Goal: Task Accomplishment & Management: Complete application form

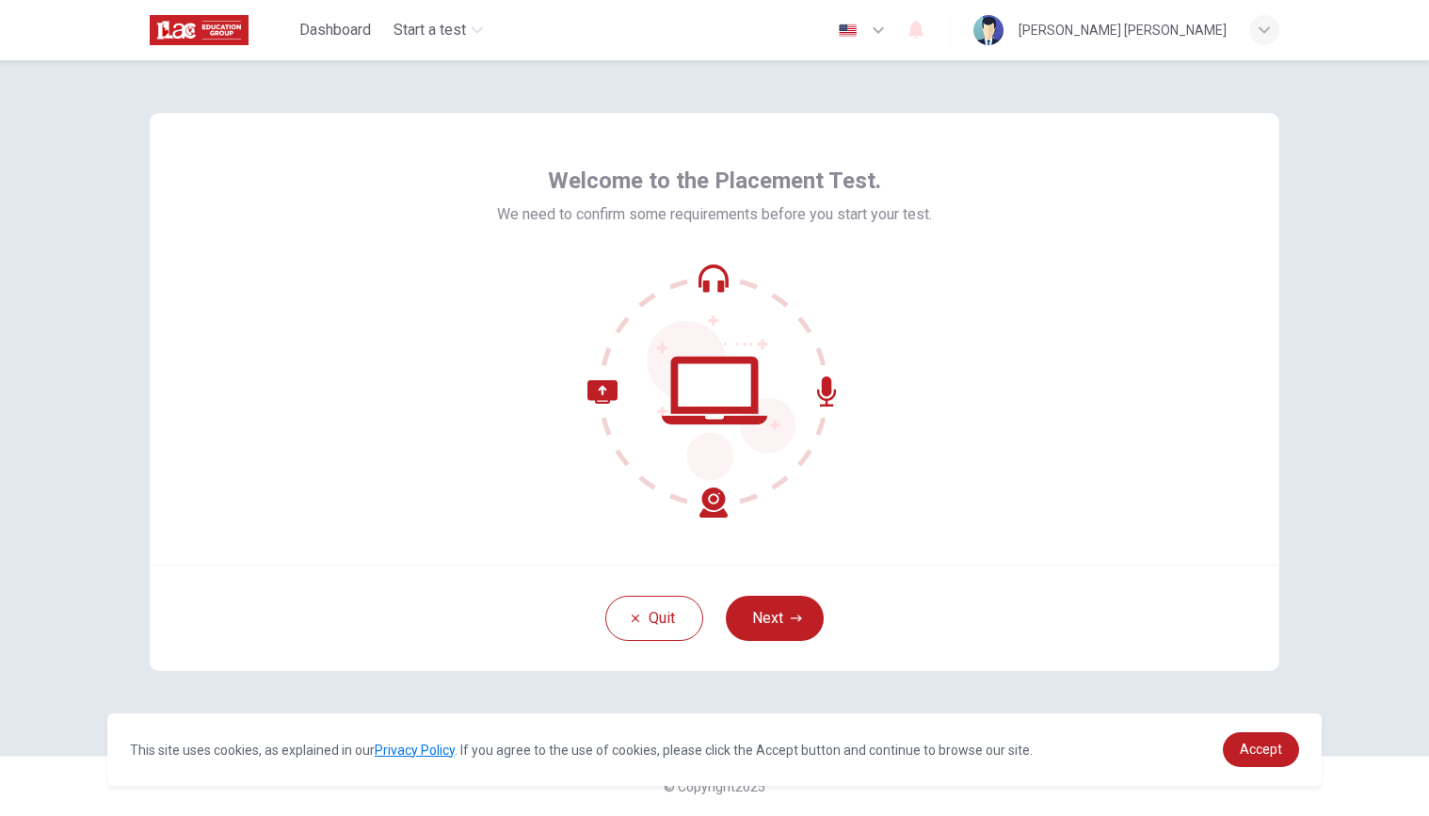
click at [1060, 472] on div "Welcome to the Placement Test. We need to confirm some requirements before you …" at bounding box center [715, 339] width 1130 height 452
click at [787, 616] on button "Next" at bounding box center [775, 618] width 98 height 45
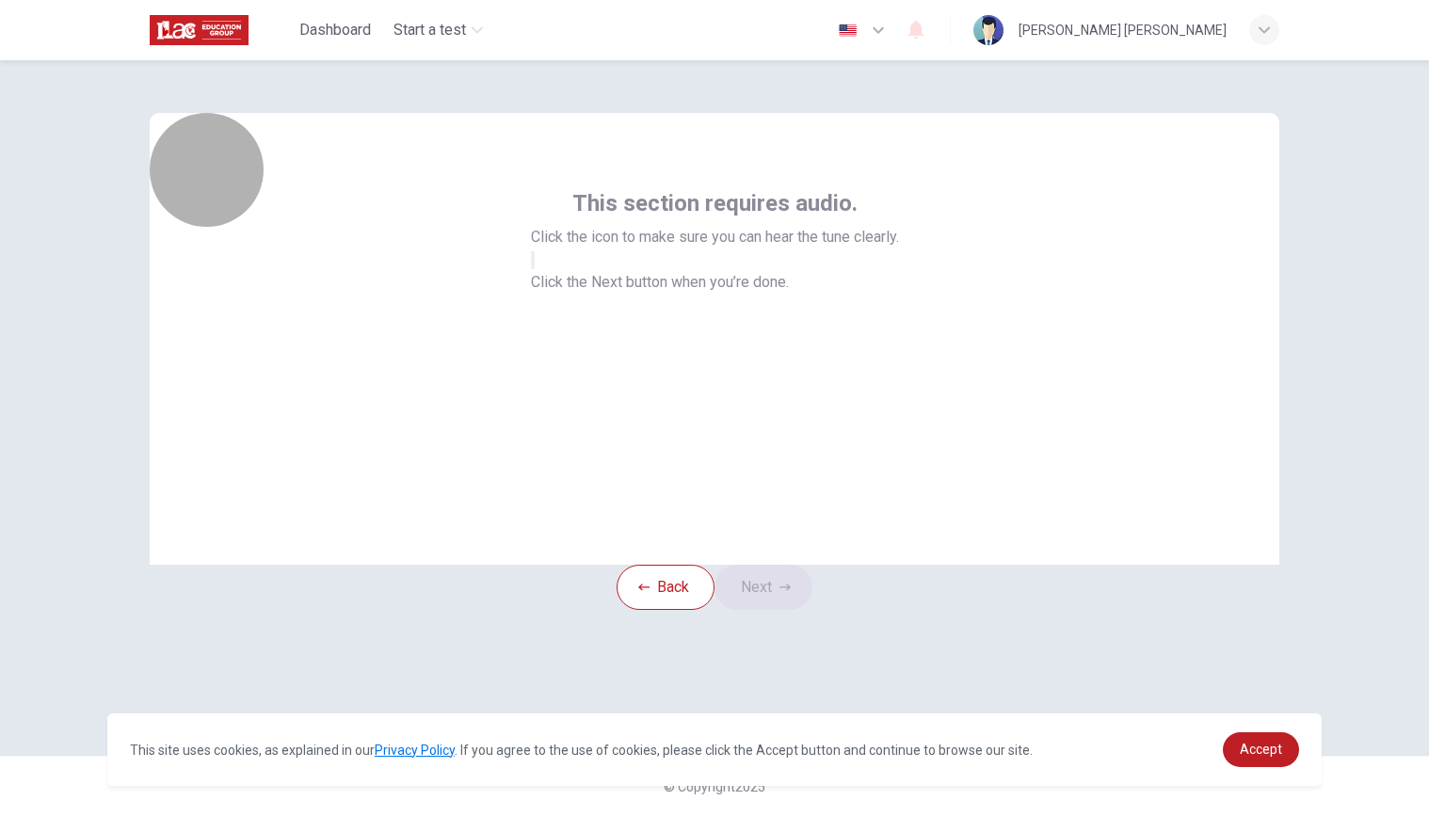
click at [533, 264] on icon "button" at bounding box center [533, 264] width 0 height 0
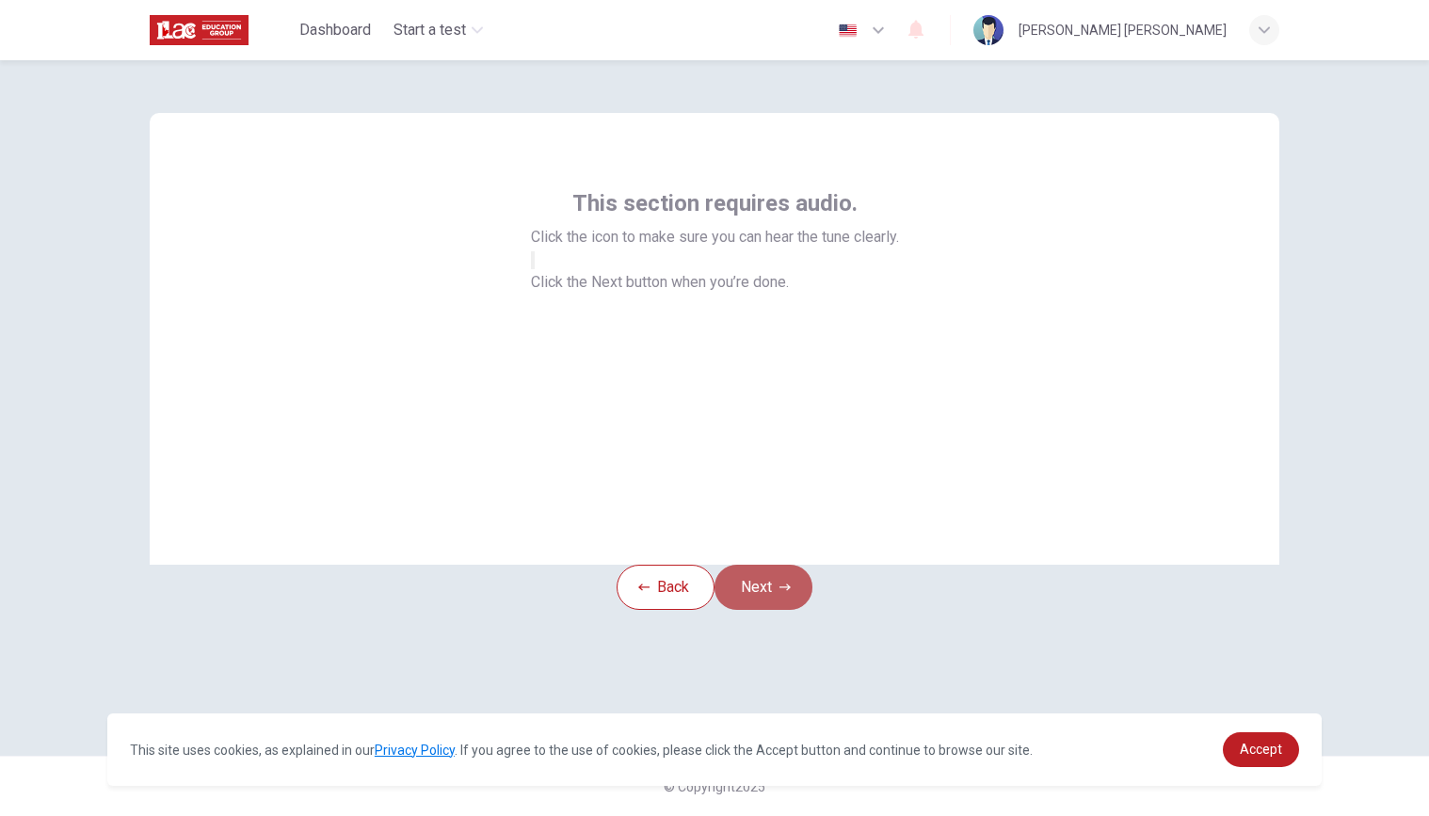
click at [790, 593] on icon "button" at bounding box center [784, 587] width 11 height 11
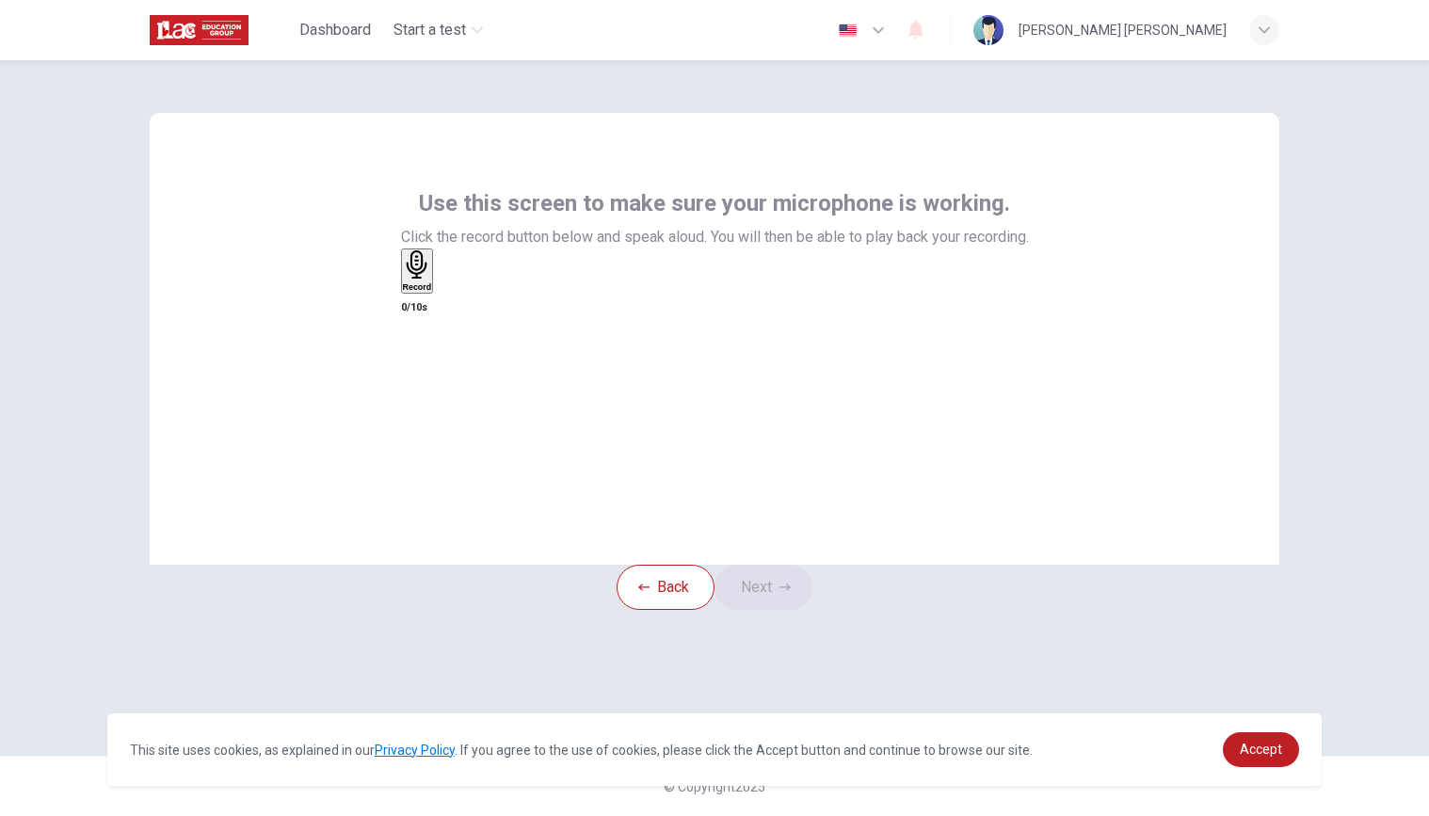
click at [432, 292] on h6 "Record" at bounding box center [417, 286] width 29 height 9
click at [422, 392] on div "Stop" at bounding box center [412, 326] width 19 height 152
click at [786, 610] on button "Next" at bounding box center [763, 587] width 98 height 45
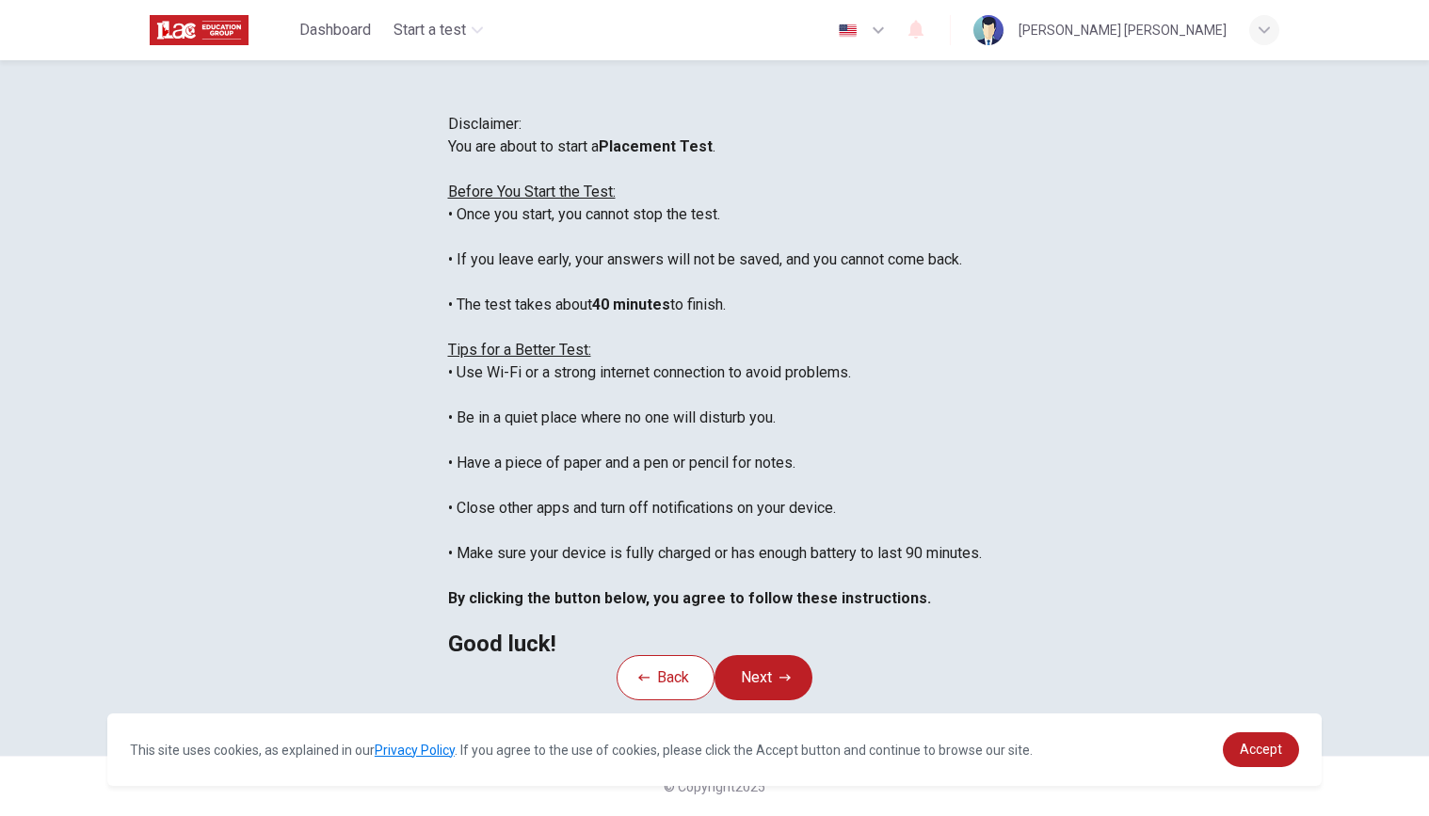
click at [448, 268] on div "You are about to start a Placement Test . Before You Start the Test: • Once you…" at bounding box center [715, 396] width 534 height 520
click at [648, 324] on div "You are about to start a Placement Test . Before You Start the Test: • Once you…" at bounding box center [715, 396] width 534 height 520
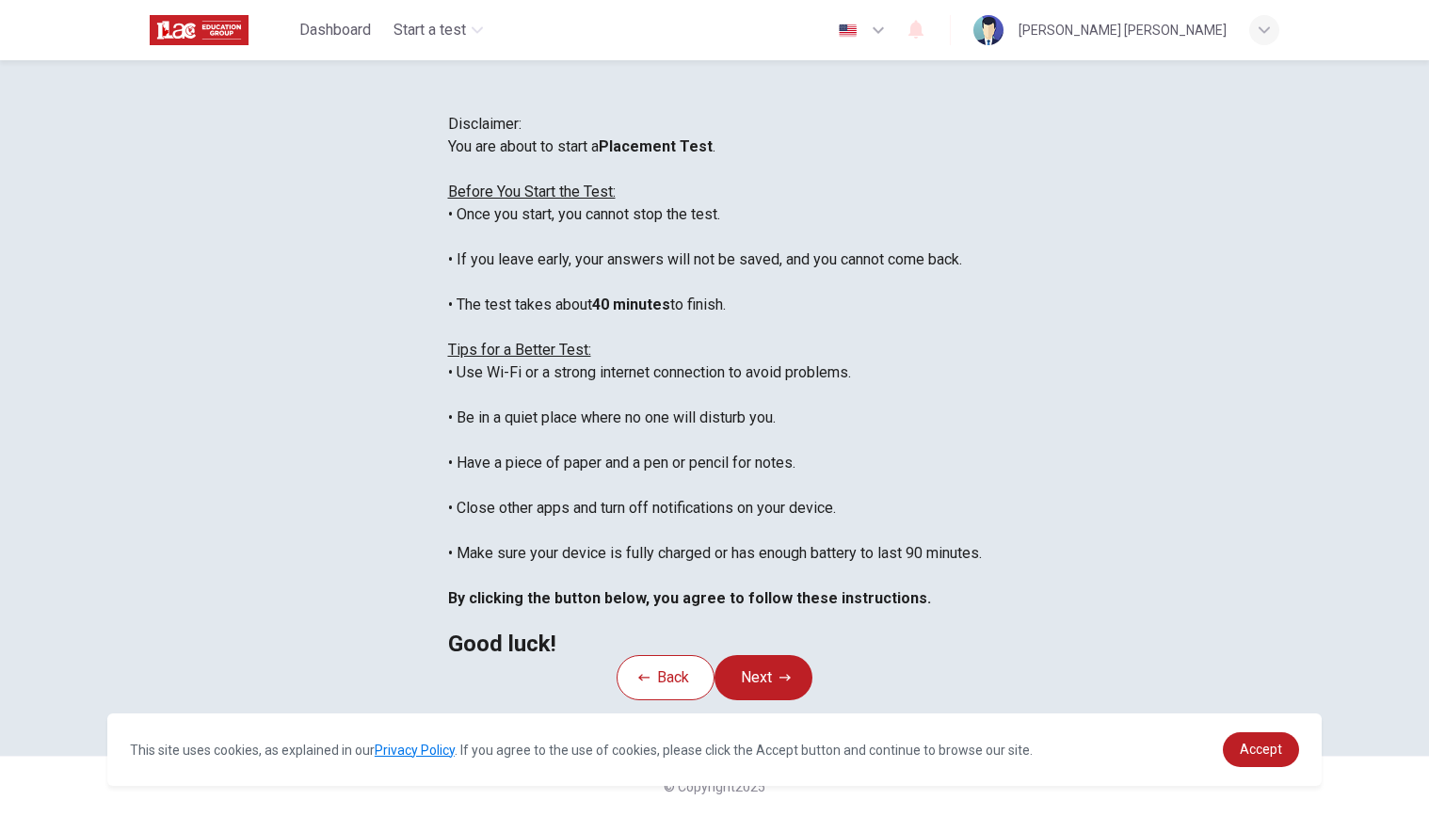
click at [474, 369] on div "You are about to start a Placement Test . Before You Start the Test: • Once you…" at bounding box center [715, 396] width 534 height 520
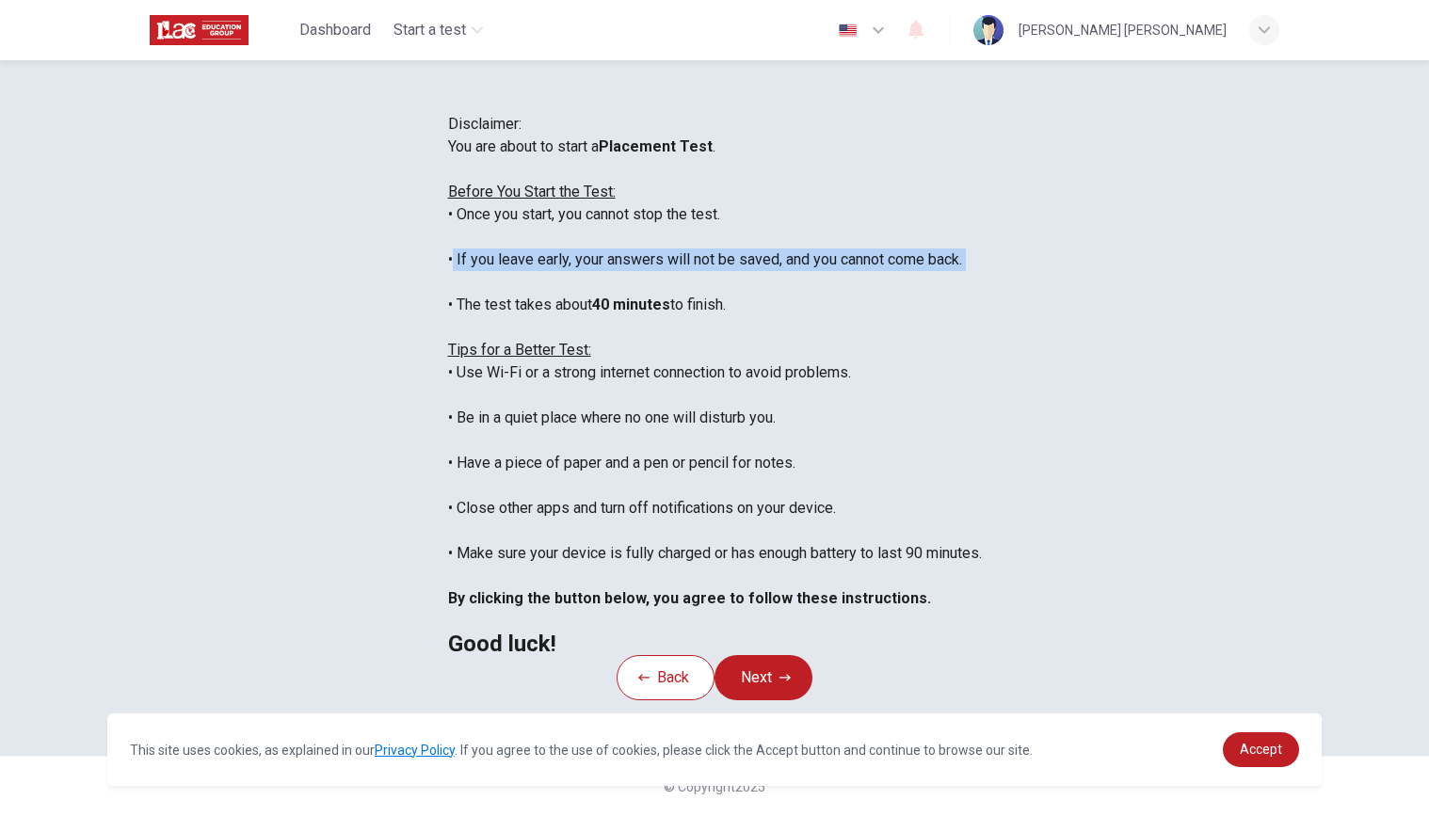
click at [474, 369] on div "You are about to start a Placement Test . Before You Start the Test: • Once you…" at bounding box center [715, 396] width 534 height 520
click at [611, 372] on div "You are about to start a Placement Test . Before You Start the Test: • Once you…" at bounding box center [715, 396] width 534 height 520
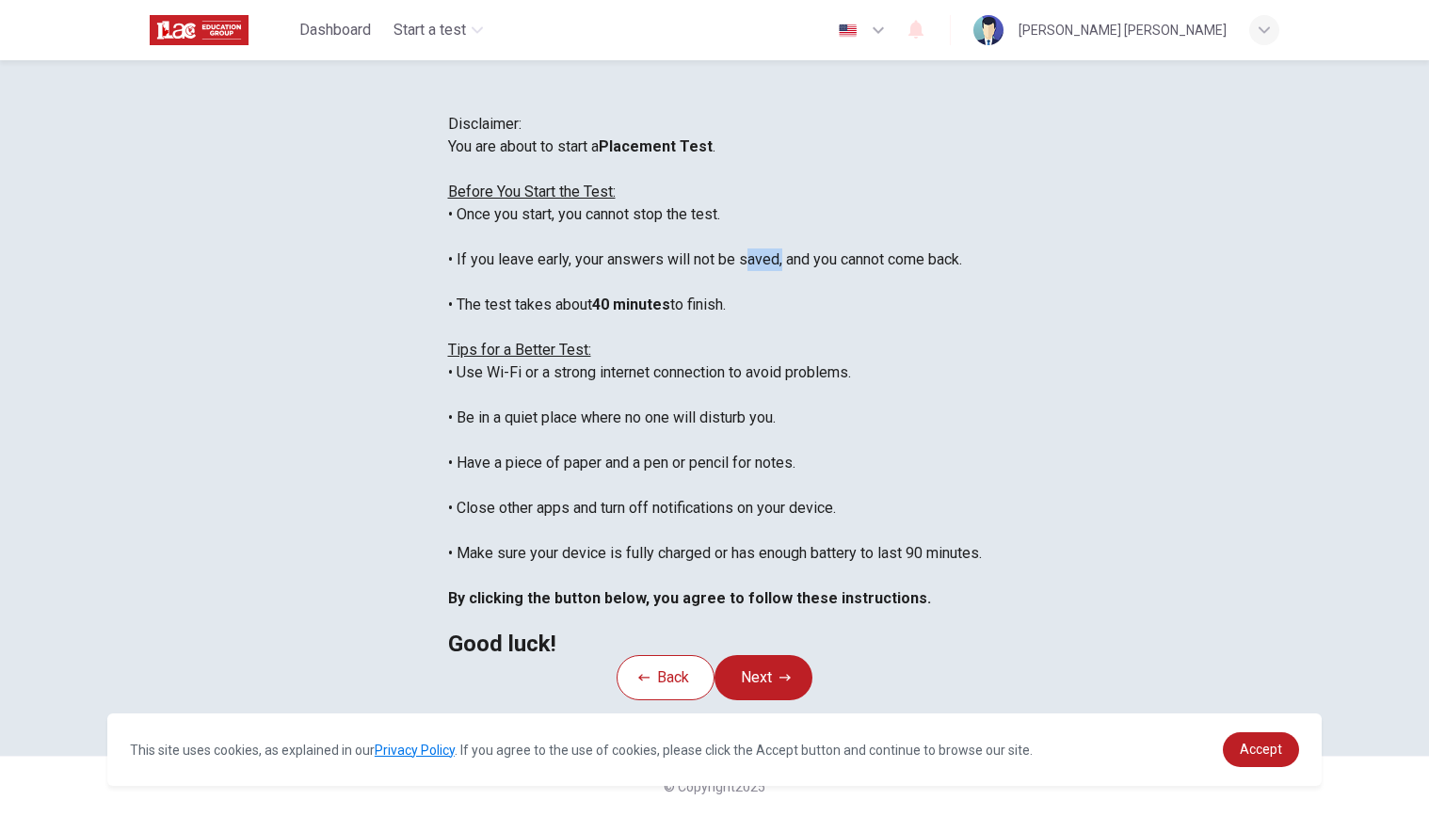
click at [611, 372] on div "You are about to start a Placement Test . Before You Start the Test: • Once you…" at bounding box center [715, 396] width 534 height 520
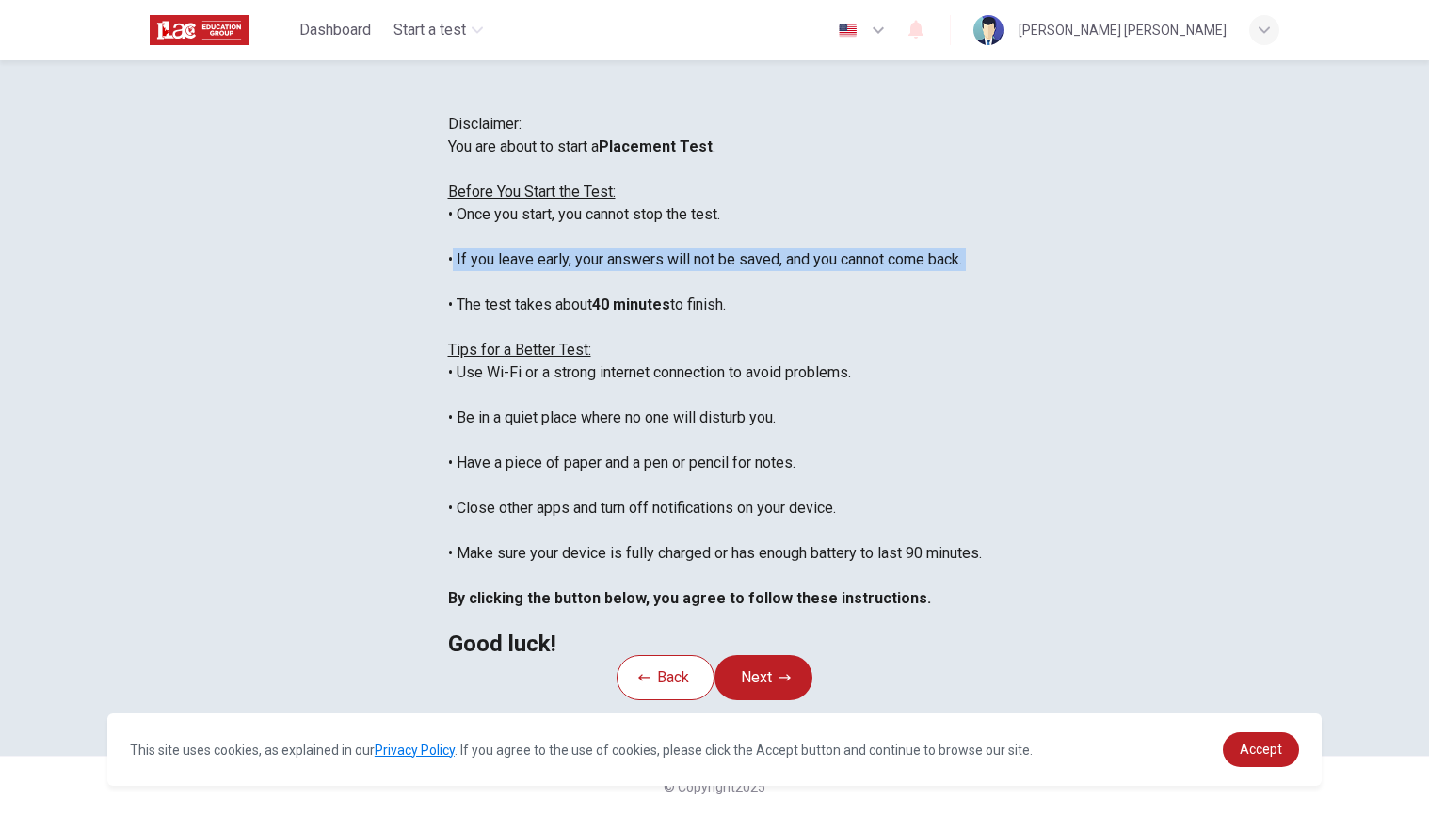
click at [611, 372] on div "You are about to start a Placement Test . Before You Start the Test: • Once you…" at bounding box center [715, 396] width 534 height 520
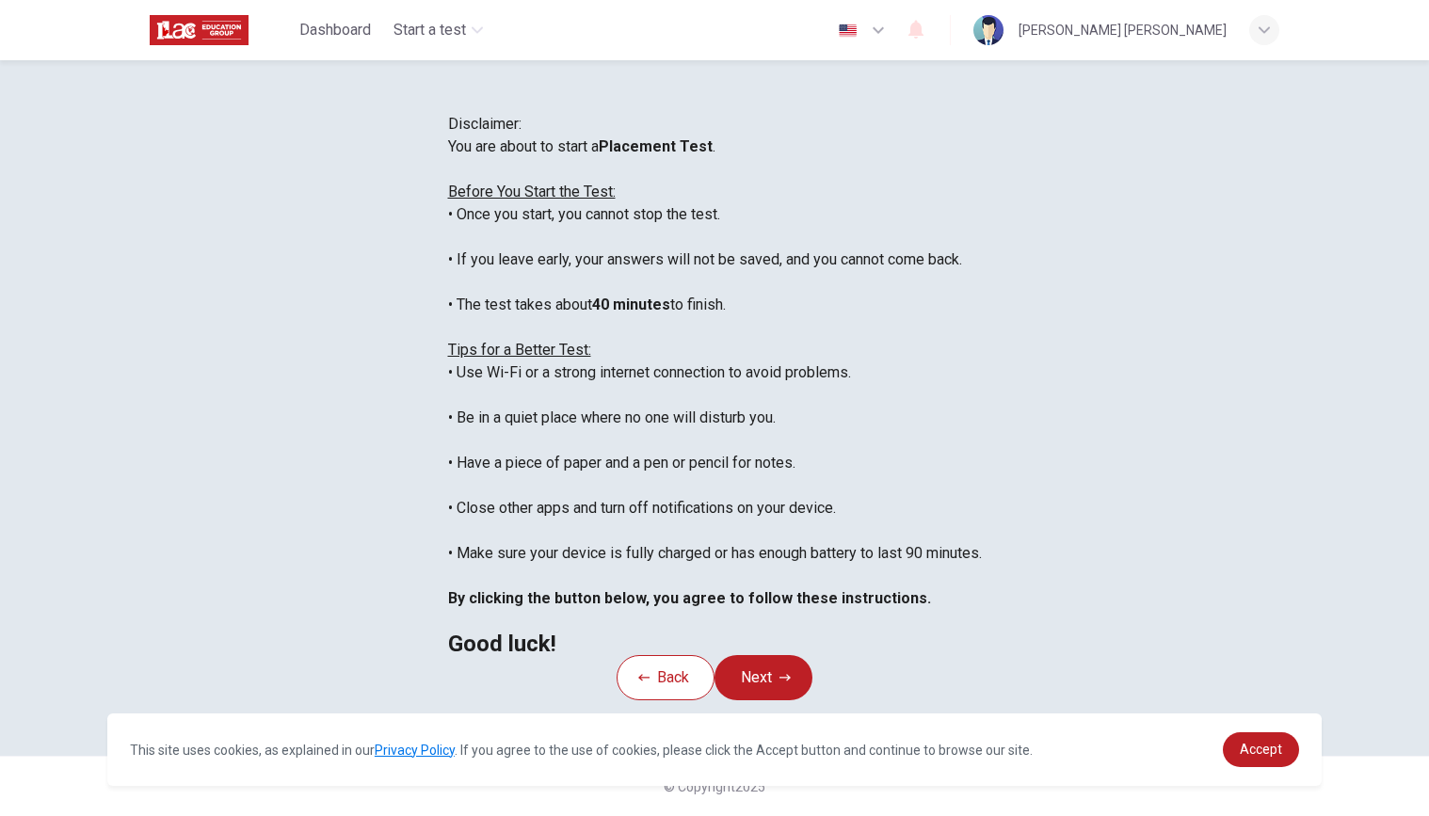
click at [627, 421] on div "You are about to start a Placement Test . Before You Start the Test: • Once you…" at bounding box center [715, 396] width 534 height 520
click at [448, 411] on div "You are about to start a Placement Test . Before You Start the Test: • Once you…" at bounding box center [715, 396] width 534 height 520
click at [448, 410] on div "You are about to start a Placement Test . Before You Start the Test: • Once you…" at bounding box center [715, 396] width 534 height 520
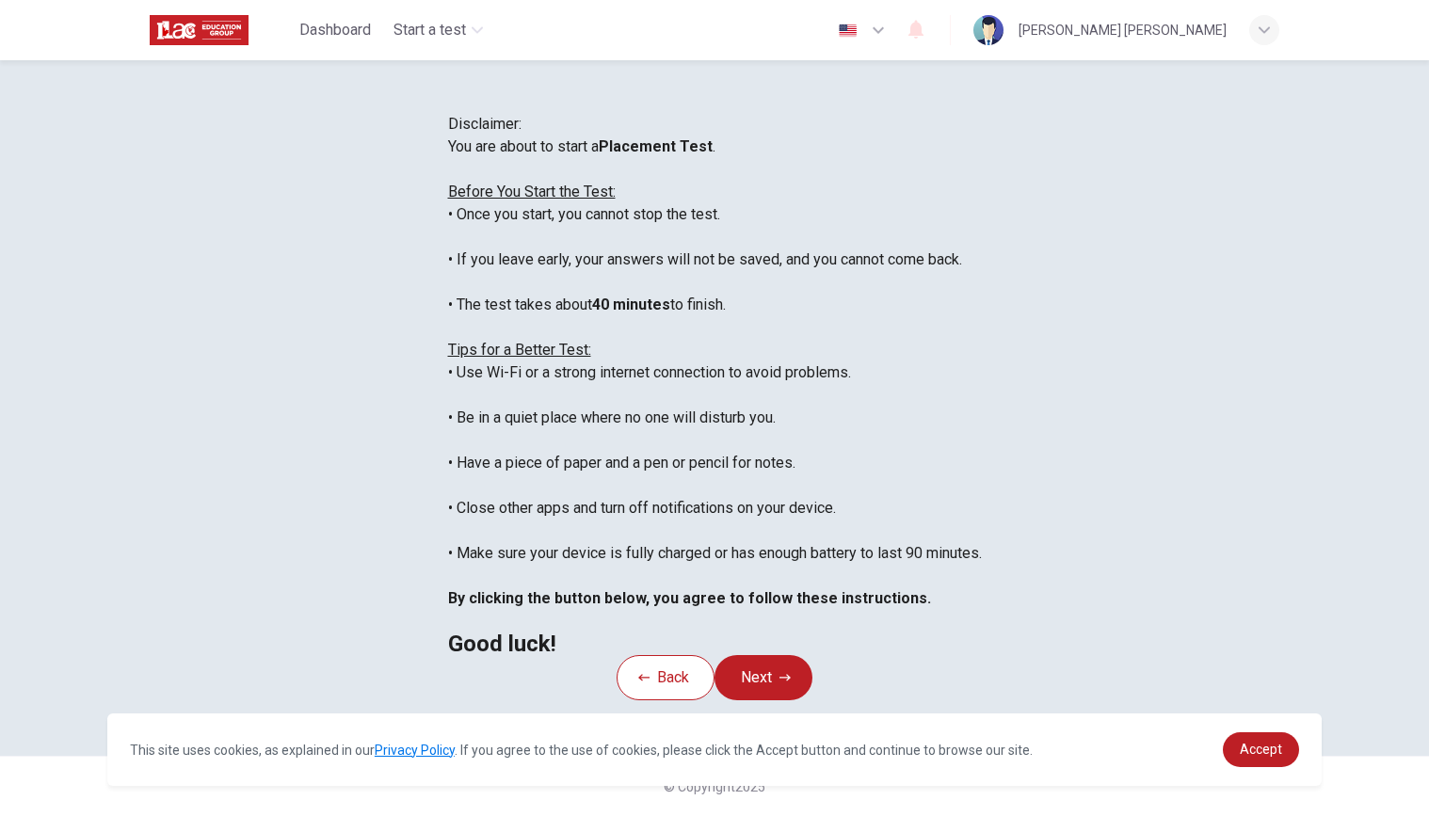
scroll to position [188, 0]
click at [448, 473] on div "You are about to start a Placement Test . Before You Start the Test: • Once you…" at bounding box center [715, 396] width 534 height 520
click at [563, 476] on div "You are about to start a Placement Test . Before You Start the Test: • Once you…" at bounding box center [715, 396] width 534 height 520
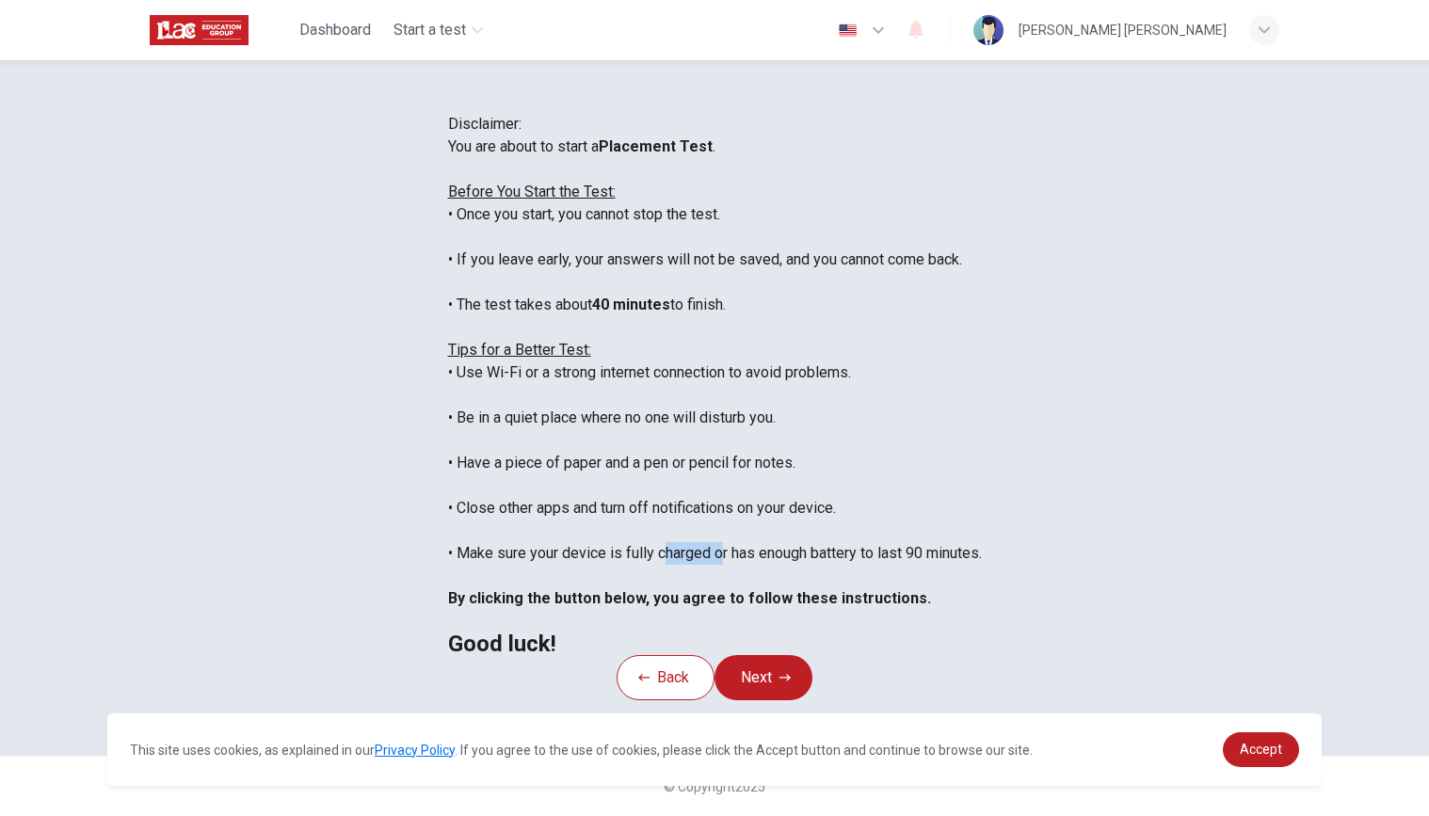
click at [563, 476] on div "You are about to start a Placement Test . Before You Start the Test: • Once you…" at bounding box center [715, 396] width 534 height 520
click at [658, 482] on div "You are about to start a Placement Test . Before You Start the Test: • Once you…" at bounding box center [715, 396] width 534 height 520
click at [982, 306] on div "Disclaimer: You are about to start a Placement Test . Before You Start the Test…" at bounding box center [715, 384] width 534 height 542
click at [770, 699] on button "Next" at bounding box center [763, 677] width 98 height 45
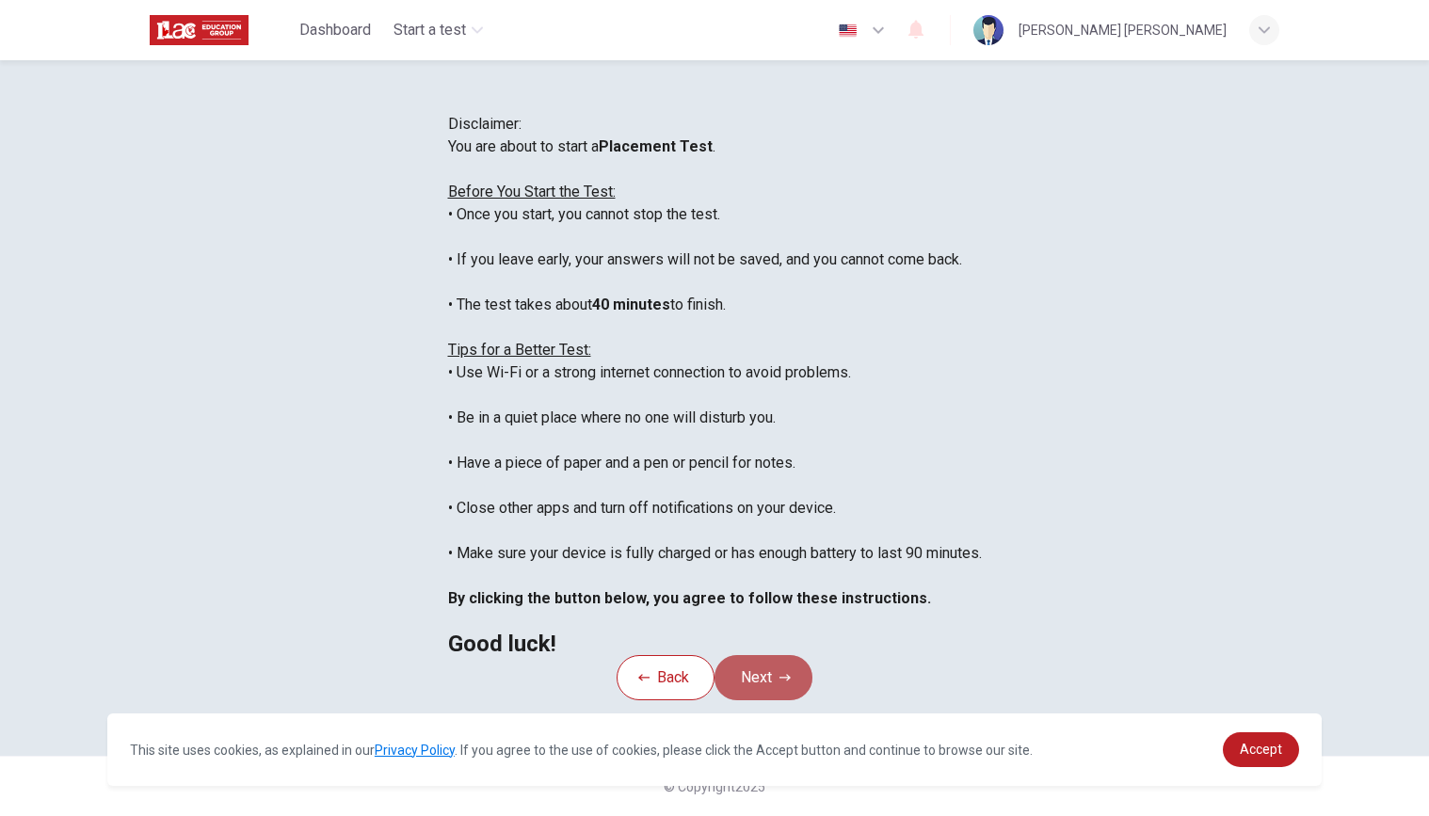
scroll to position [0, 0]
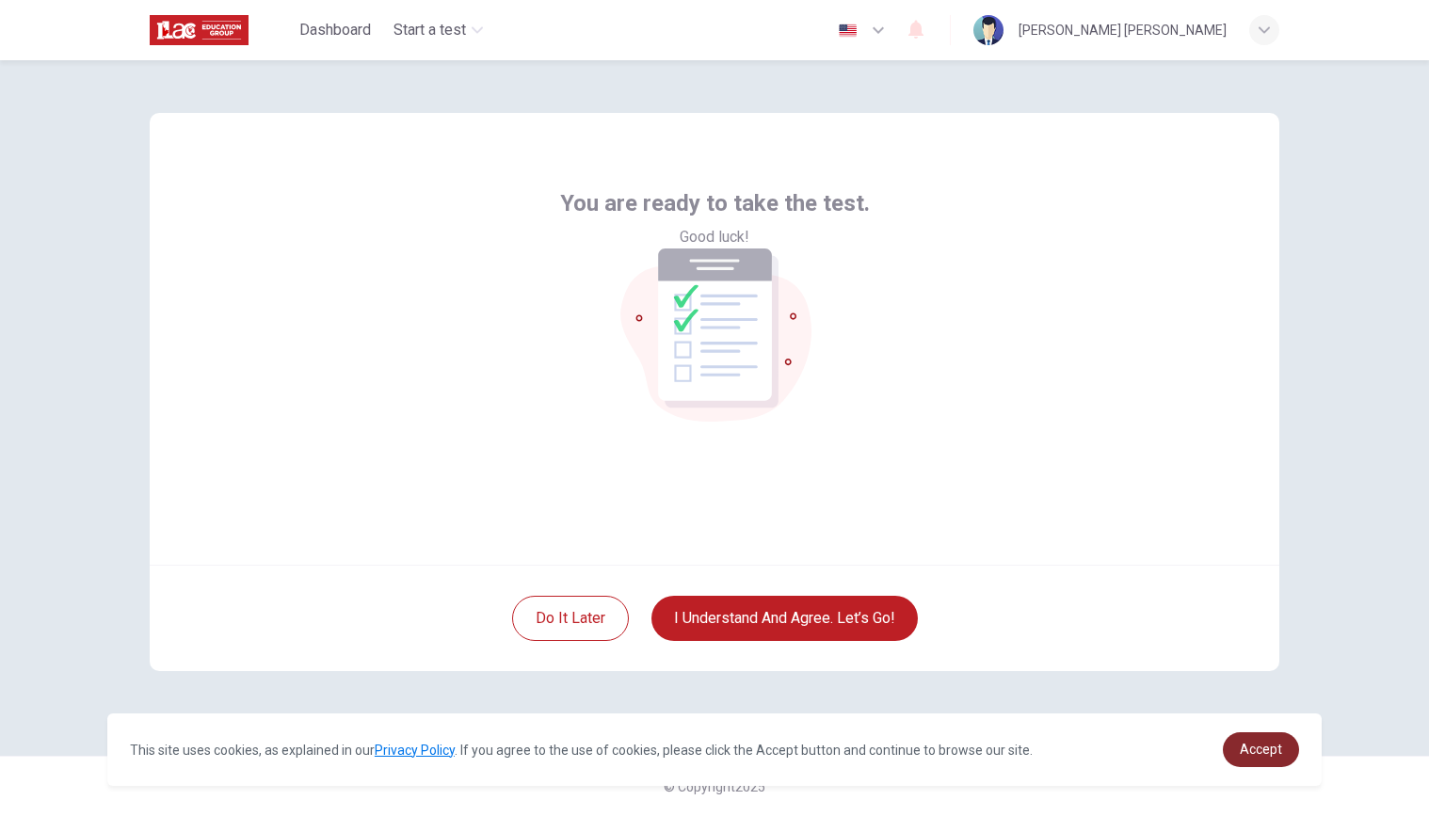
click at [1247, 743] on span "Accept" at bounding box center [1261, 749] width 42 height 15
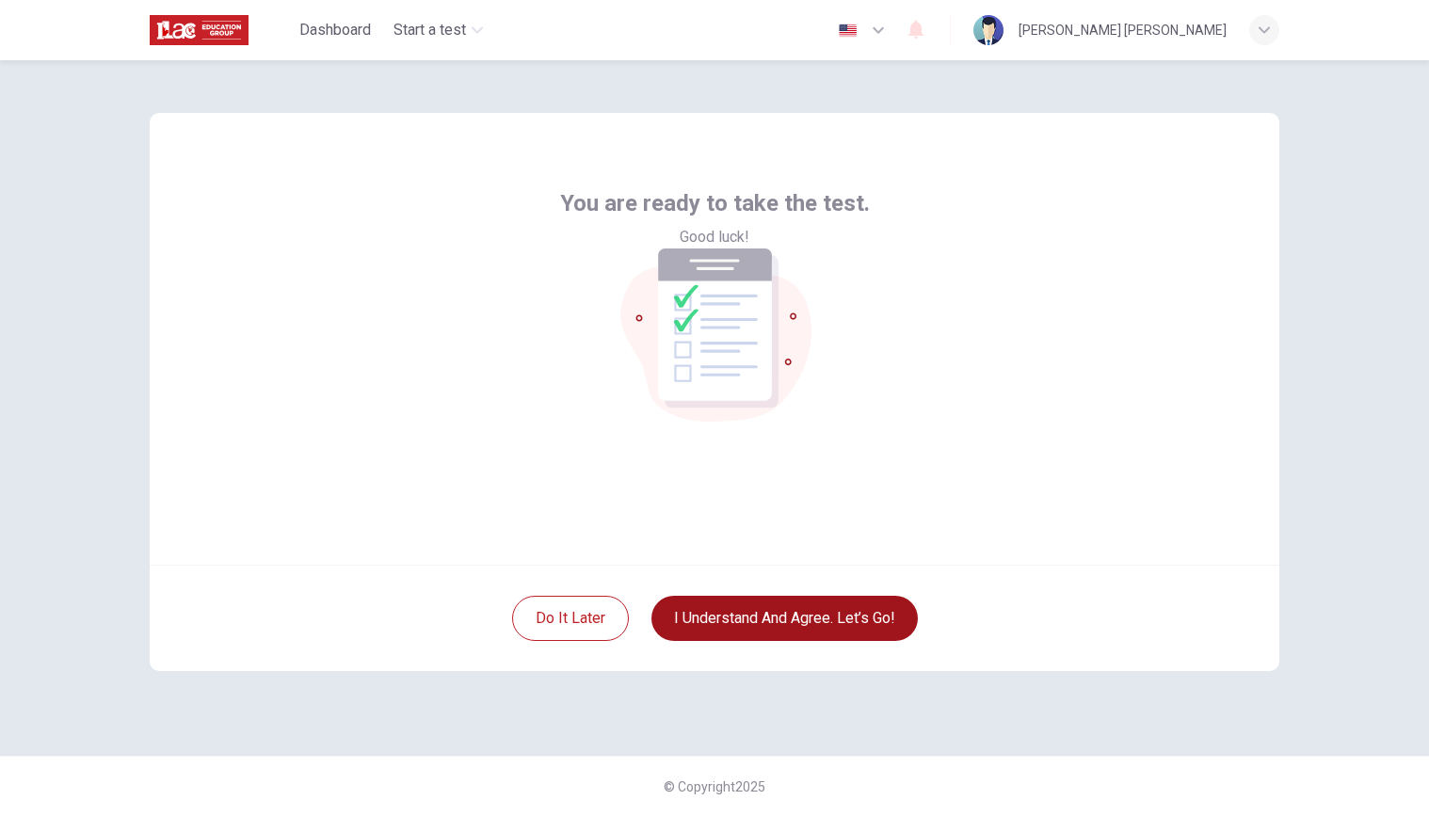
click at [741, 627] on button "I understand and agree. Let’s go!" at bounding box center [784, 618] width 266 height 45
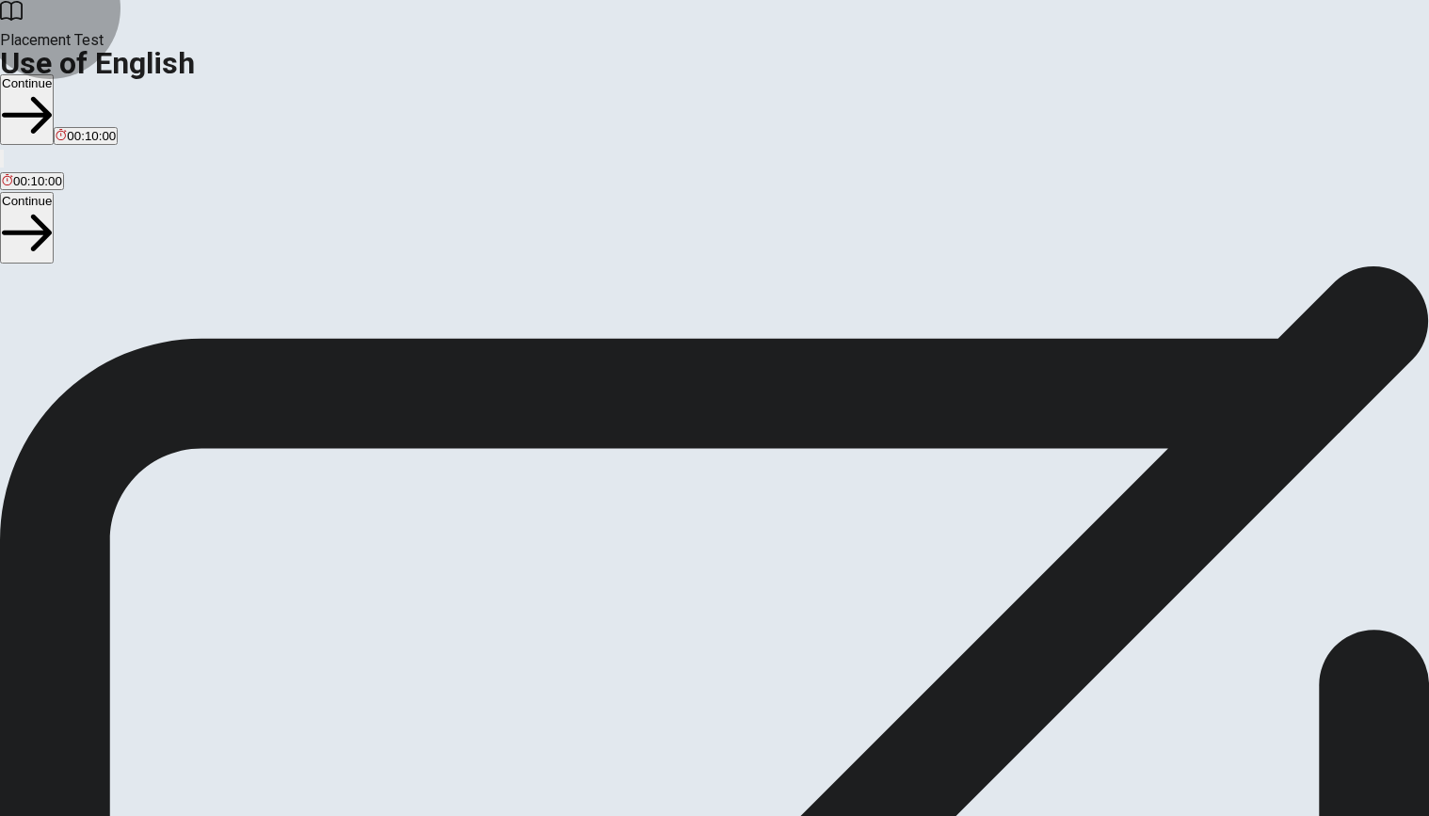
click at [54, 74] on button "Continue" at bounding box center [27, 109] width 54 height 71
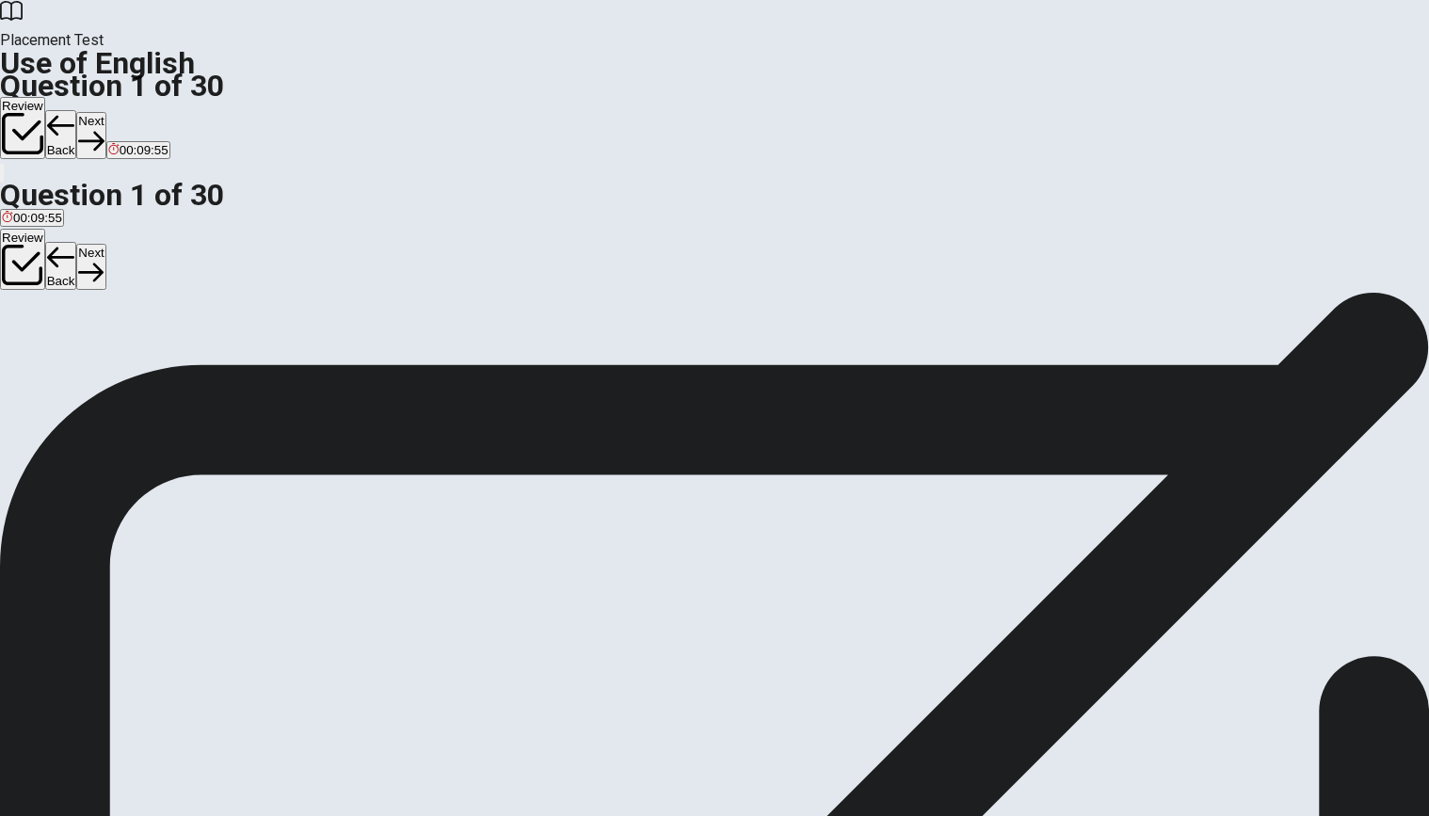
click at [105, 353] on div "B" at bounding box center [81, 346] width 50 height 14
click at [105, 112] on button "Next" at bounding box center [90, 135] width 29 height 46
drag, startPoint x: 569, startPoint y: 196, endPoint x: 709, endPoint y: 243, distance: 147.0
click at [708, 292] on div "Question 2 She ____ coffee every morning." at bounding box center [714, 314] width 1429 height 45
click at [211, 316] on span "She ____ coffee every morning." at bounding box center [105, 325] width 211 height 18
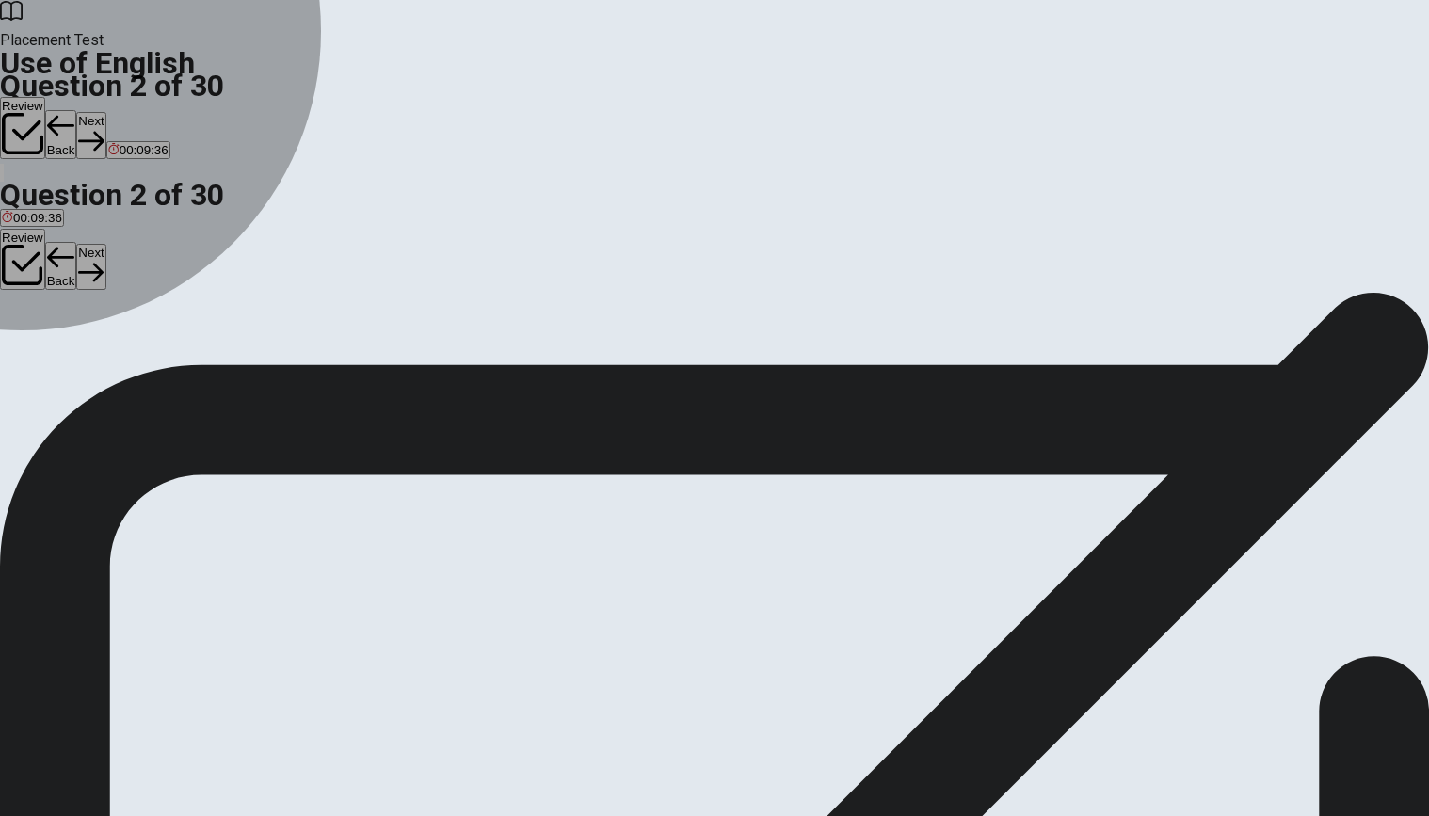
click at [54, 353] on div "B" at bounding box center [39, 346] width 27 height 14
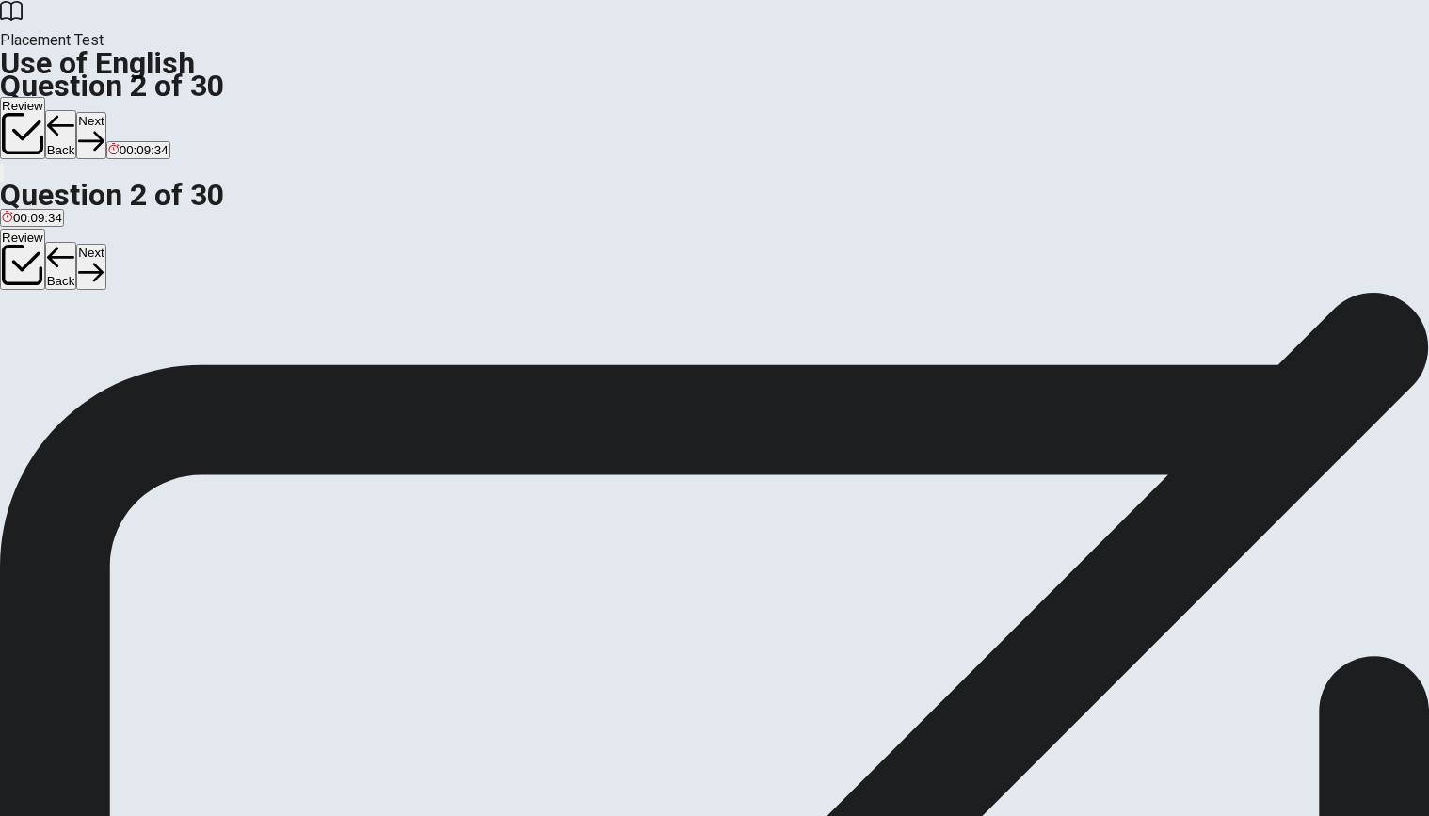
click at [105, 112] on button "Next" at bounding box center [90, 135] width 29 height 46
click at [16, 339] on div "A" at bounding box center [9, 346] width 14 height 14
click at [105, 112] on button "Next" at bounding box center [90, 135] width 29 height 46
click at [60, 339] on div "A" at bounding box center [31, 346] width 58 height 14
click at [105, 112] on button "Next" at bounding box center [90, 135] width 29 height 46
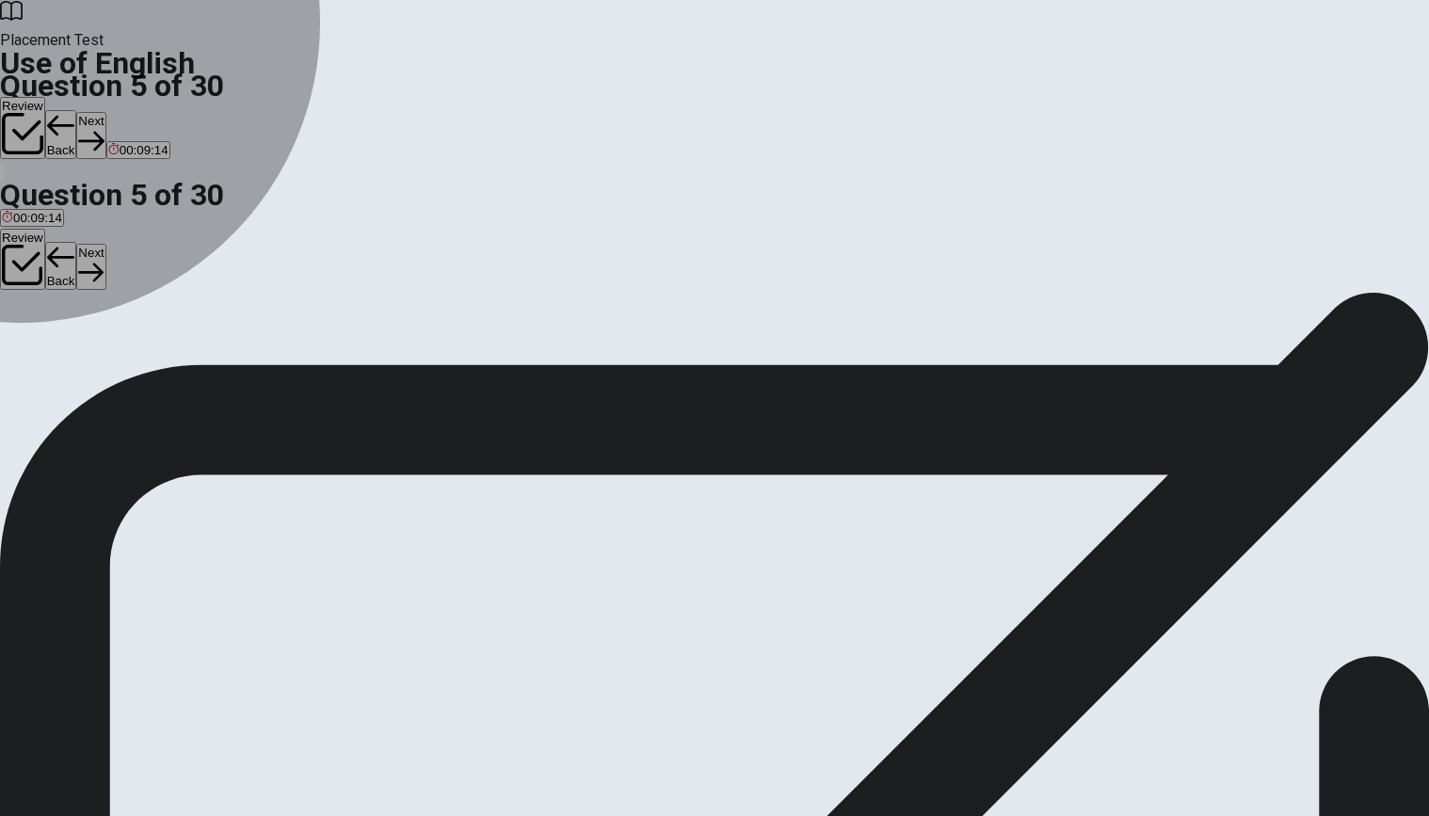
click at [144, 353] on div "D" at bounding box center [122, 346] width 43 height 14
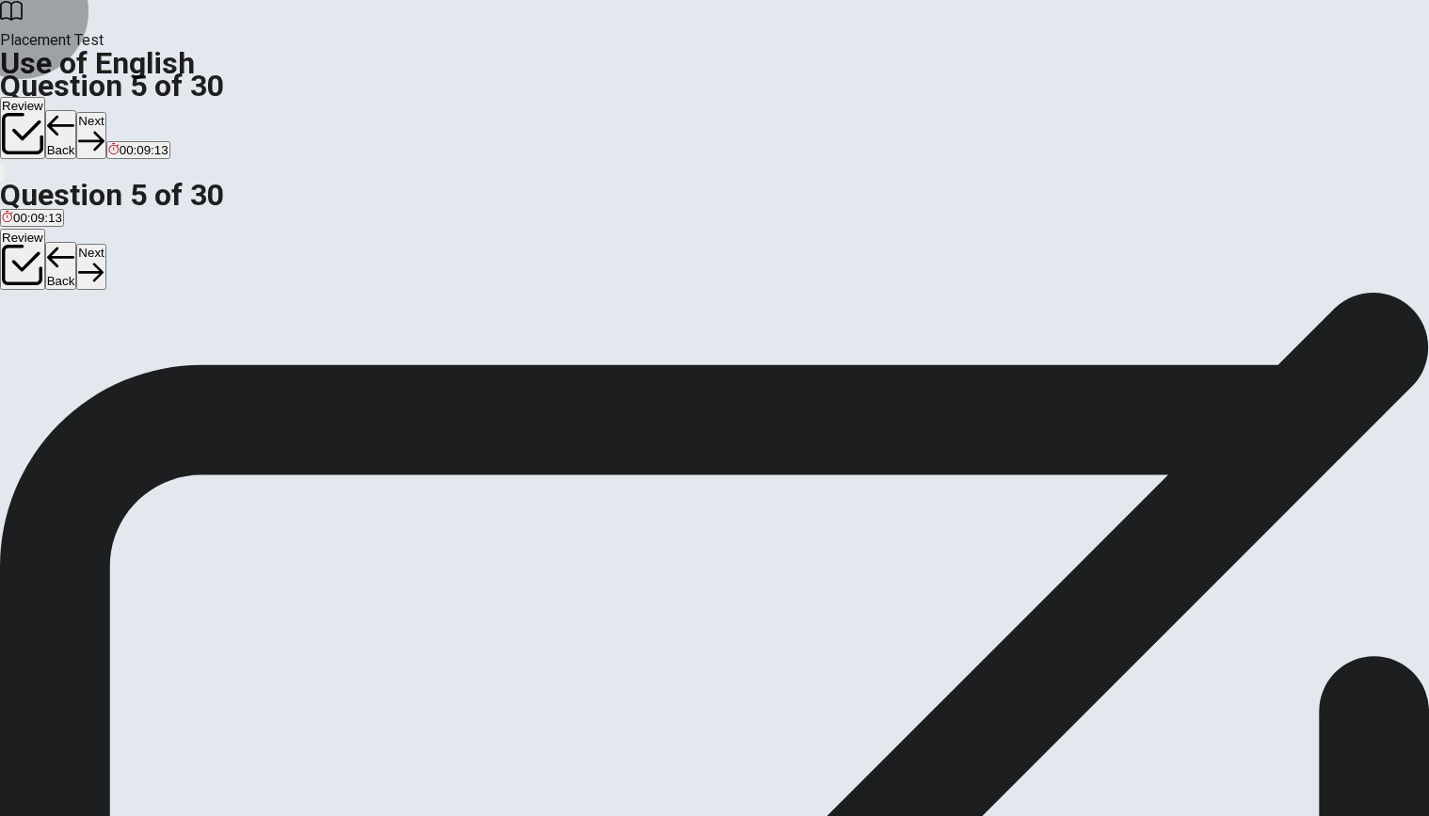
click at [105, 112] on button "Next" at bounding box center [90, 135] width 29 height 46
click at [97, 367] on span "does" at bounding box center [83, 360] width 27 height 14
click at [74, 112] on button "Next" at bounding box center [59, 135] width 29 height 46
click at [17, 339] on div "A" at bounding box center [9, 346] width 15 height 14
click at [105, 112] on button "Next" at bounding box center [90, 135] width 29 height 46
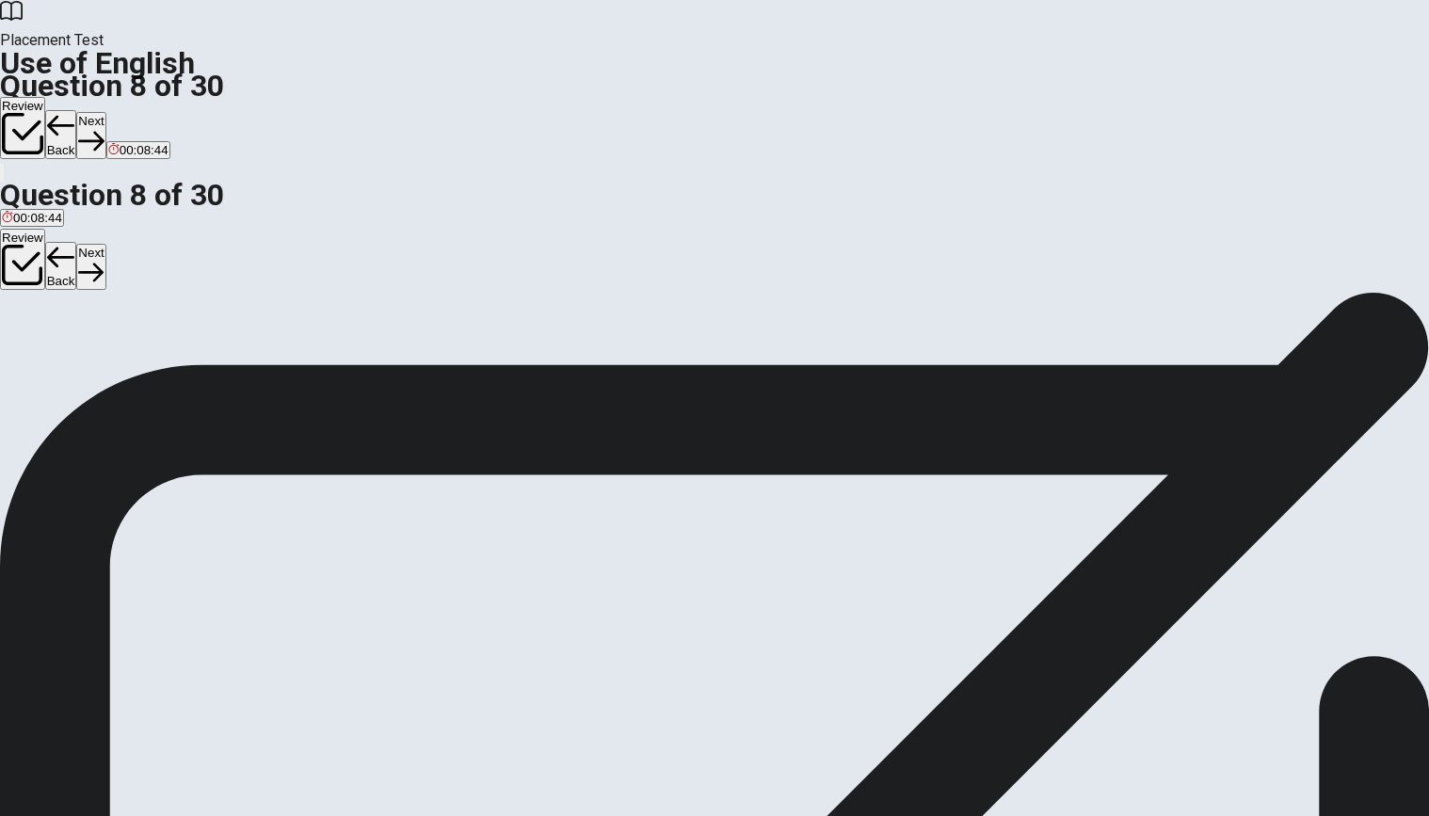
click at [60, 353] on div "B" at bounding box center [49, 346] width 24 height 14
click at [105, 112] on button "Next" at bounding box center [90, 135] width 29 height 46
click at [26, 339] on div "A" at bounding box center [14, 346] width 24 height 14
click at [105, 112] on button "Next" at bounding box center [90, 135] width 29 height 46
click at [19, 339] on div "A" at bounding box center [10, 346] width 17 height 14
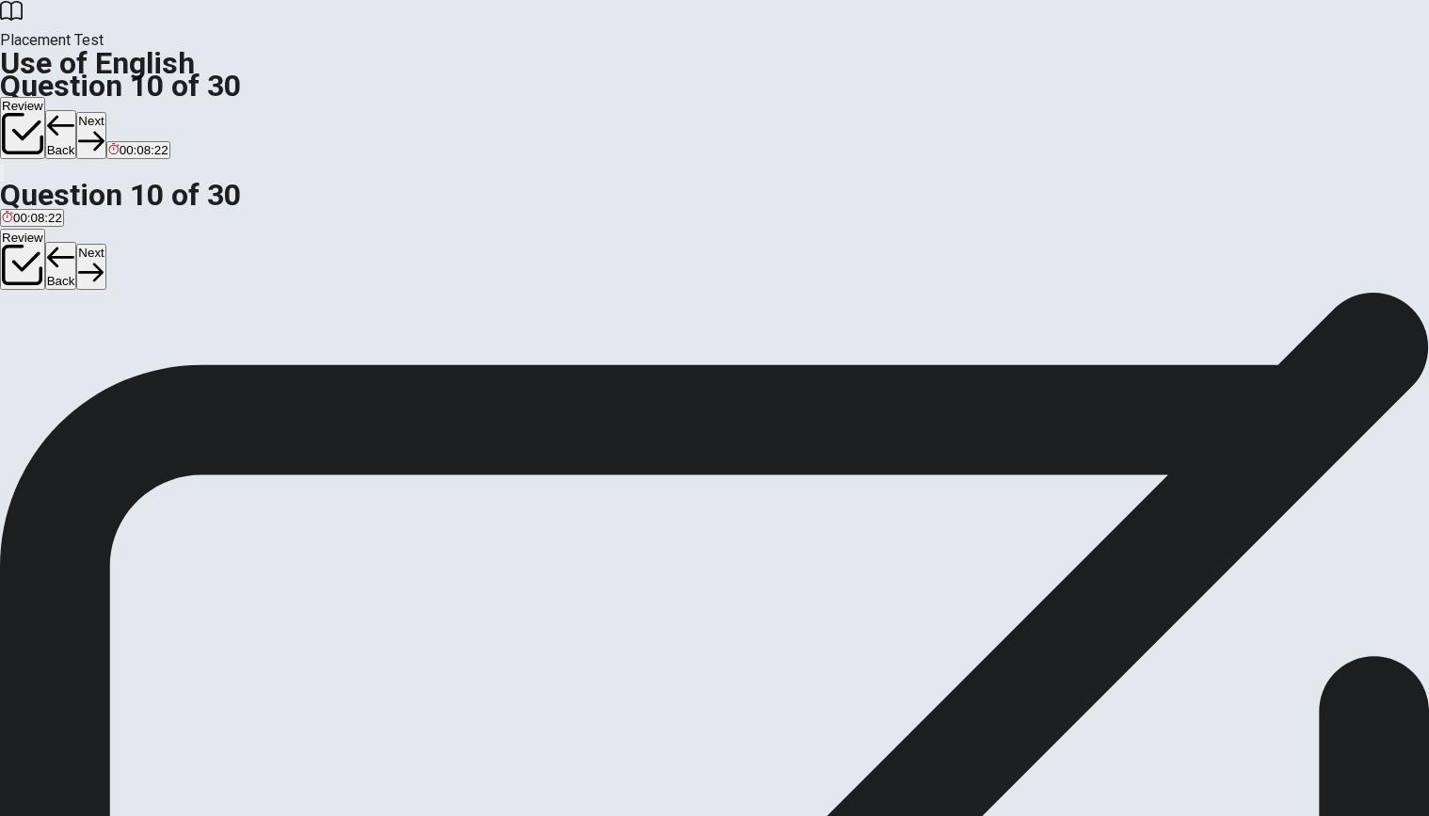
click at [94, 369] on button "D has" at bounding box center [82, 353] width 24 height 32
click at [70, 369] on button "C have" at bounding box center [54, 353] width 31 height 32
click at [105, 112] on button "Next" at bounding box center [90, 135] width 29 height 46
click at [97, 353] on div "D" at bounding box center [87, 346] width 19 height 14
click at [20, 337] on button "A Do" at bounding box center [10, 353] width 20 height 32
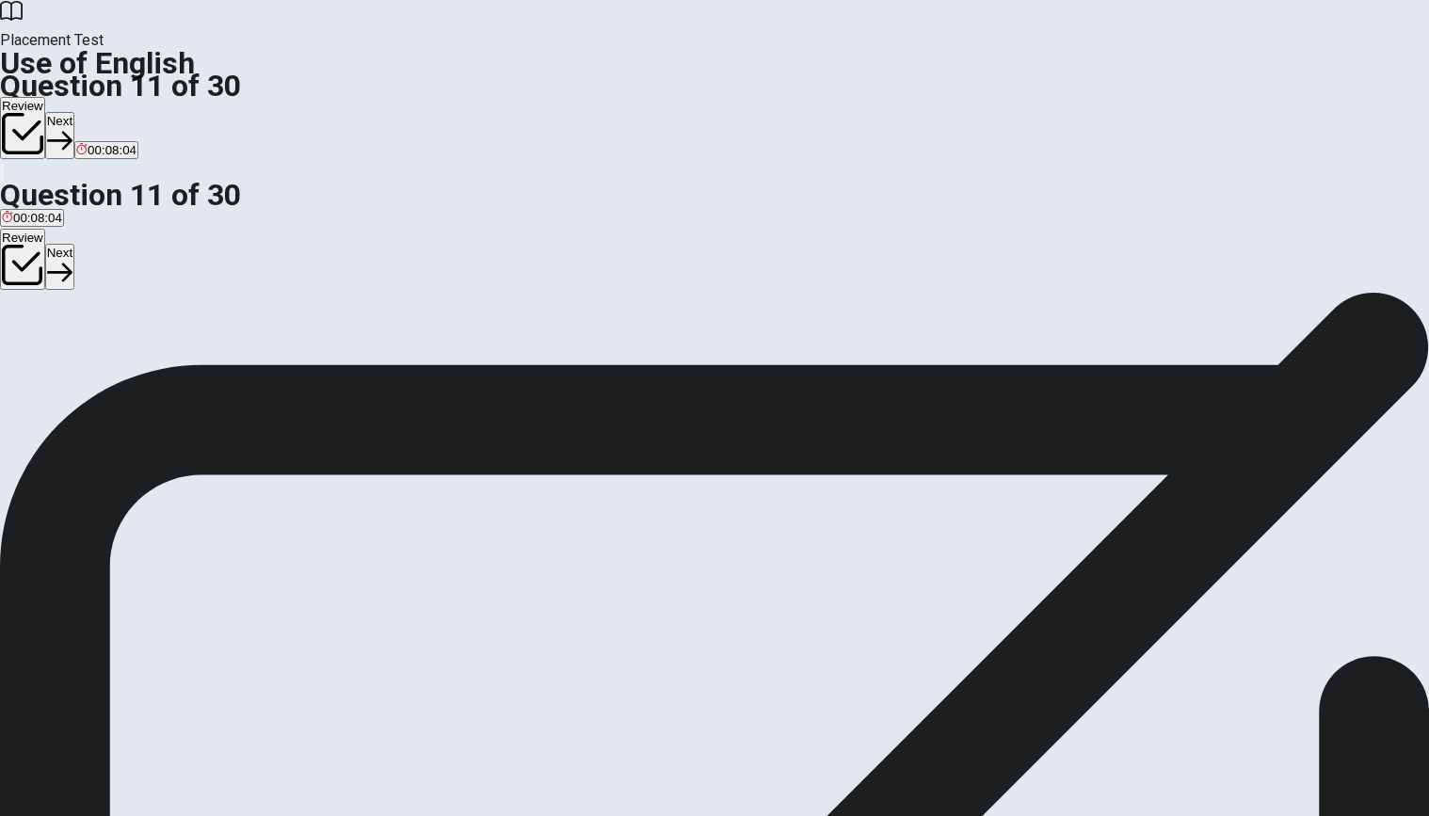
click at [74, 112] on button "Next" at bounding box center [59, 135] width 29 height 46
click at [65, 361] on button "B had" at bounding box center [52, 353] width 24 height 32
click at [105, 112] on button "Next" at bounding box center [90, 135] width 29 height 46
click at [72, 368] on button "B bought" at bounding box center [51, 353] width 42 height 32
click at [105, 112] on button "Next" at bounding box center [90, 135] width 29 height 46
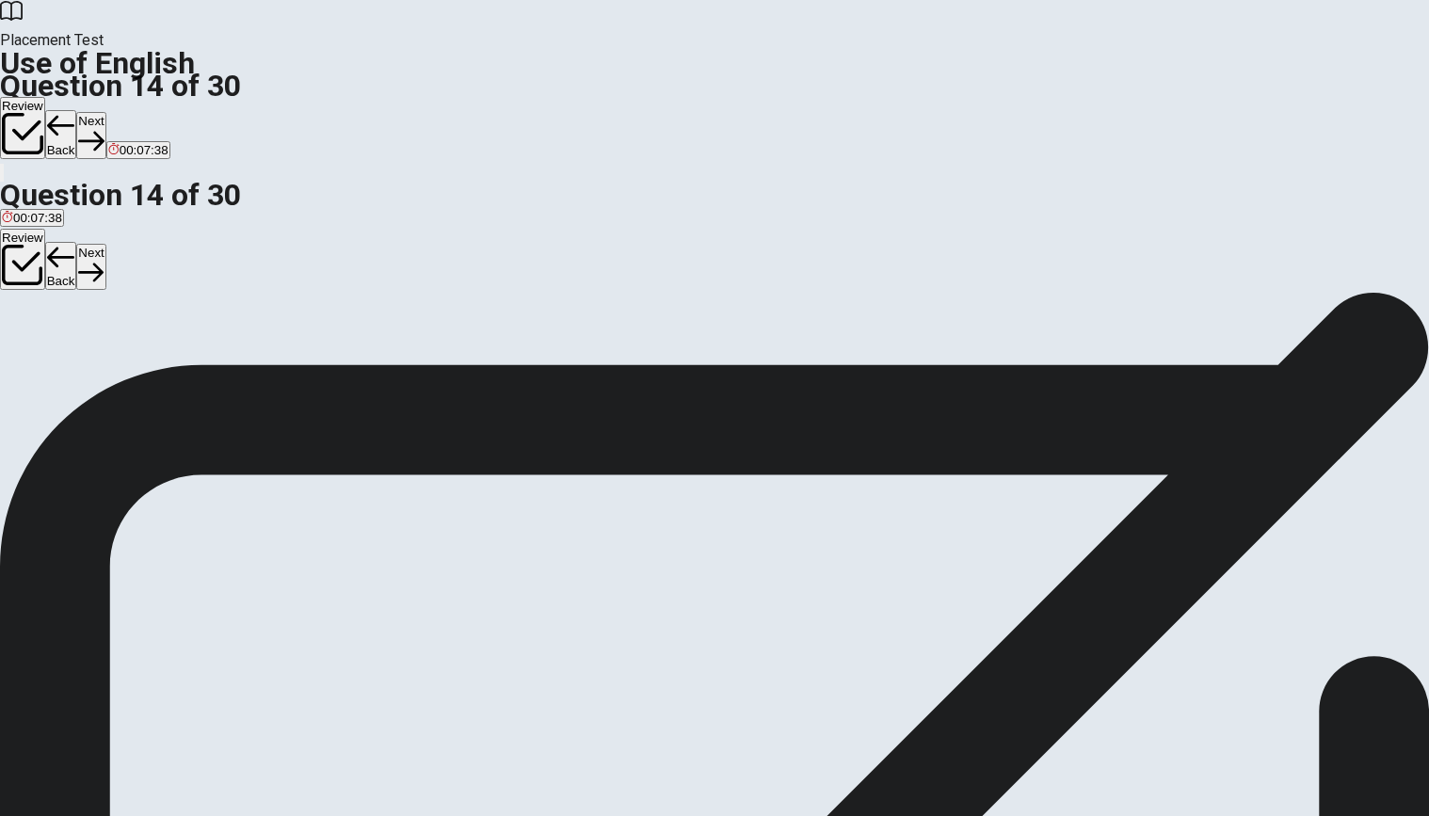
click at [188, 367] on span "watched" at bounding box center [164, 360] width 47 height 14
click at [105, 112] on button "Next" at bounding box center [90, 135] width 29 height 46
click at [137, 353] on div "D" at bounding box center [113, 346] width 50 height 14
click at [105, 112] on button "Next" at bounding box center [90, 135] width 29 height 46
click at [61, 337] on button "A necessary" at bounding box center [30, 353] width 61 height 32
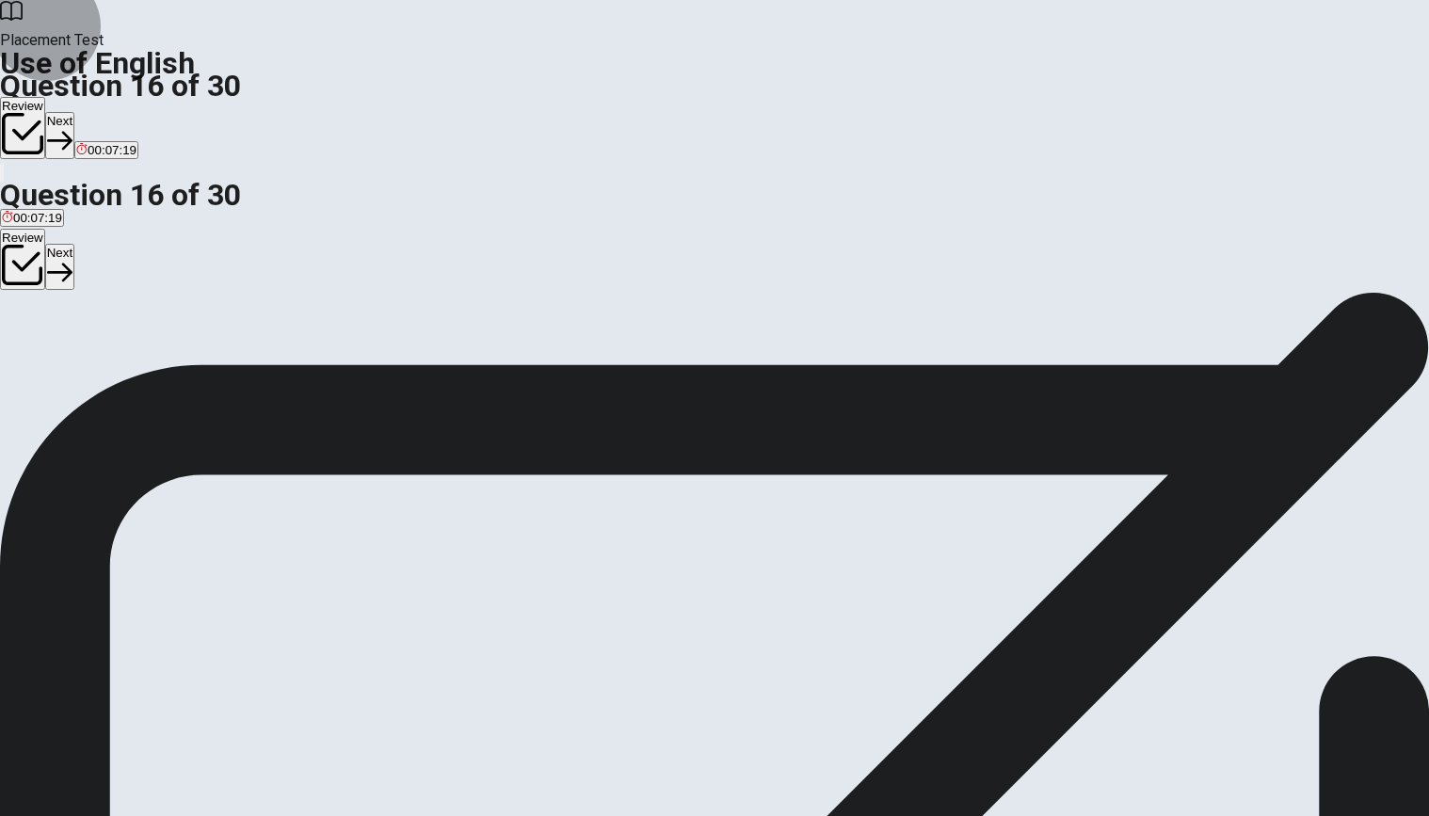
click at [74, 112] on button "Next" at bounding box center [59, 135] width 29 height 46
click at [75, 339] on div "A" at bounding box center [38, 346] width 73 height 14
click at [105, 112] on button "Next" at bounding box center [90, 135] width 29 height 46
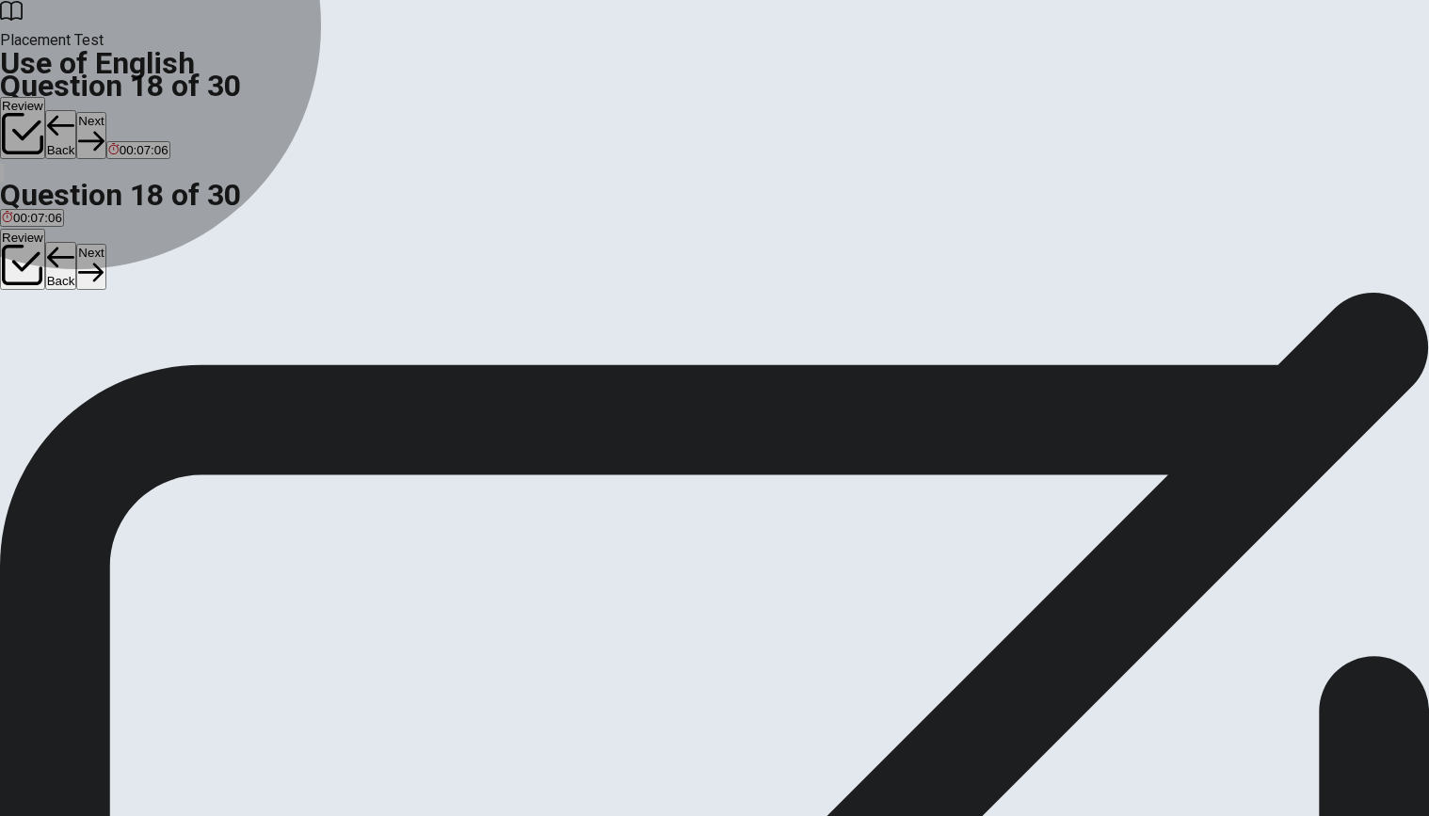
click at [24, 337] on button "A thin" at bounding box center [12, 353] width 24 height 32
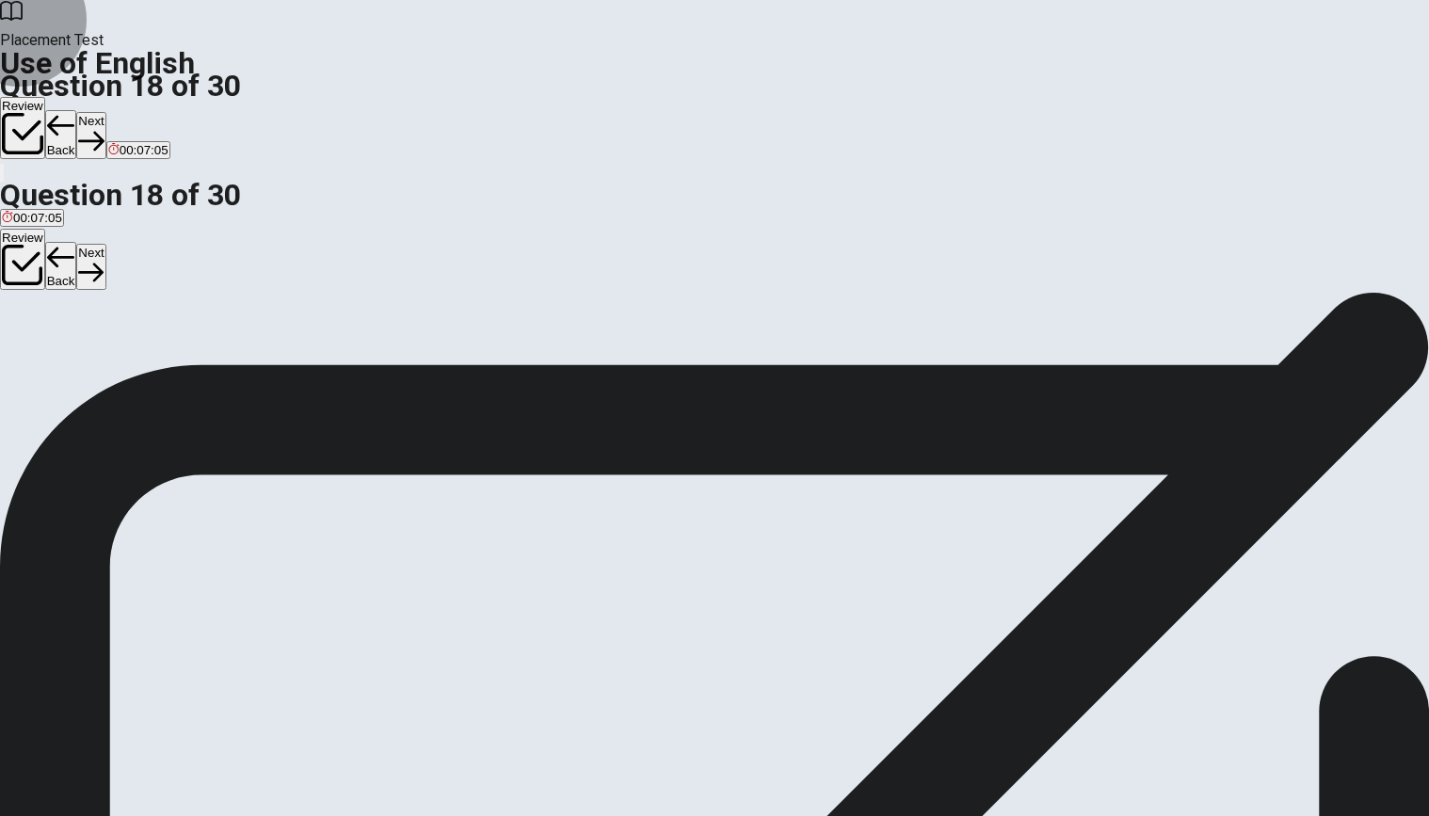
click at [105, 112] on button "Next" at bounding box center [90, 135] width 29 height 46
click at [174, 369] on button "D lend" at bounding box center [160, 353] width 27 height 32
click at [105, 112] on button "Next" at bounding box center [90, 135] width 29 height 46
click at [165, 353] on div "D" at bounding box center [145, 346] width 39 height 14
click at [105, 112] on button "Next" at bounding box center [90, 135] width 29 height 46
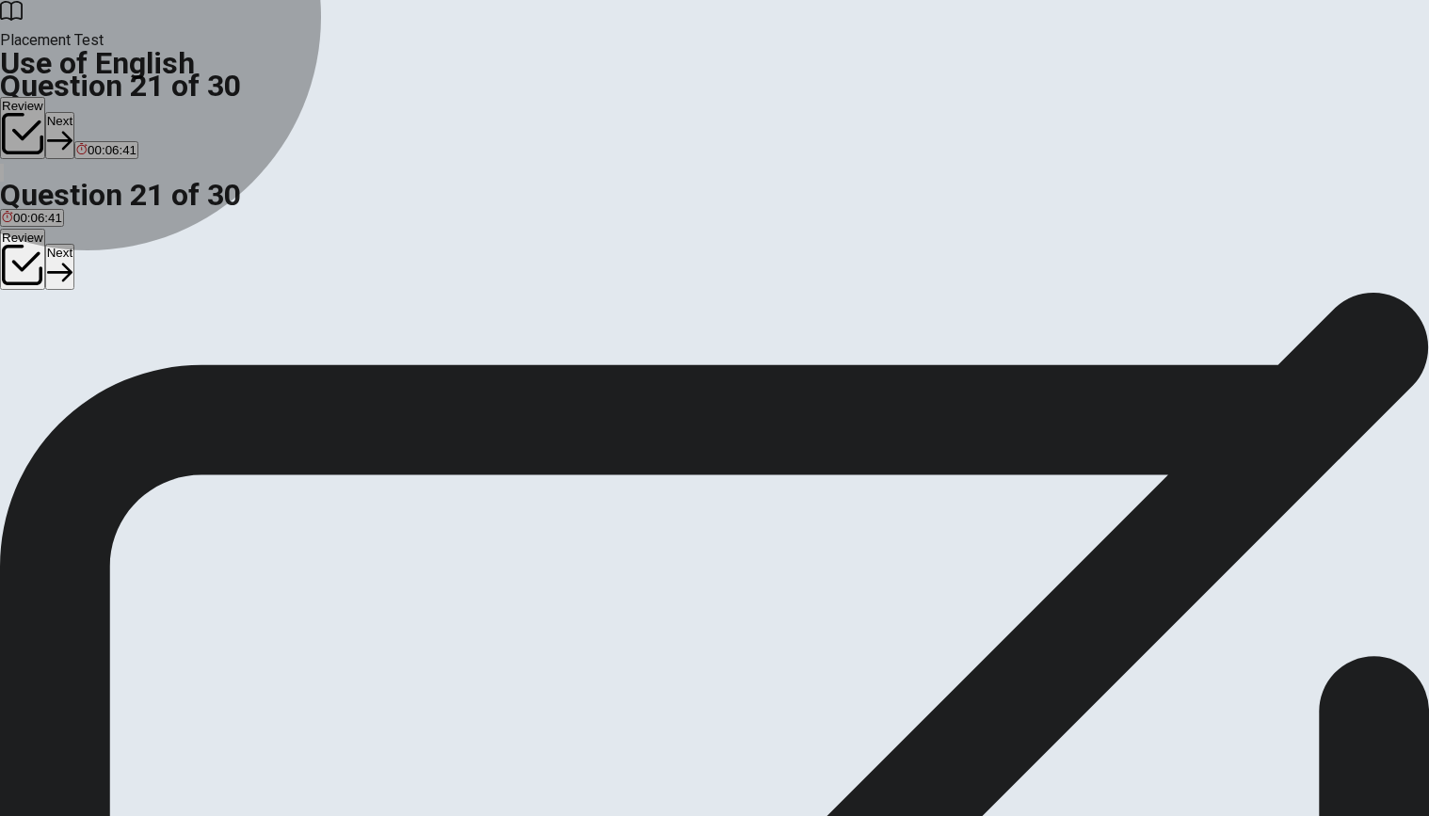
click at [93, 361] on span "receive" at bounding box center [73, 360] width 40 height 14
click at [51, 337] on button "A received" at bounding box center [25, 353] width 51 height 32
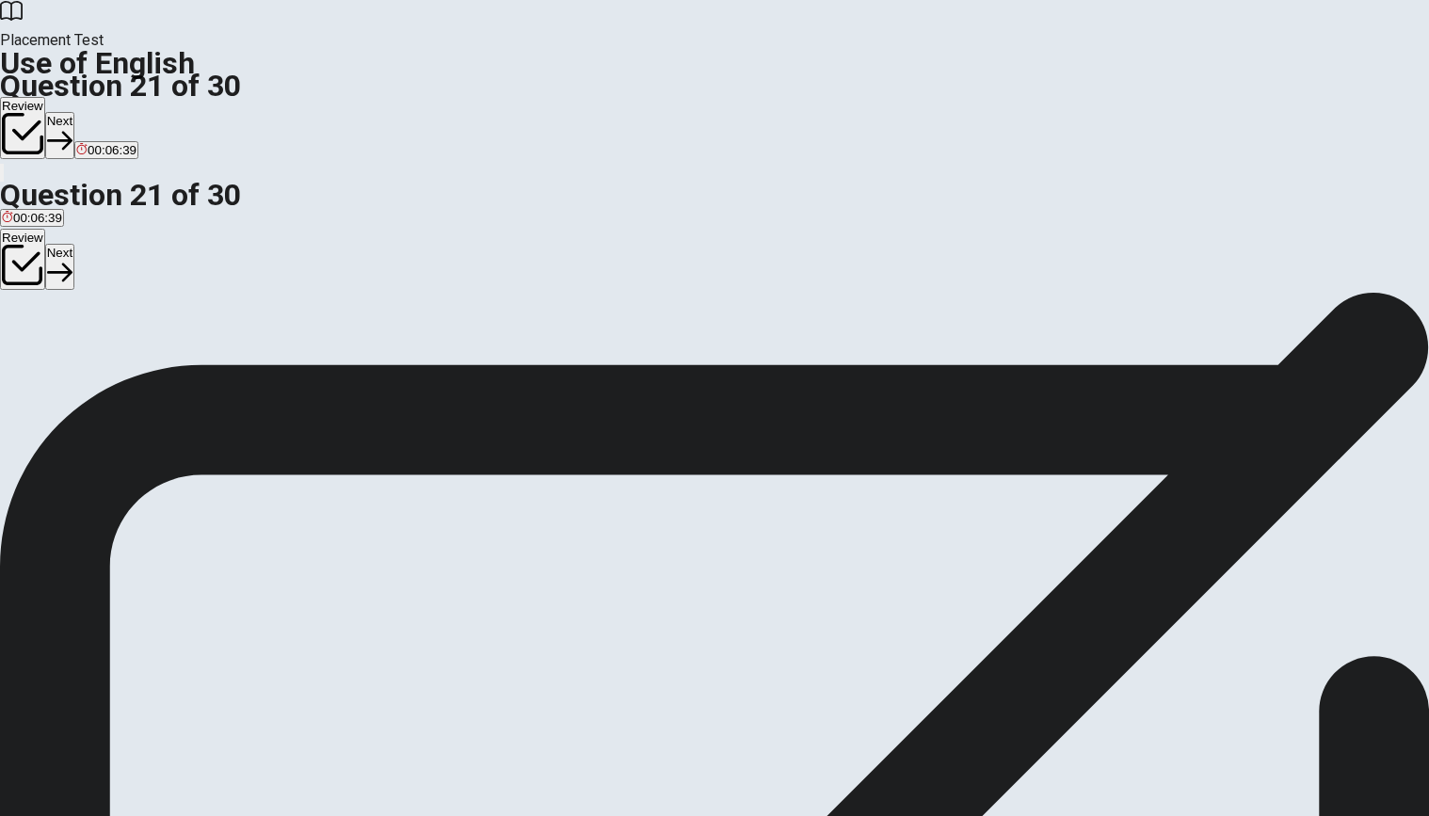
click at [74, 112] on button "Next" at bounding box center [59, 135] width 29 height 46
click at [24, 337] on button "A rain" at bounding box center [12, 353] width 24 height 32
click at [105, 112] on button "Next" at bounding box center [90, 135] width 29 height 46
click at [124, 353] on div "D" at bounding box center [111, 346] width 25 height 14
click at [105, 112] on button "Next" at bounding box center [90, 135] width 29 height 46
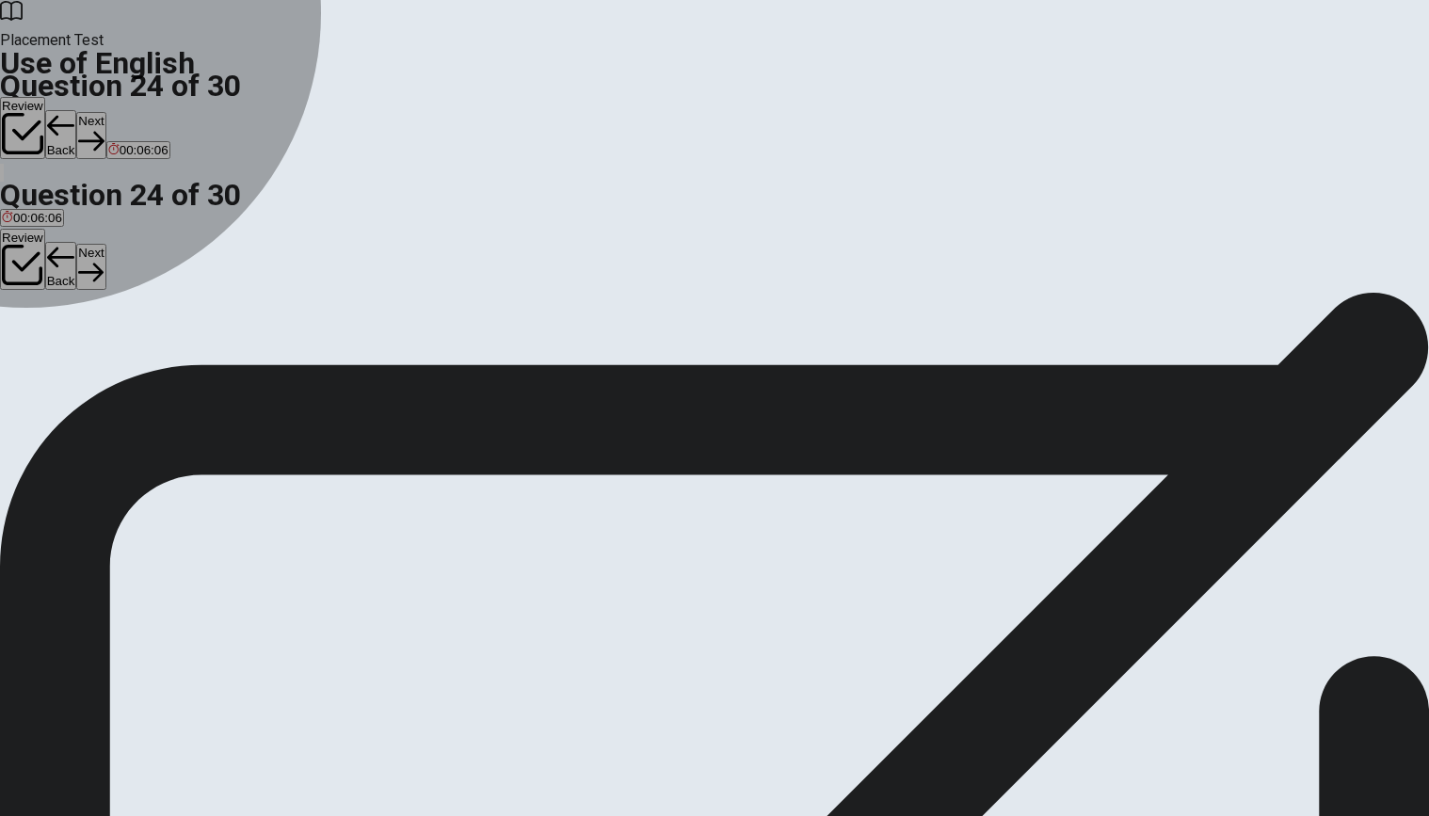
click at [138, 353] on div "B" at bounding box center [113, 346] width 51 height 14
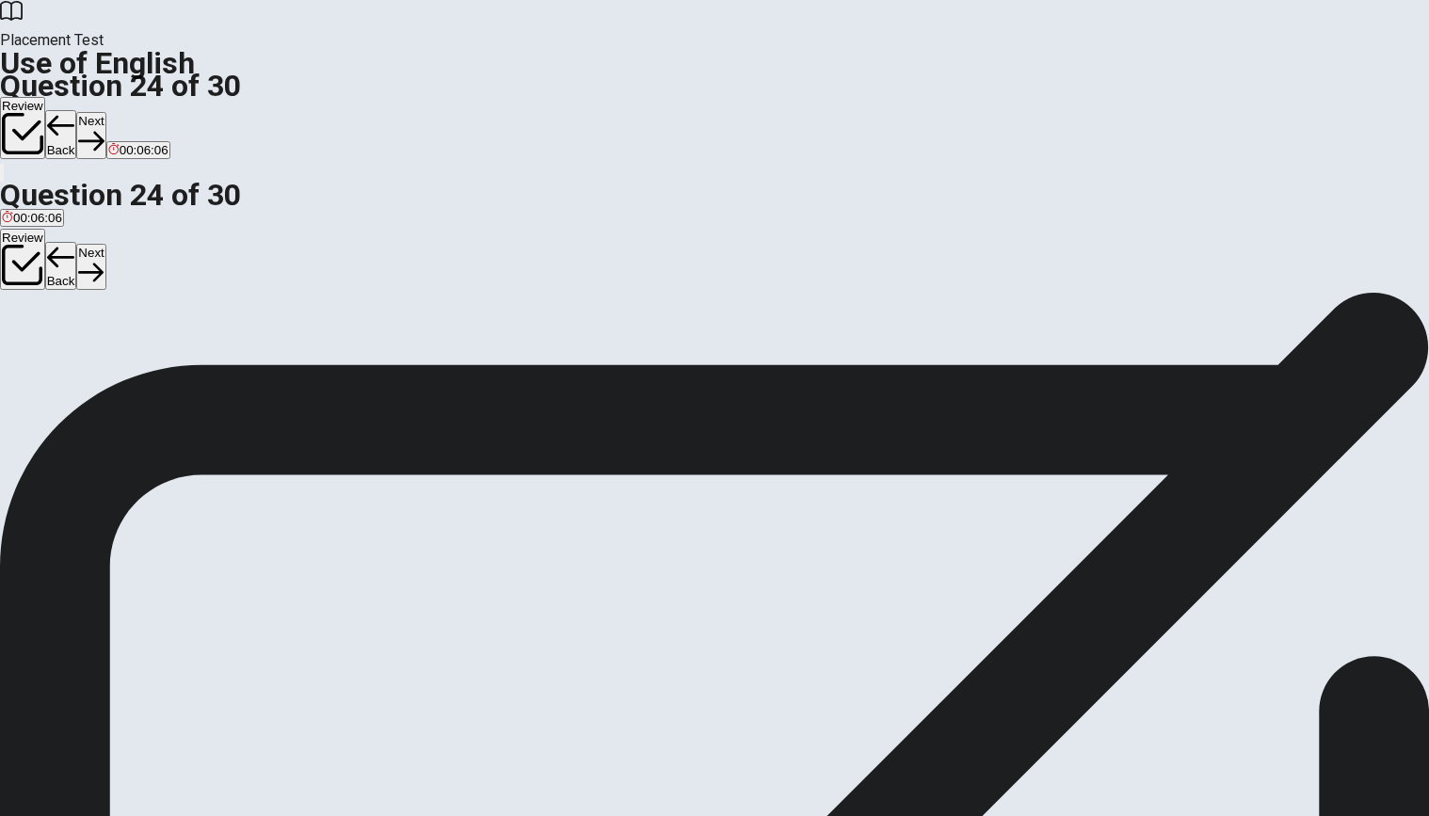
click at [105, 112] on button "Next" at bounding box center [90, 135] width 29 height 46
click at [32, 339] on div "A" at bounding box center [17, 346] width 30 height 14
click at [105, 112] on button "Next" at bounding box center [90, 135] width 29 height 46
click at [561, 353] on div "C" at bounding box center [462, 346] width 198 height 14
click at [74, 112] on button "Next" at bounding box center [59, 135] width 29 height 46
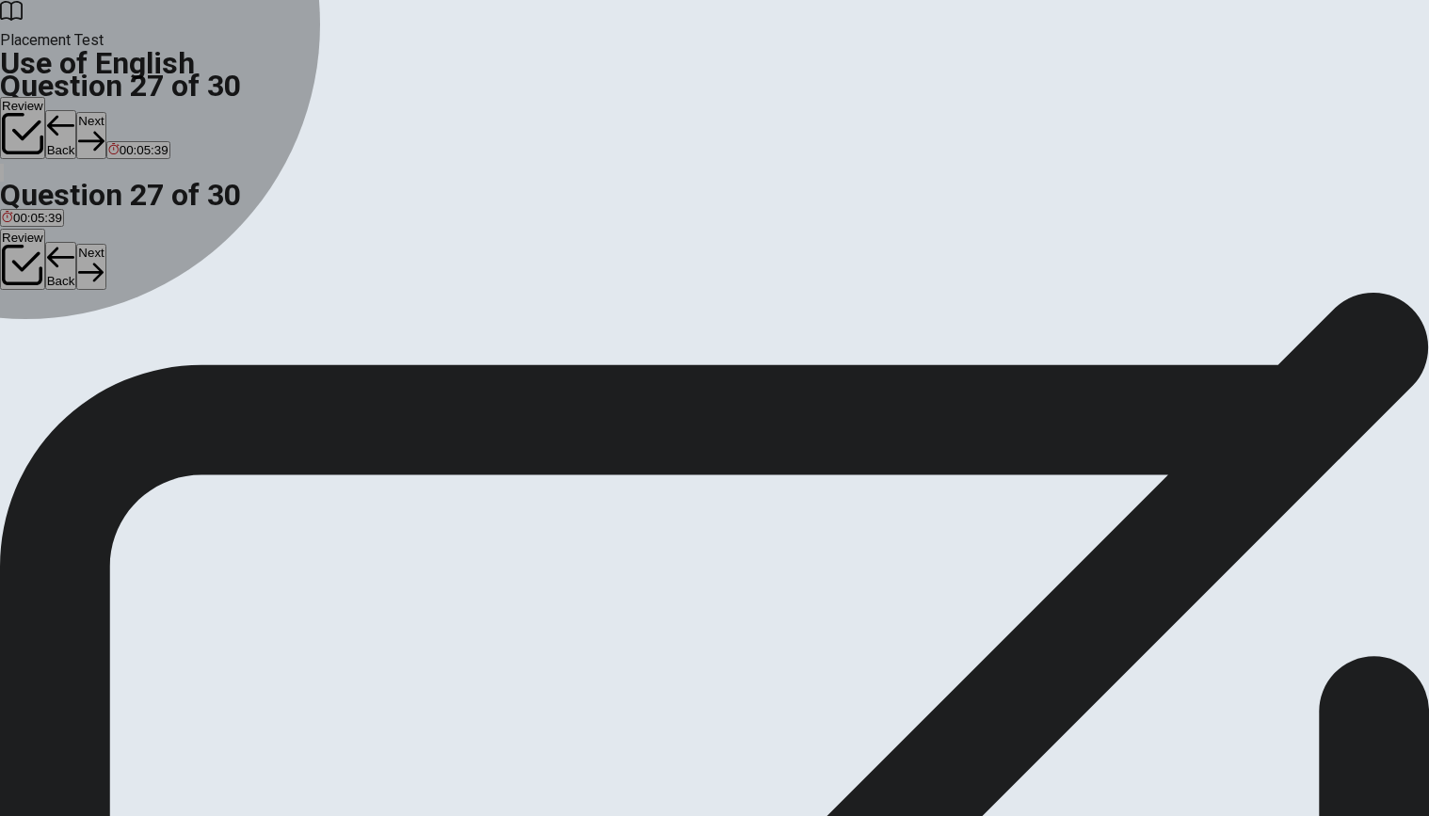
click at [107, 353] on div "C" at bounding box center [96, 346] width 24 height 14
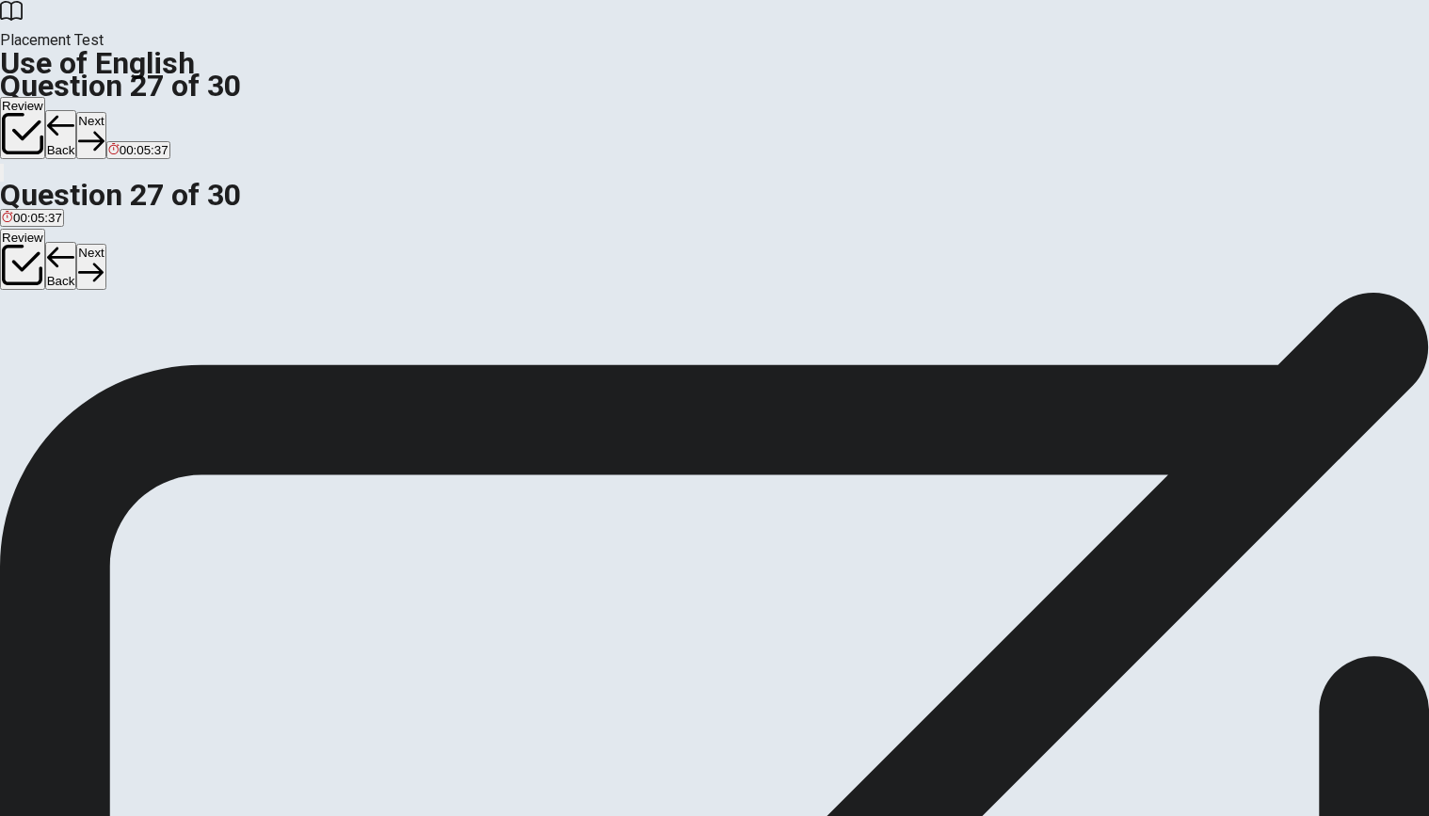
click at [105, 112] on button "Next" at bounding box center [90, 135] width 29 height 46
click at [120, 353] on div "C" at bounding box center [100, 346] width 40 height 14
click at [105, 112] on button "Next" at bounding box center [90, 135] width 29 height 46
click at [297, 353] on div "B" at bounding box center [226, 346] width 141 height 14
click at [105, 112] on button "Next" at bounding box center [90, 135] width 29 height 46
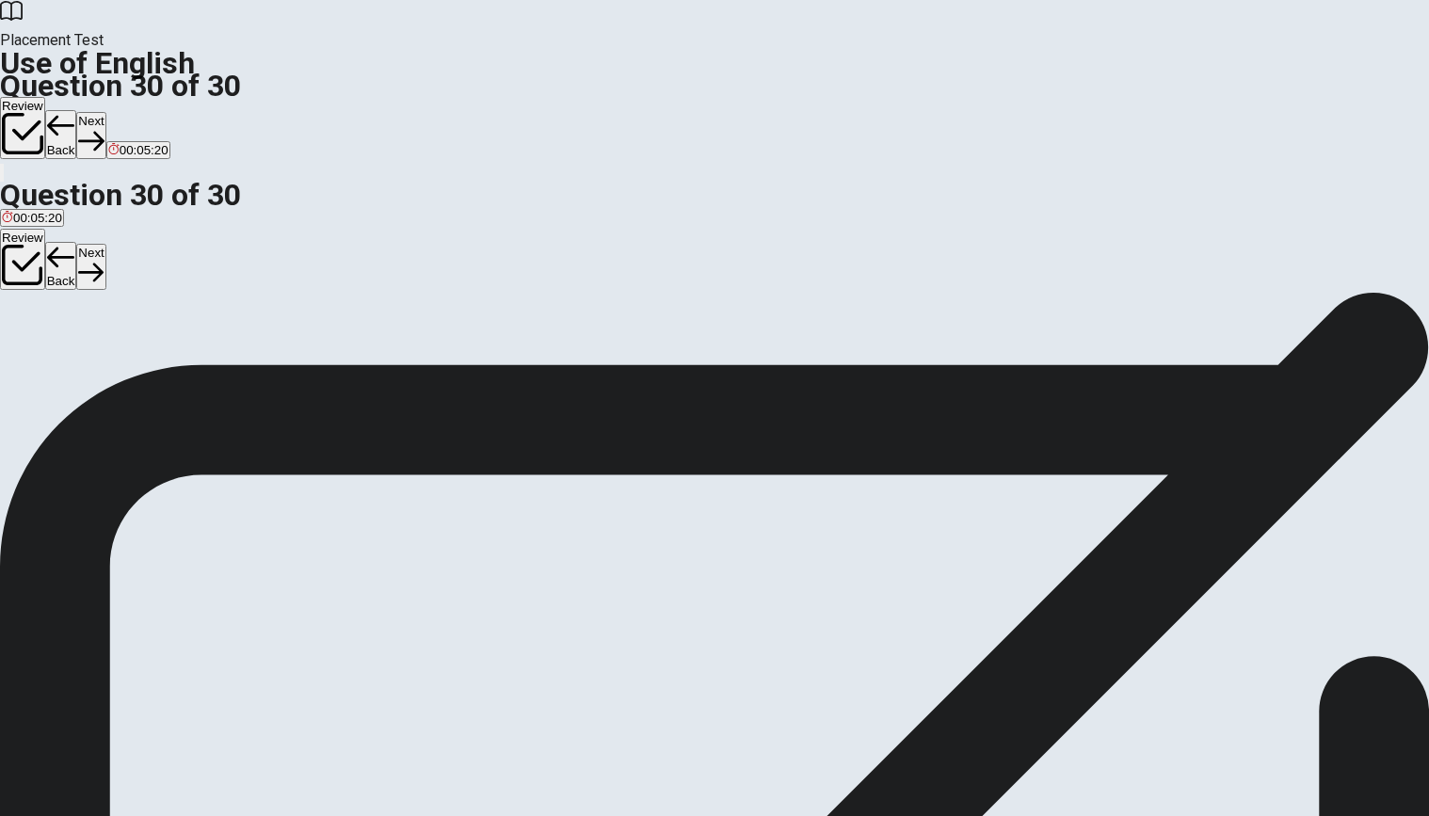
click at [35, 353] on div "B" at bounding box center [25, 346] width 20 height 14
click at [105, 112] on button "Next" at bounding box center [90, 135] width 29 height 46
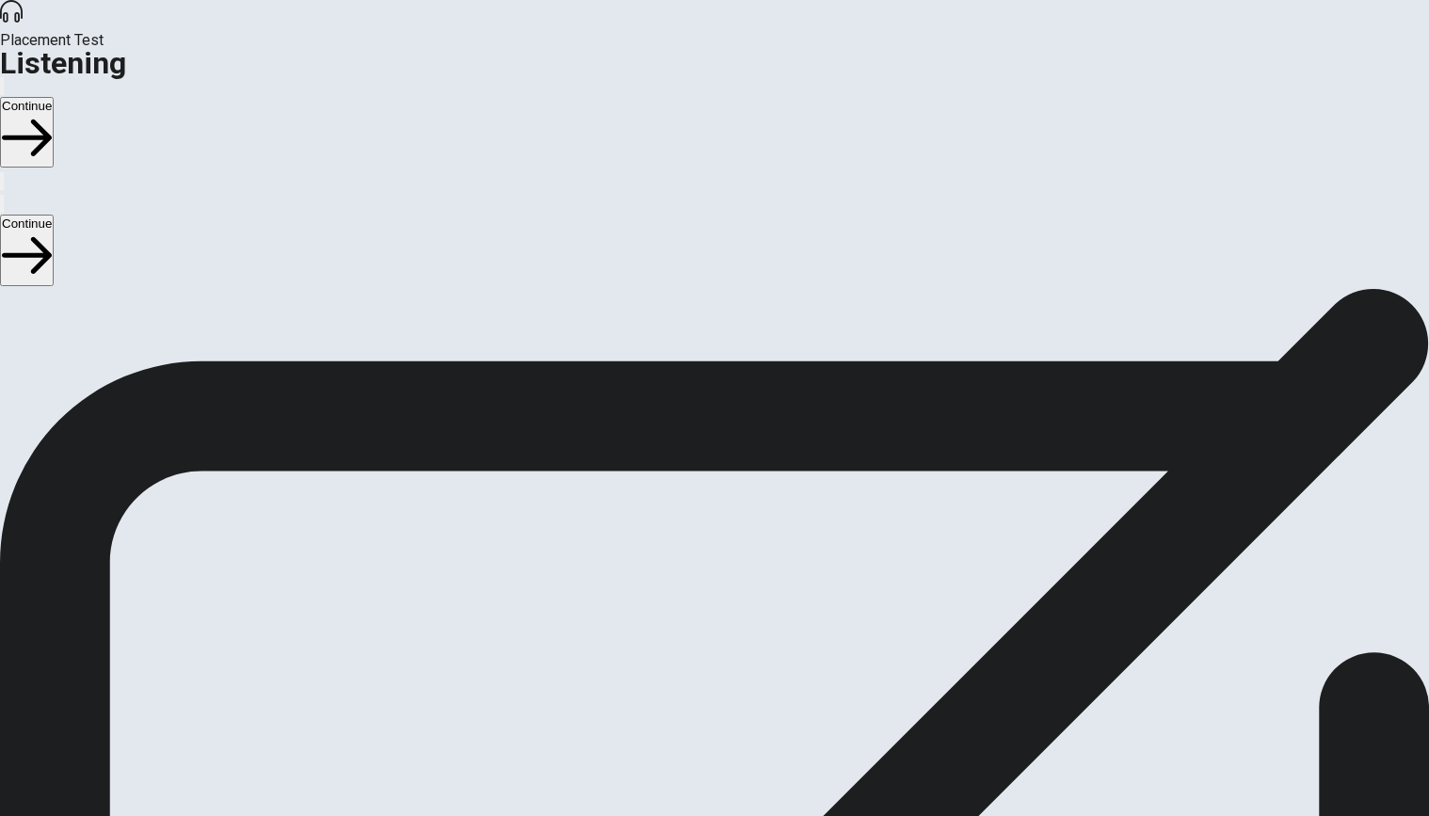
click at [1021, 34] on div "Placement Test Listening Continue" at bounding box center [714, 96] width 1429 height 192
click at [54, 97] on button "Continue" at bounding box center [27, 132] width 54 height 71
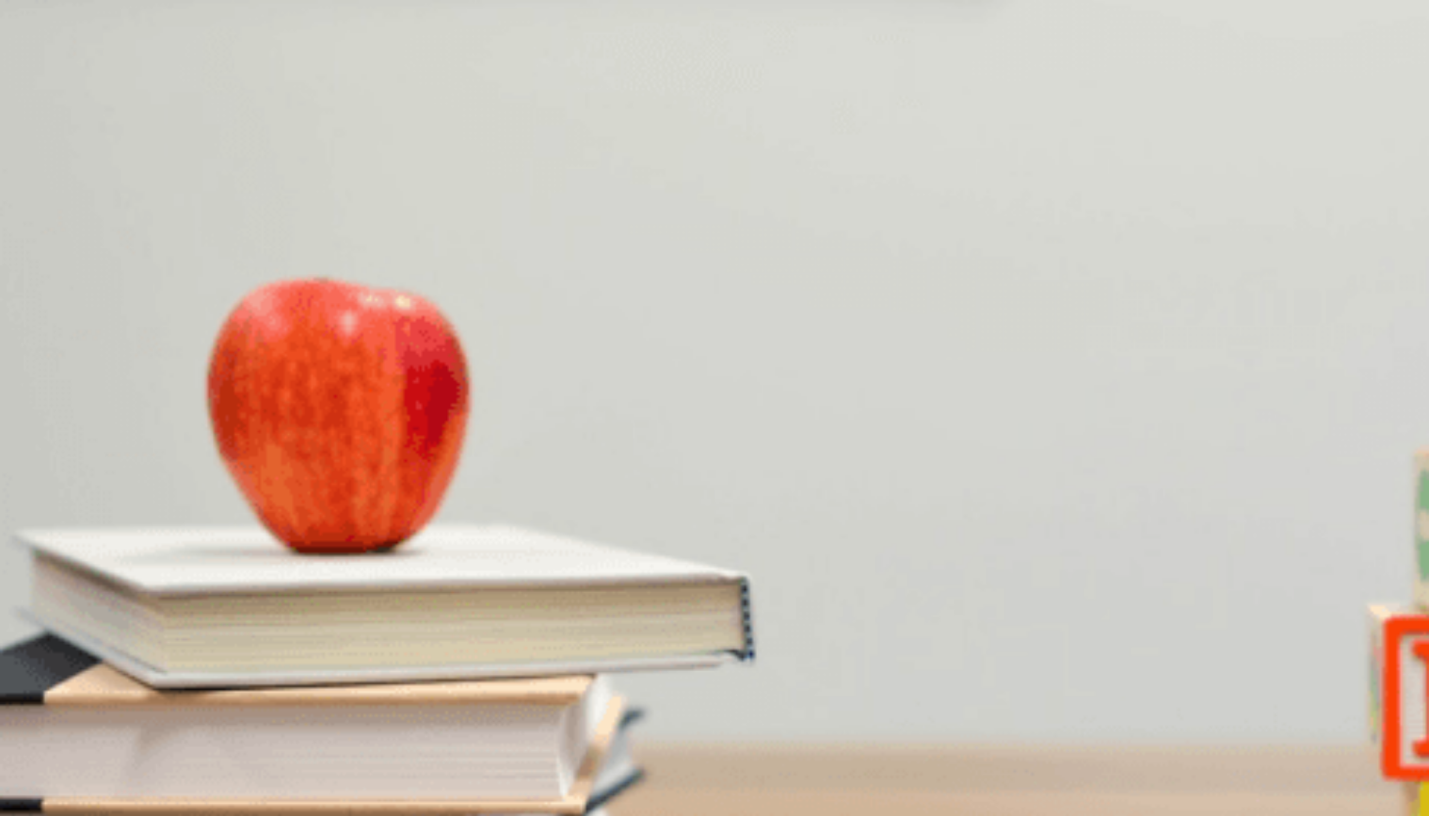
click at [37, 338] on span "Hiking" at bounding box center [19, 345] width 35 height 14
click at [213, 301] on span "What activity do they plan to do?" at bounding box center [106, 310] width 213 height 18
click at [743, 277] on div "Question 1 What activity do they plan to do? A Hiking B Skiing C Surfing D Sigh…" at bounding box center [714, 316] width 1429 height 79
click at [123, 433] on button "C A cabin" at bounding box center [100, 417] width 45 height 32
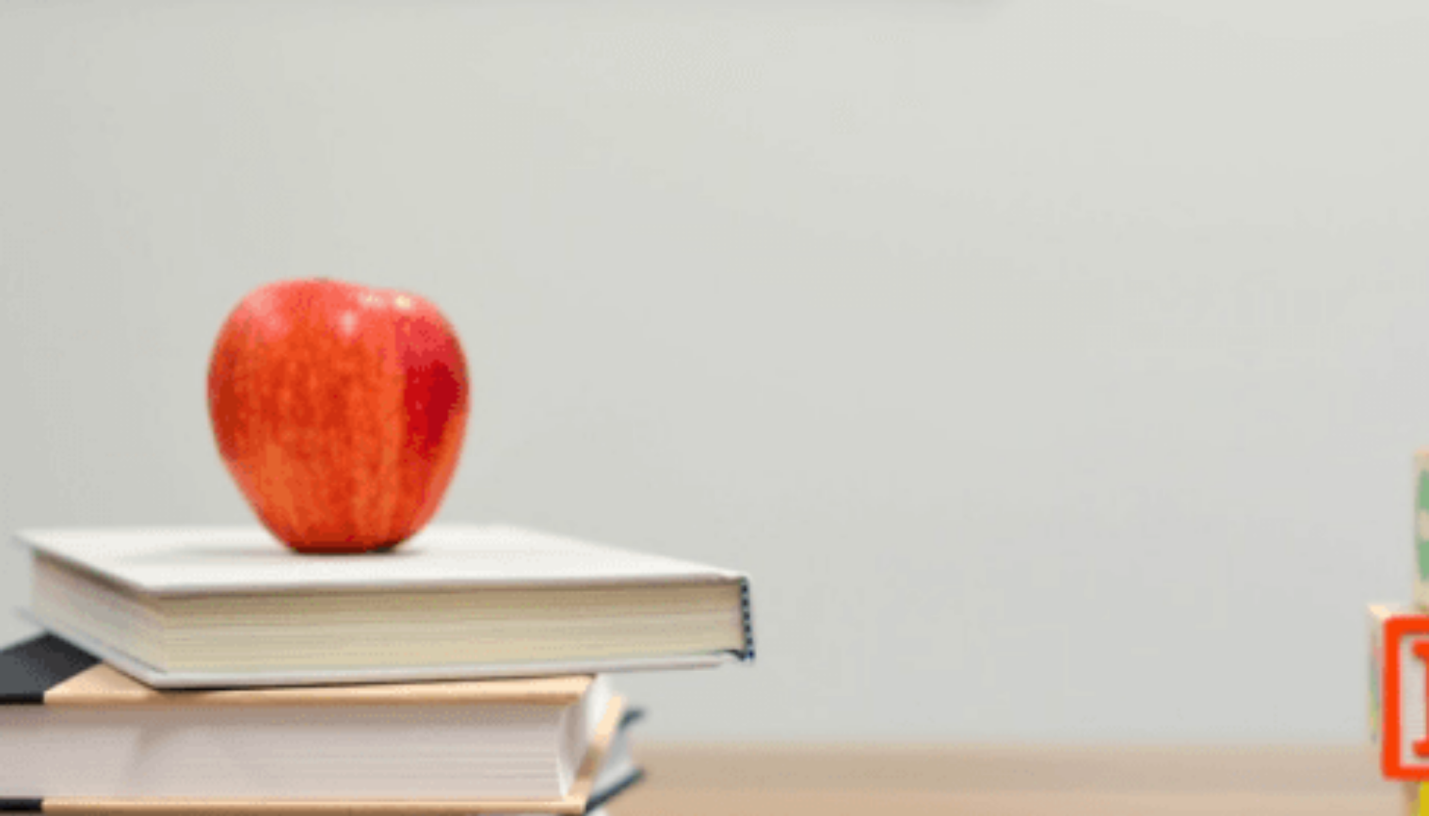
scroll to position [0, 0]
click at [74, 338] on span "Skiing" at bounding box center [57, 345] width 34 height 14
click at [39, 322] on button "A Hiking" at bounding box center [19, 338] width 39 height 32
click at [264, 575] on span "[DATE] night" at bounding box center [229, 582] width 71 height 14
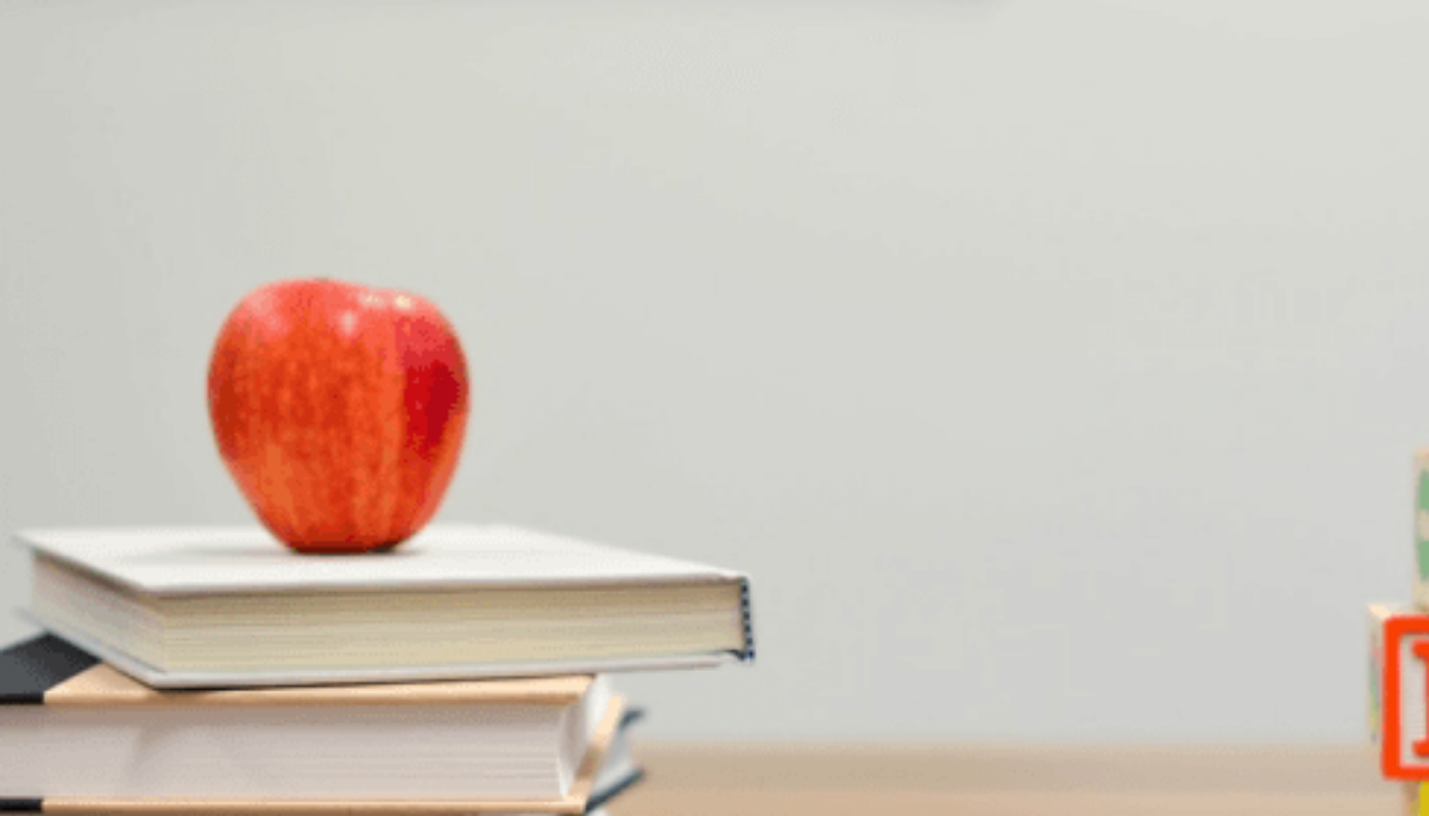
scroll to position [941, 0]
click at [359, 695] on div at bounding box center [714, 695] width 1429 height 0
click at [301, 695] on div at bounding box center [714, 695] width 1429 height 0
click at [244, 480] on button "D Get groceries" at bounding box center [204, 496] width 79 height 32
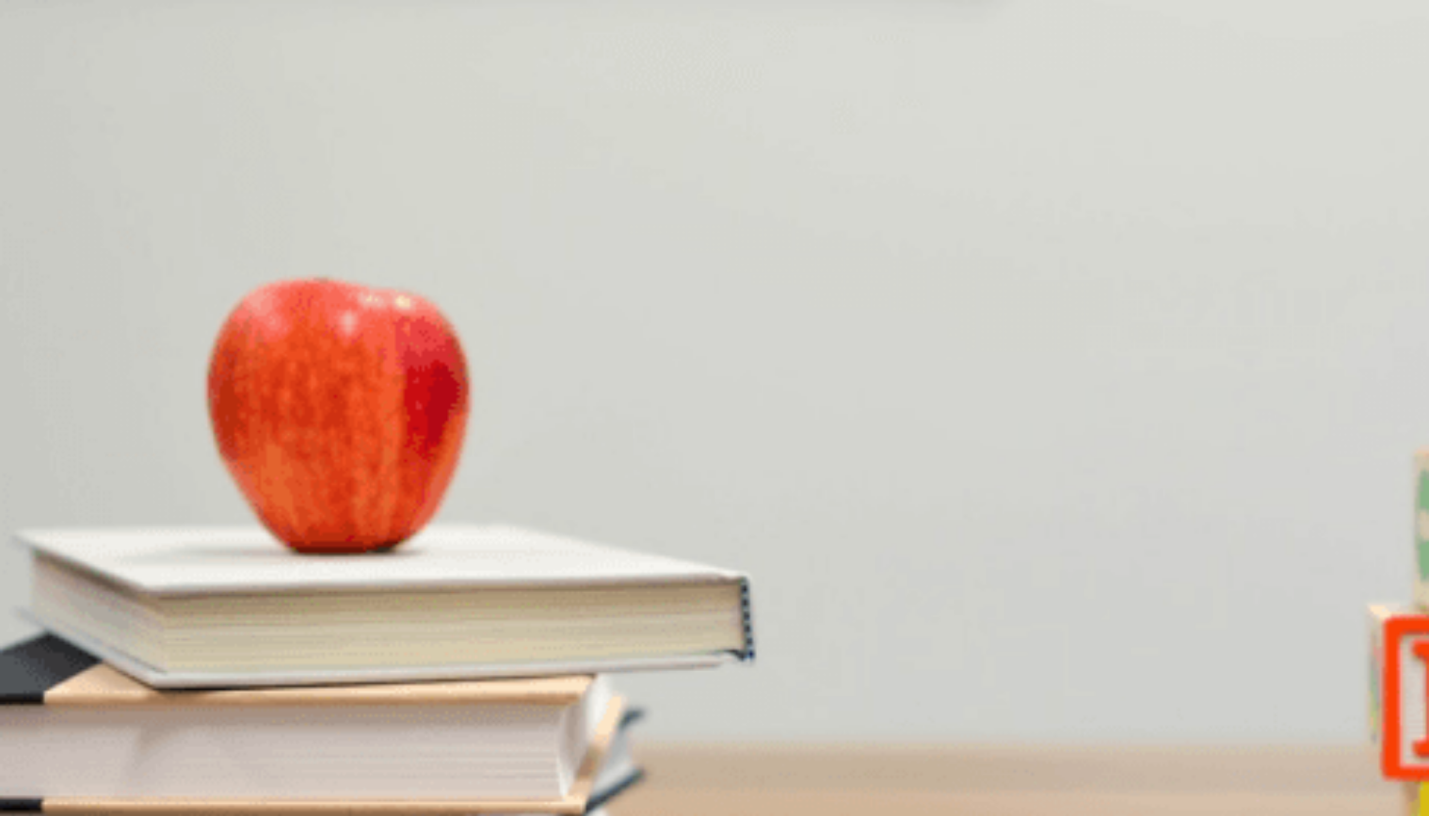
click at [241, 638] on button "C The mountains" at bounding box center [197, 654] width 87 height 32
click at [380, 695] on div at bounding box center [714, 695] width 1429 height 0
drag, startPoint x: 386, startPoint y: 239, endPoint x: 413, endPoint y: 236, distance: 27.4
click at [409, 695] on div at bounding box center [714, 695] width 1429 height 0
drag, startPoint x: 416, startPoint y: 236, endPoint x: 472, endPoint y: 238, distance: 55.6
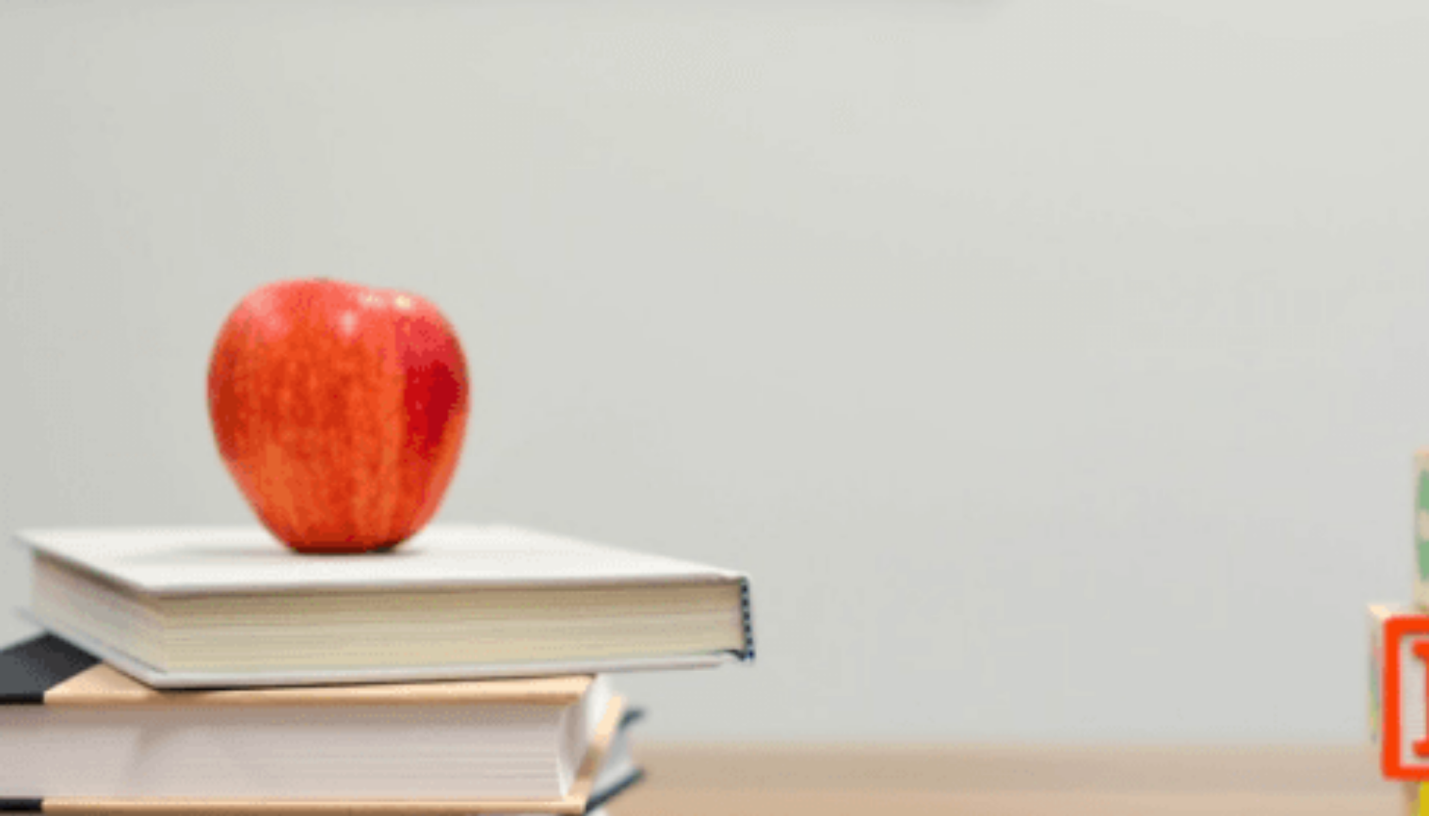
click at [472, 695] on div at bounding box center [714, 695] width 1429 height 0
click at [54, 97] on button "Continue" at bounding box center [27, 132] width 54 height 71
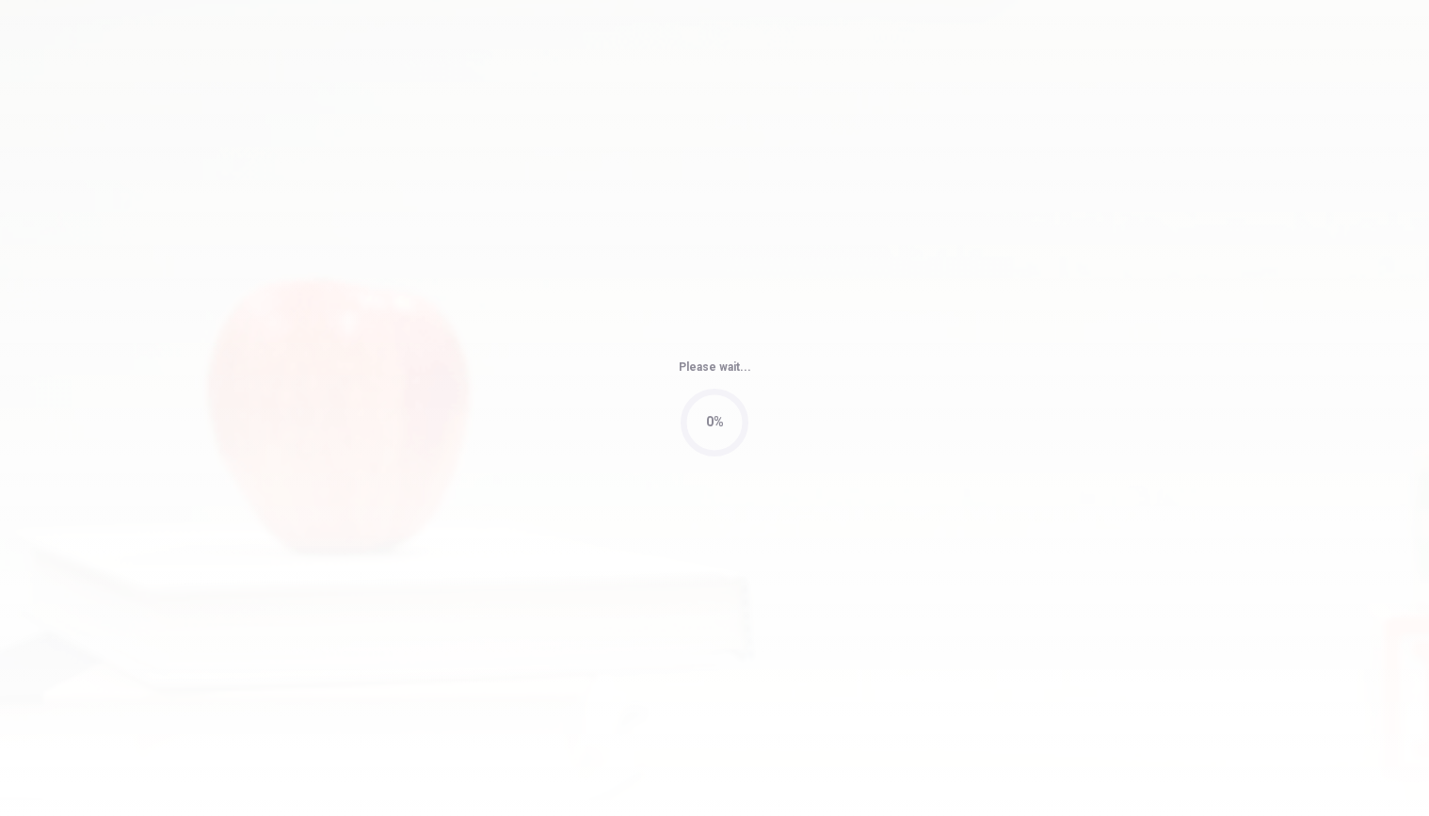
type input "62"
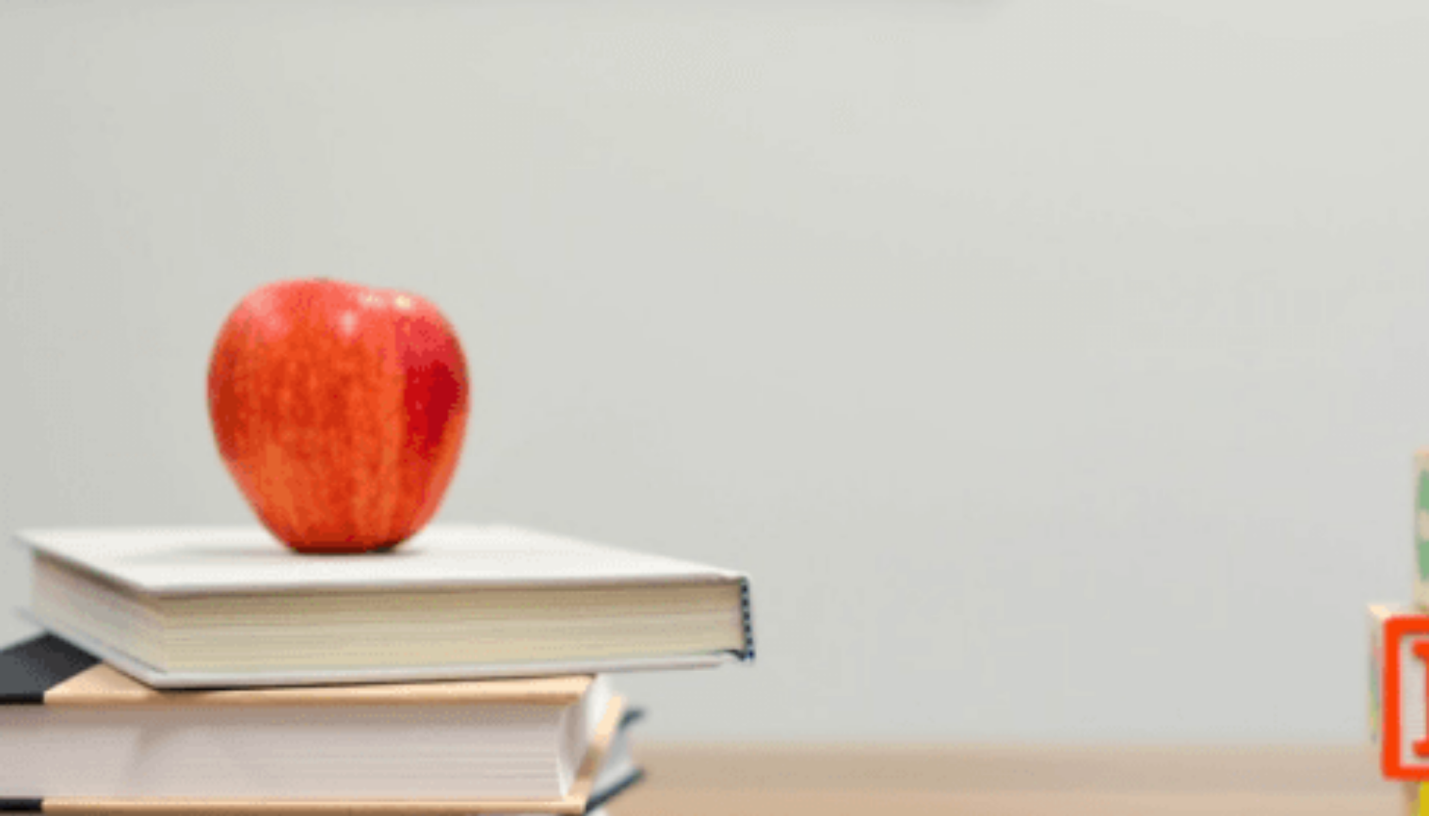
click at [300, 335] on span "How does the man feel about his new hobby?" at bounding box center [150, 344] width 300 height 18
click at [56, 593] on button "A A camera" at bounding box center [28, 609] width 56 height 32
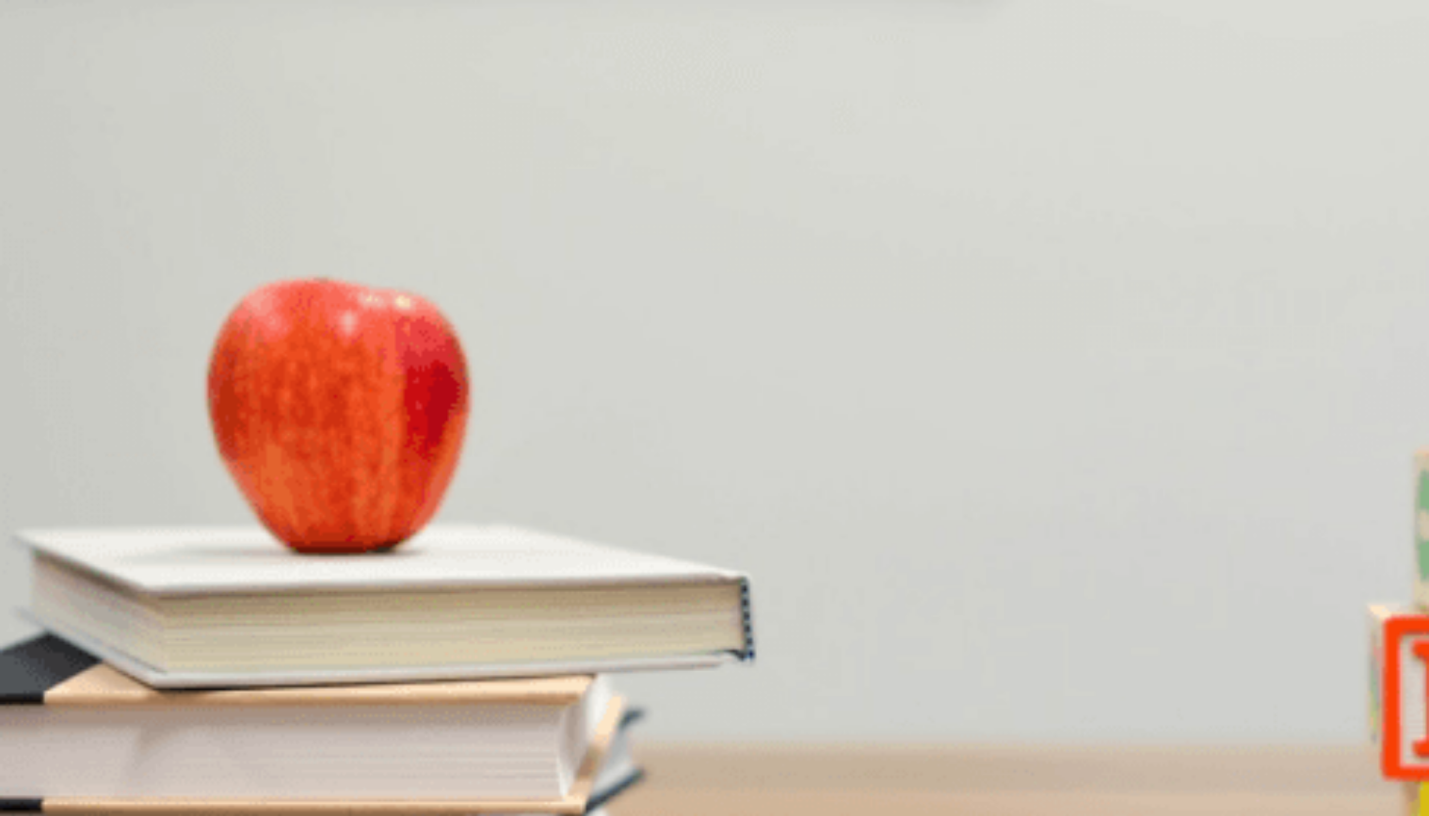
scroll to position [1755, 0]
click at [118, 672] on button "B Photography" at bounding box center [79, 688] width 75 height 32
click at [253, 386] on span "He is enjoying it" at bounding box center [209, 379] width 88 height 14
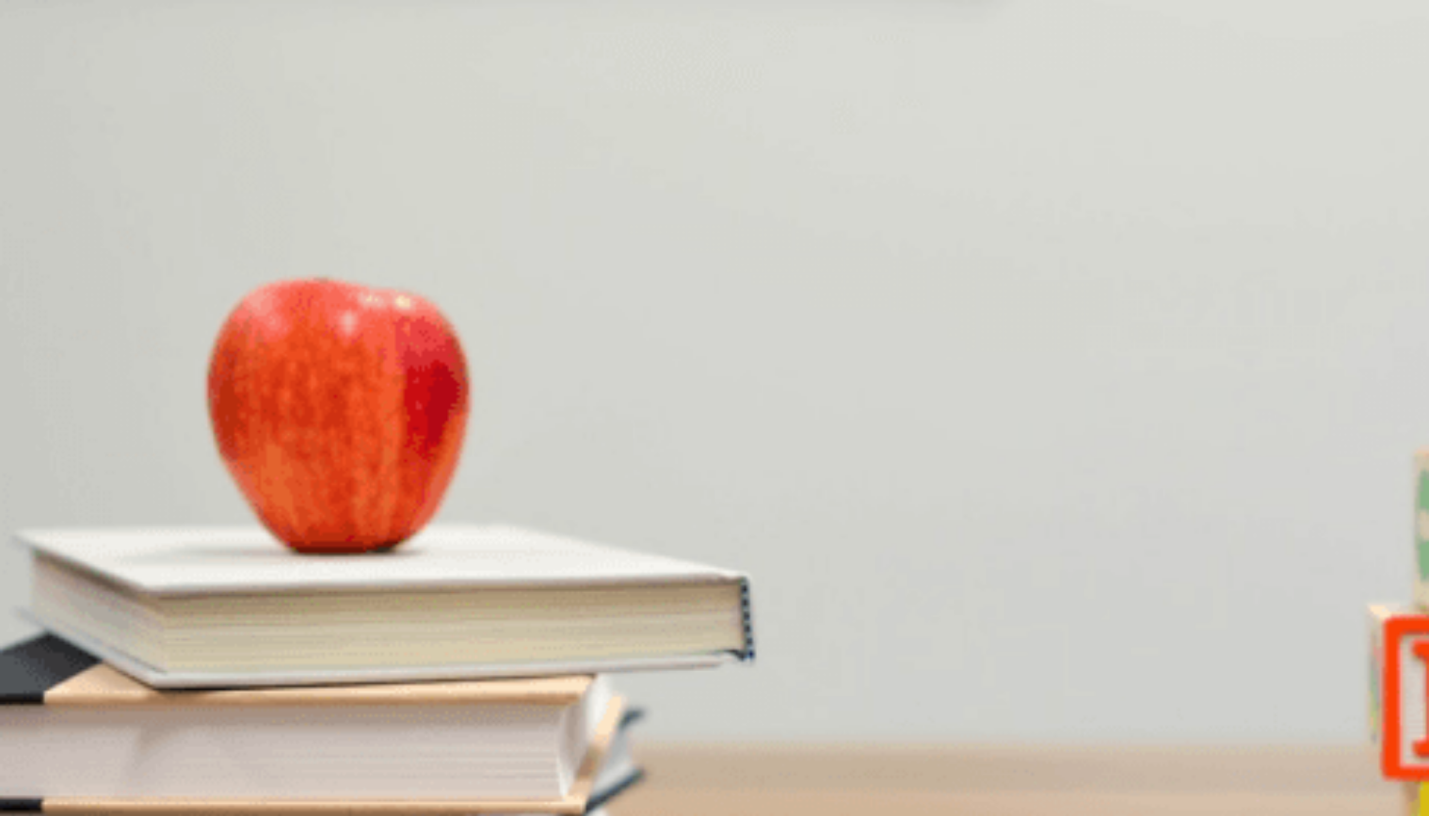
click at [187, 451] on span "For travel" at bounding box center [161, 458] width 53 height 14
click at [133, 435] on button "A For better photo quality" at bounding box center [66, 451] width 133 height 32
click at [180, 530] on span "Landscapes" at bounding box center [146, 537] width 68 height 14
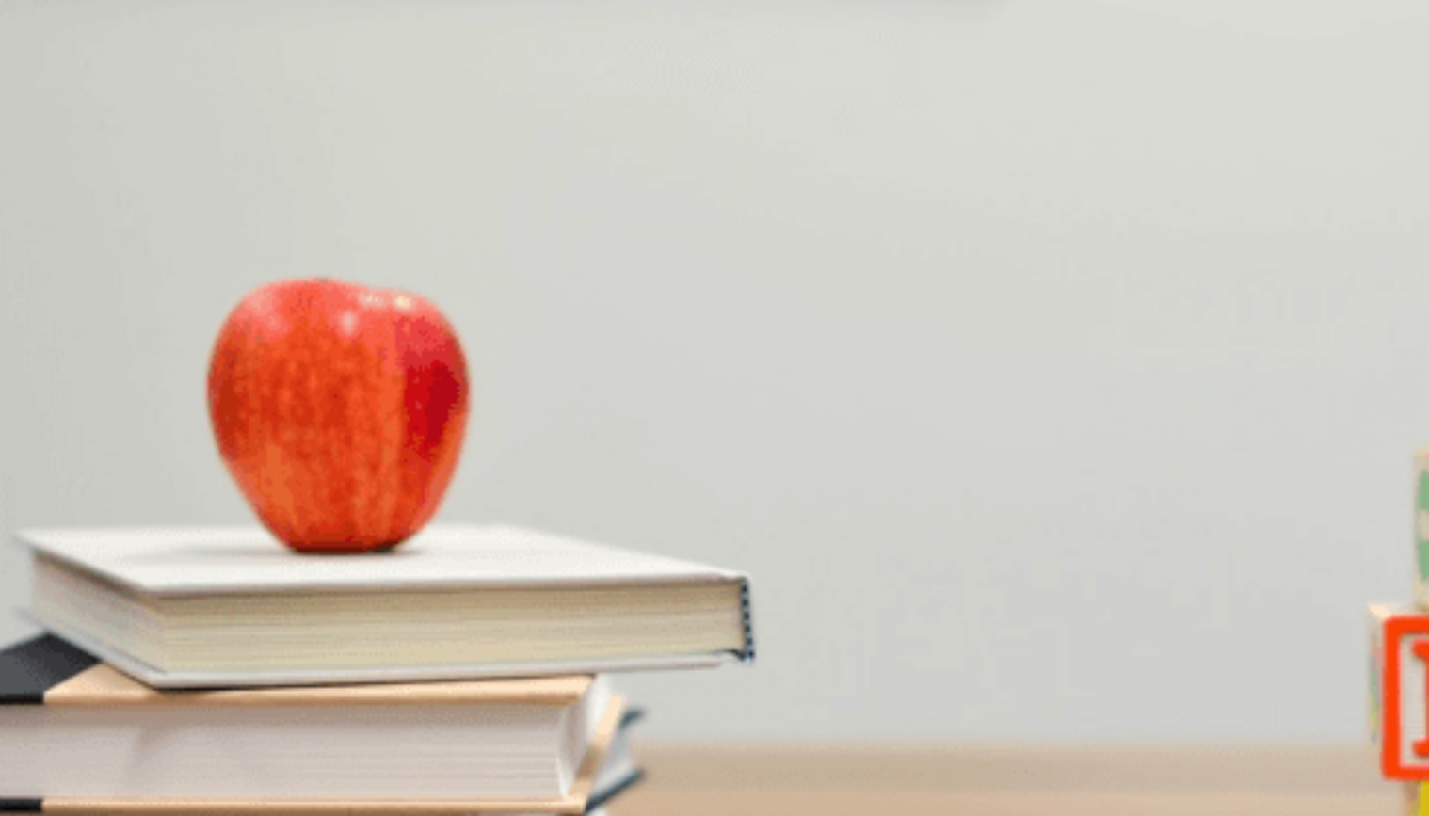
click at [54, 97] on button "Continue" at bounding box center [27, 132] width 54 height 71
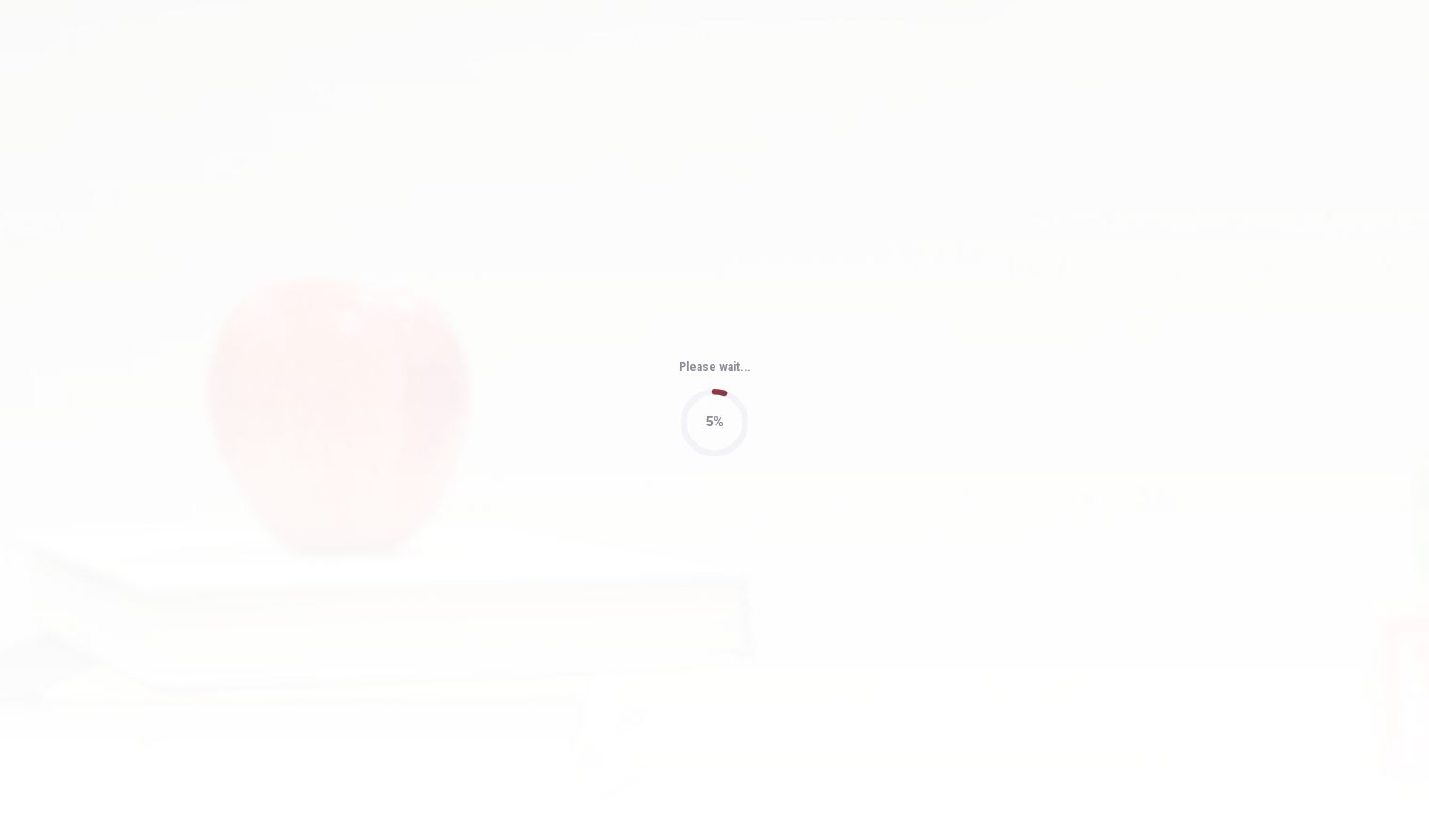
type input "52"
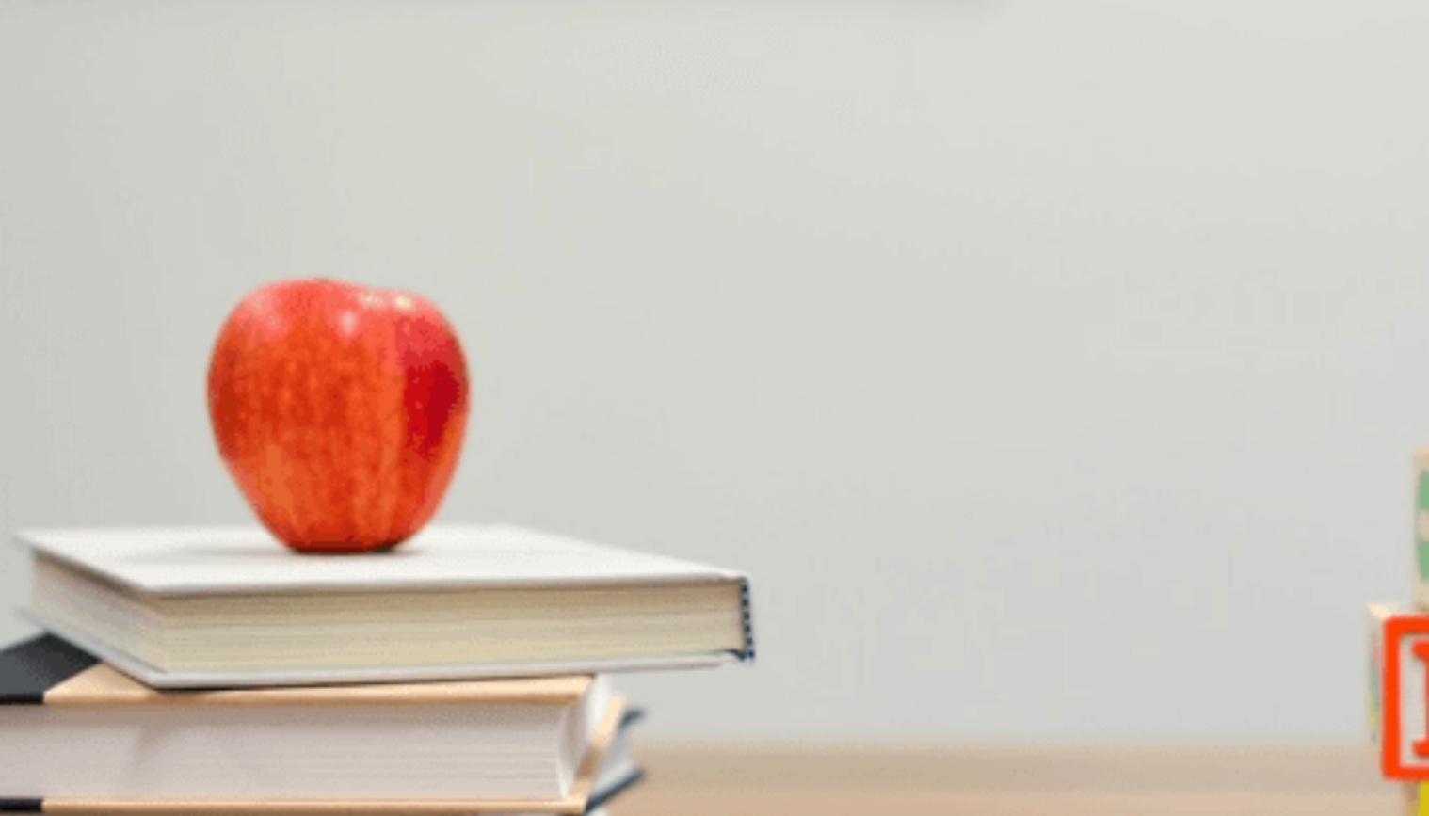
scroll to position [471, 0]
click at [95, 435] on button "A She is frustrated" at bounding box center [47, 451] width 95 height 32
click at [448, 546] on button "D Clear temporary files" at bounding box center [389, 530] width 120 height 32
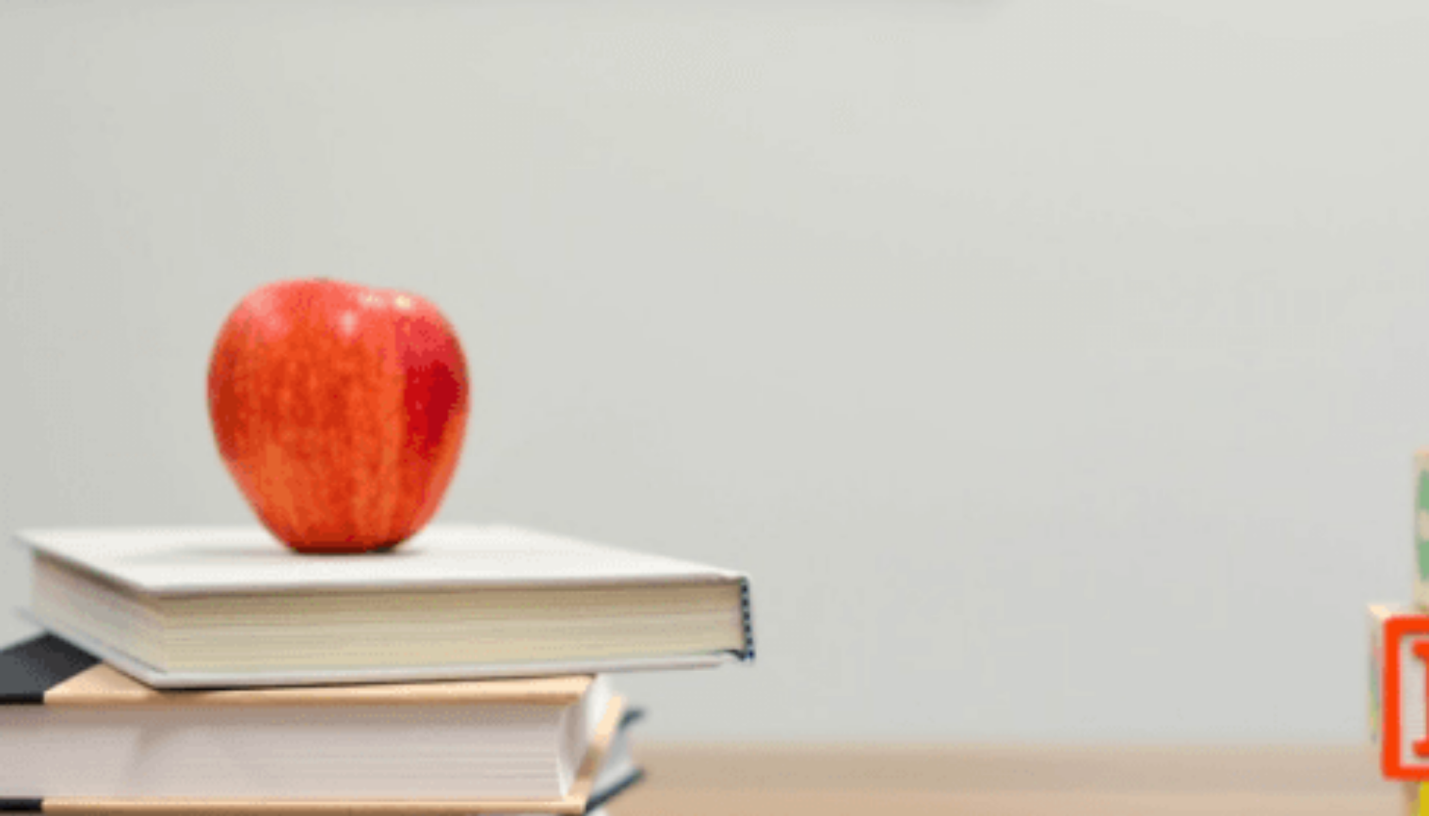
click at [210, 593] on button "D She is unsure" at bounding box center [169, 609] width 81 height 32
click at [411, 654] on span "Her computer is frozen" at bounding box center [347, 661] width 127 height 14
click at [281, 638] on button "B Her computer is slow" at bounding box center [221, 654] width 120 height 32
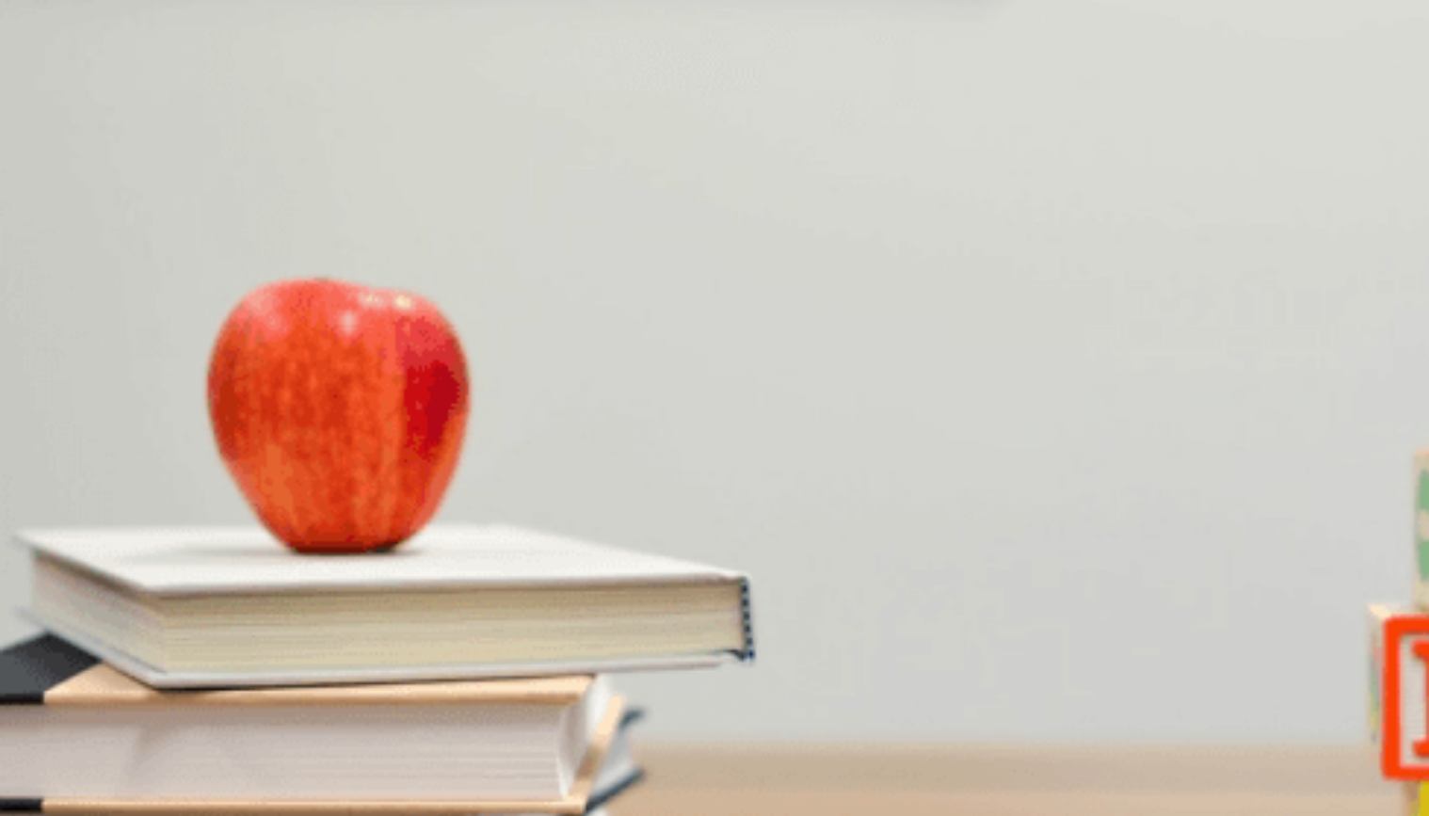
click at [137, 322] on button "A Restarting the computer" at bounding box center [68, 338] width 137 height 32
click at [364, 417] on span "She finds it helpful" at bounding box center [313, 424] width 103 height 14
click at [54, 97] on button "Continue" at bounding box center [27, 132] width 54 height 71
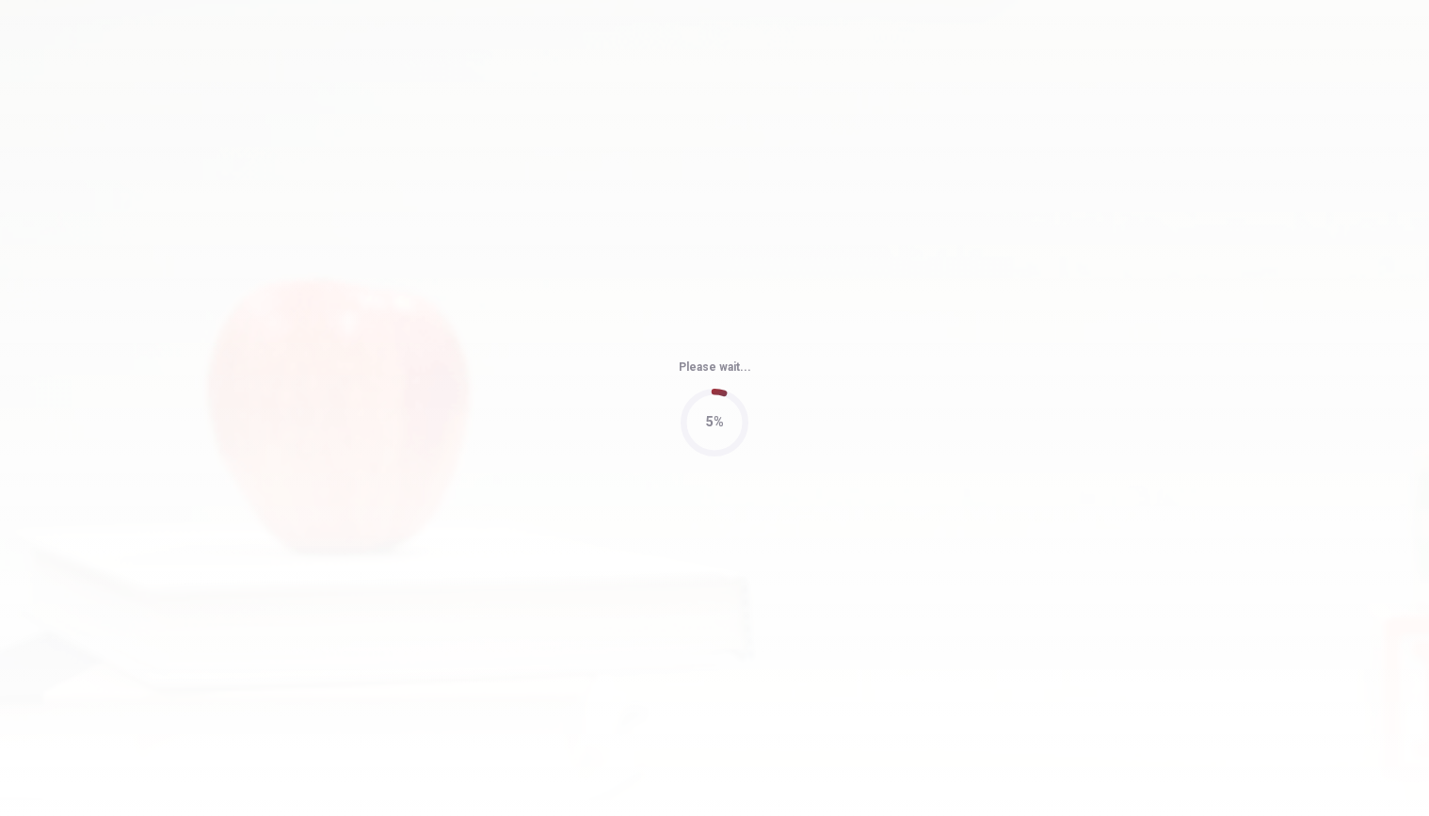
type input "51"
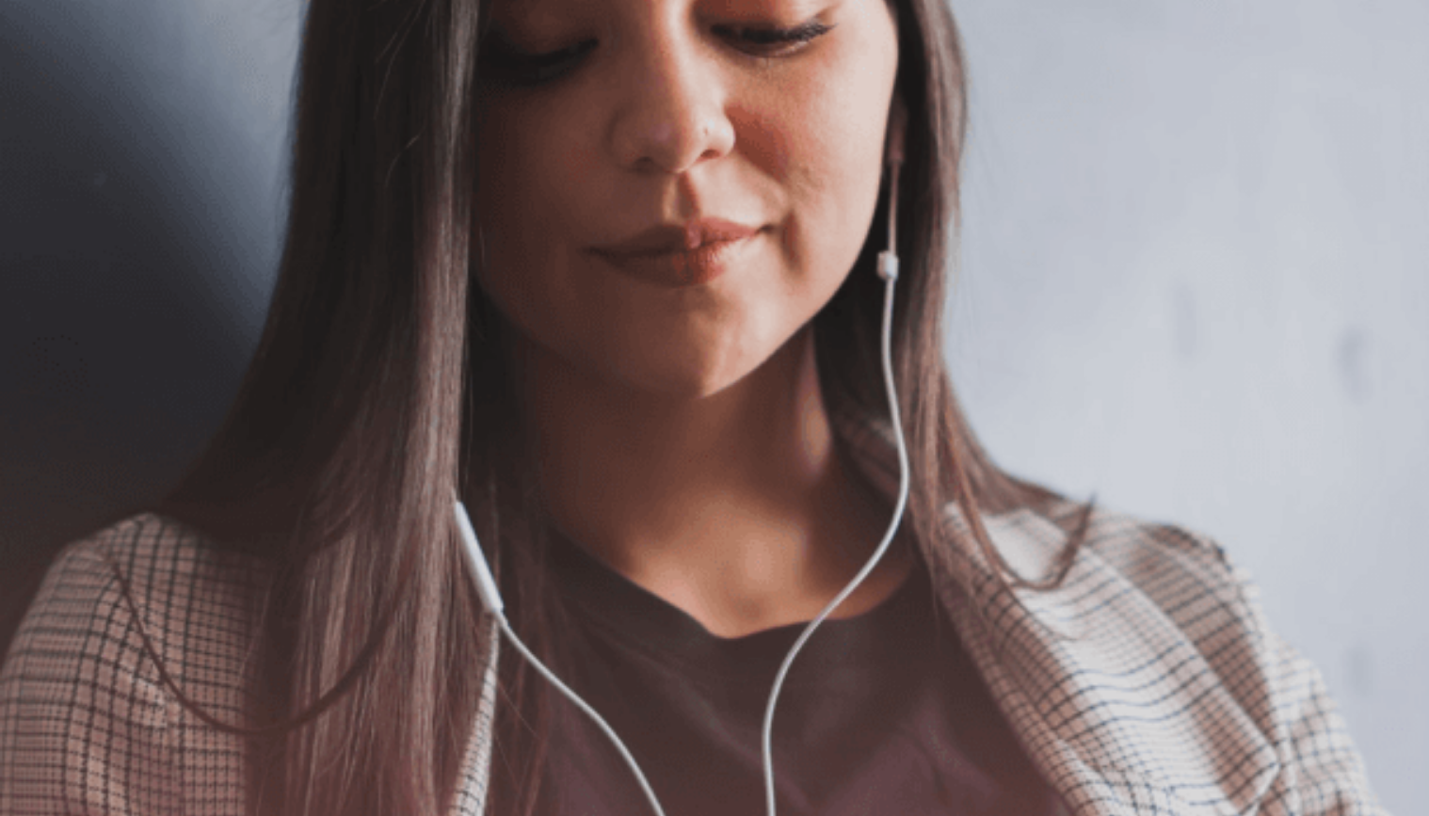
scroll to position [0, 0]
click at [54, 97] on button "Continue" at bounding box center [27, 132] width 54 height 71
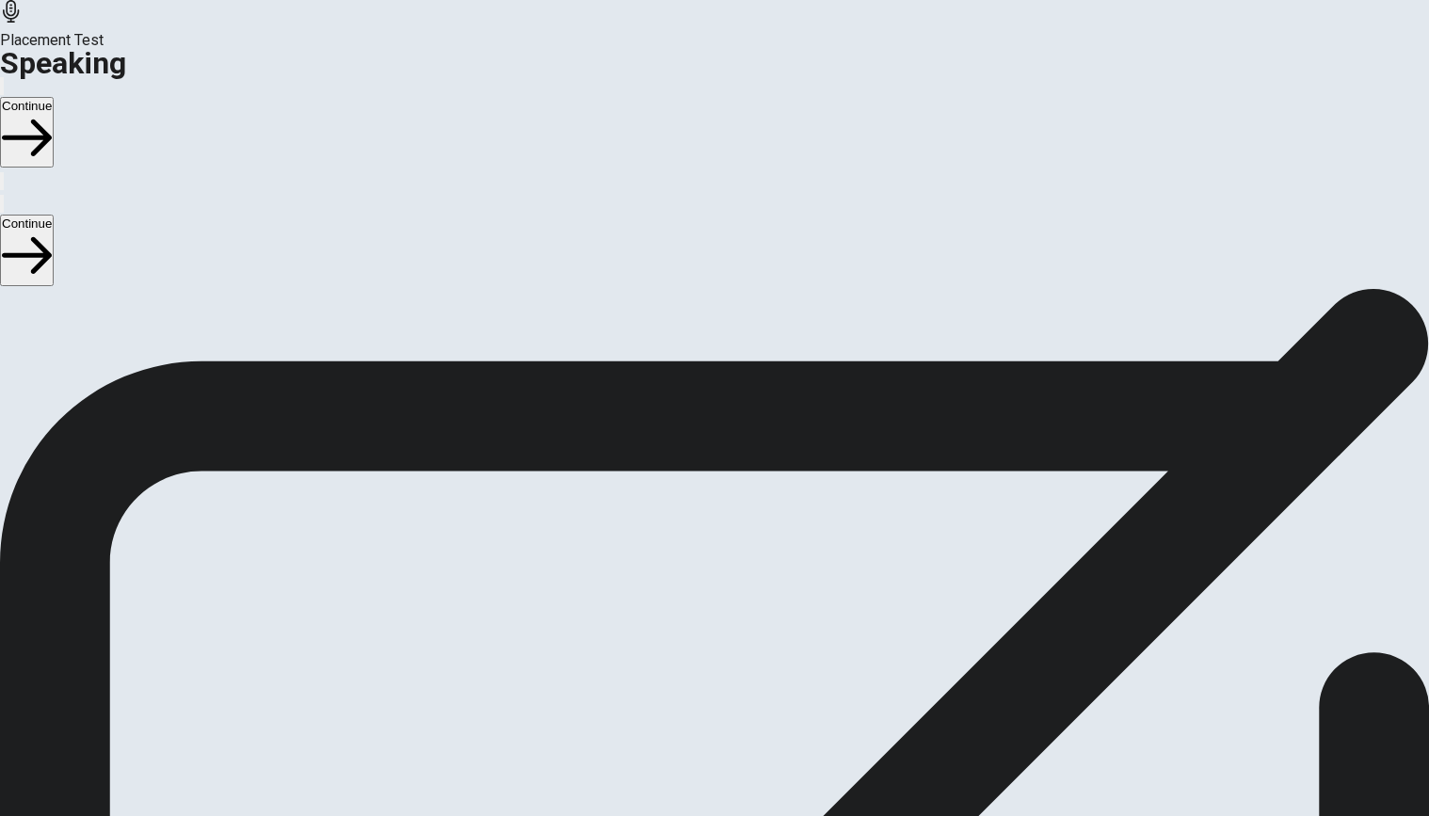
scroll to position [94, 0]
click at [748, 516] on div "Stop Recording" at bounding box center [714, 635] width 67 height 239
click at [694, 571] on button "Play Audio" at bounding box center [692, 580] width 4 height 18
click at [1290, 438] on div "Checking the Microphone Check if your microphone works here. Record your voice.…" at bounding box center [714, 392] width 1429 height 397
click at [694, 571] on button "Play Audio" at bounding box center [692, 580] width 4 height 18
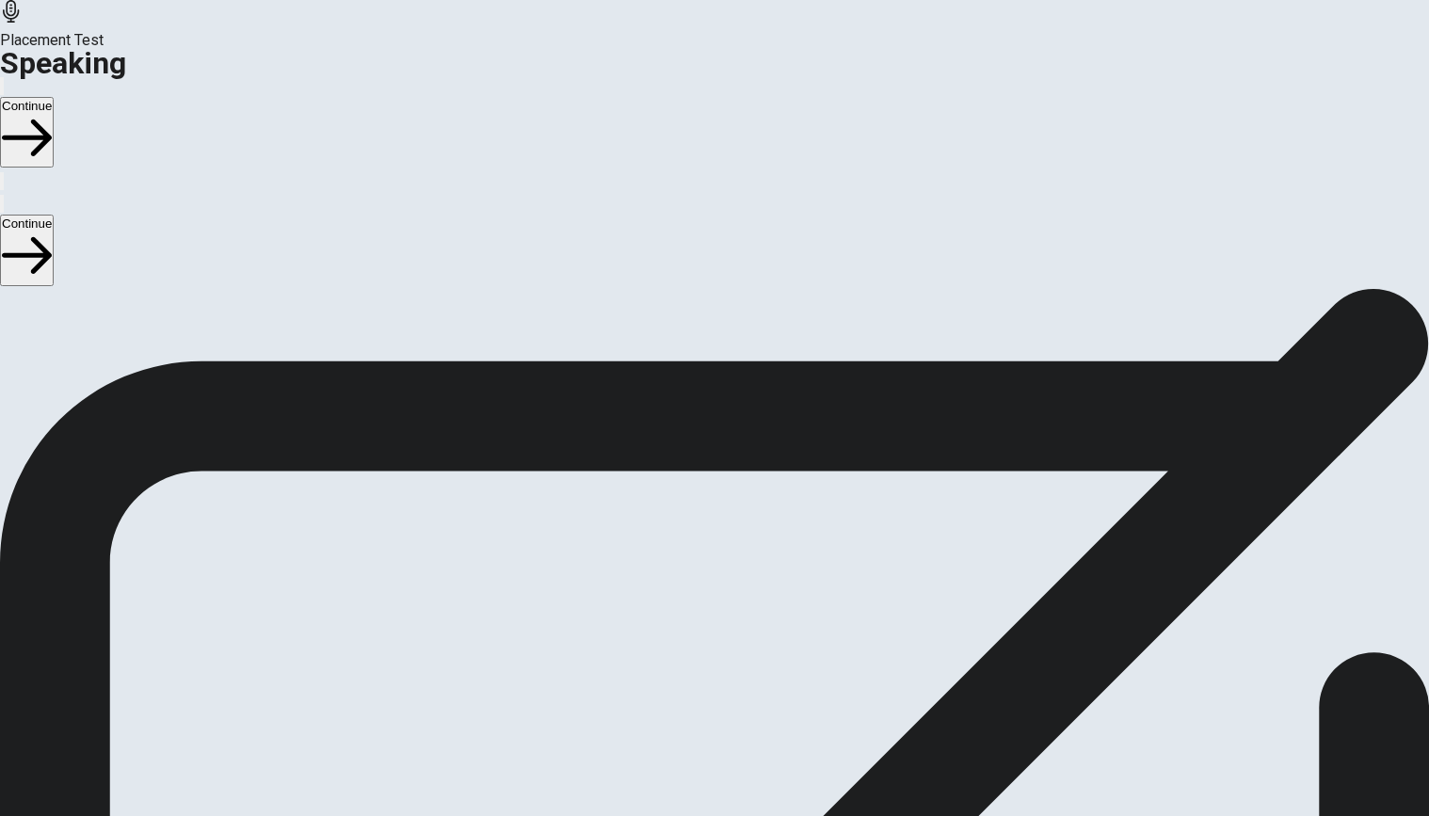
click at [54, 97] on button "Continue" at bounding box center [27, 132] width 54 height 71
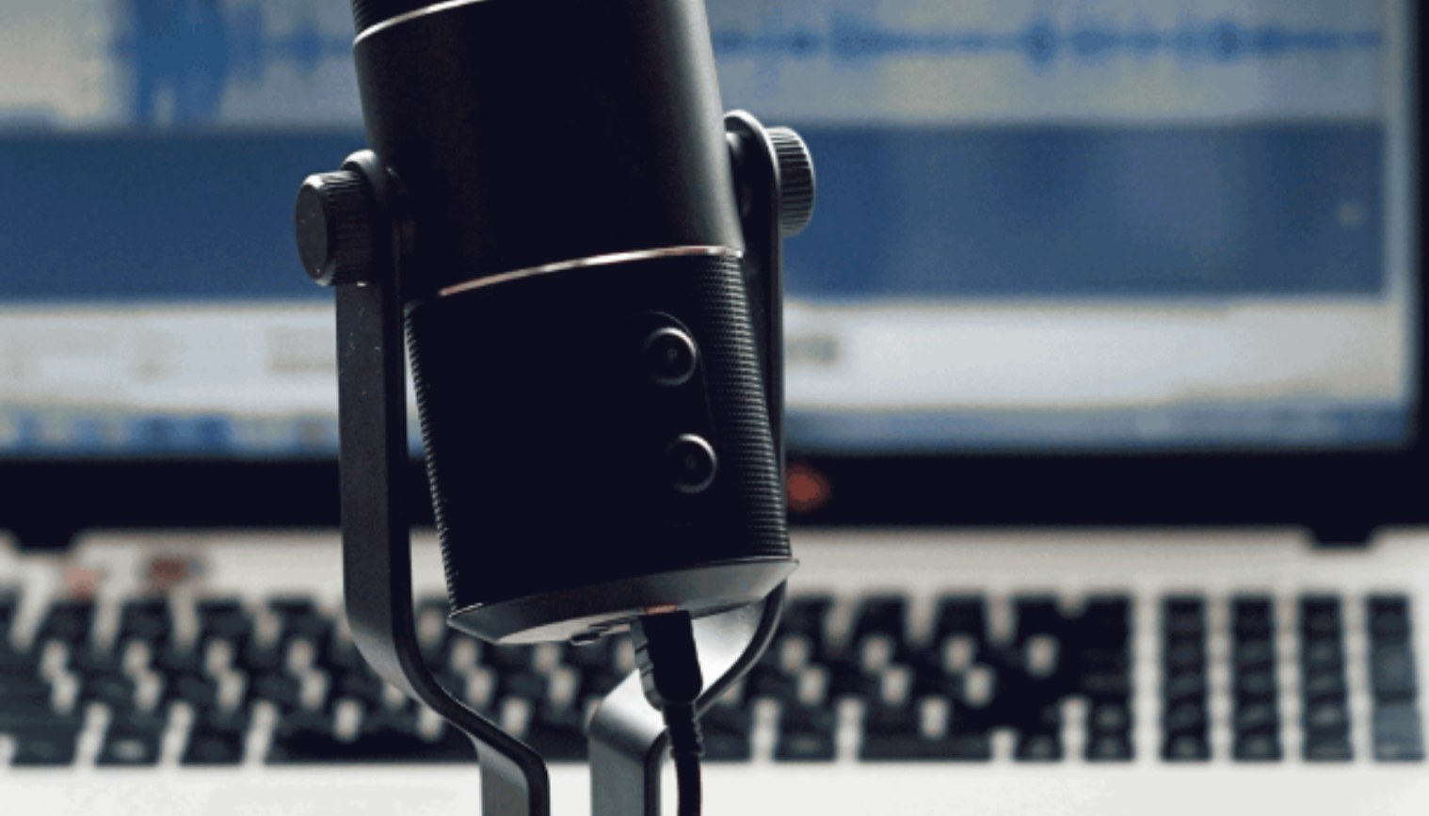
click at [263, 358] on span "The Speaking Test will start now. There are 3 questions in this section. • 1 qu…" at bounding box center [346, 351] width 692 height 266
drag, startPoint x: 267, startPoint y: 398, endPoint x: 490, endPoint y: 397, distance: 223.1
click at [490, 397] on span "The Speaking Test will start now. There are 3 questions in this section. • 1 qu…" at bounding box center [346, 351] width 692 height 266
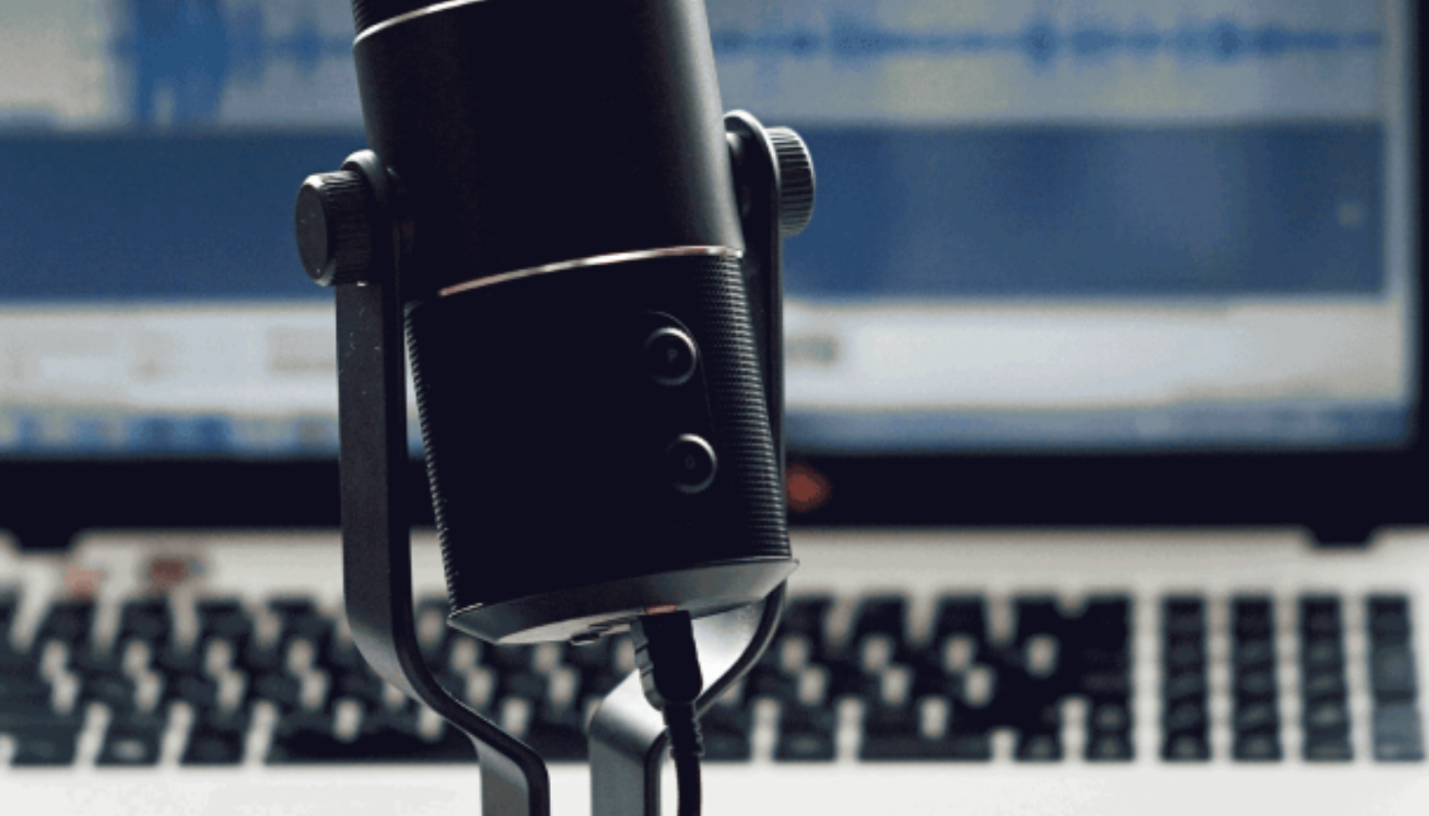
click at [54, 97] on button "Continue" at bounding box center [27, 132] width 54 height 71
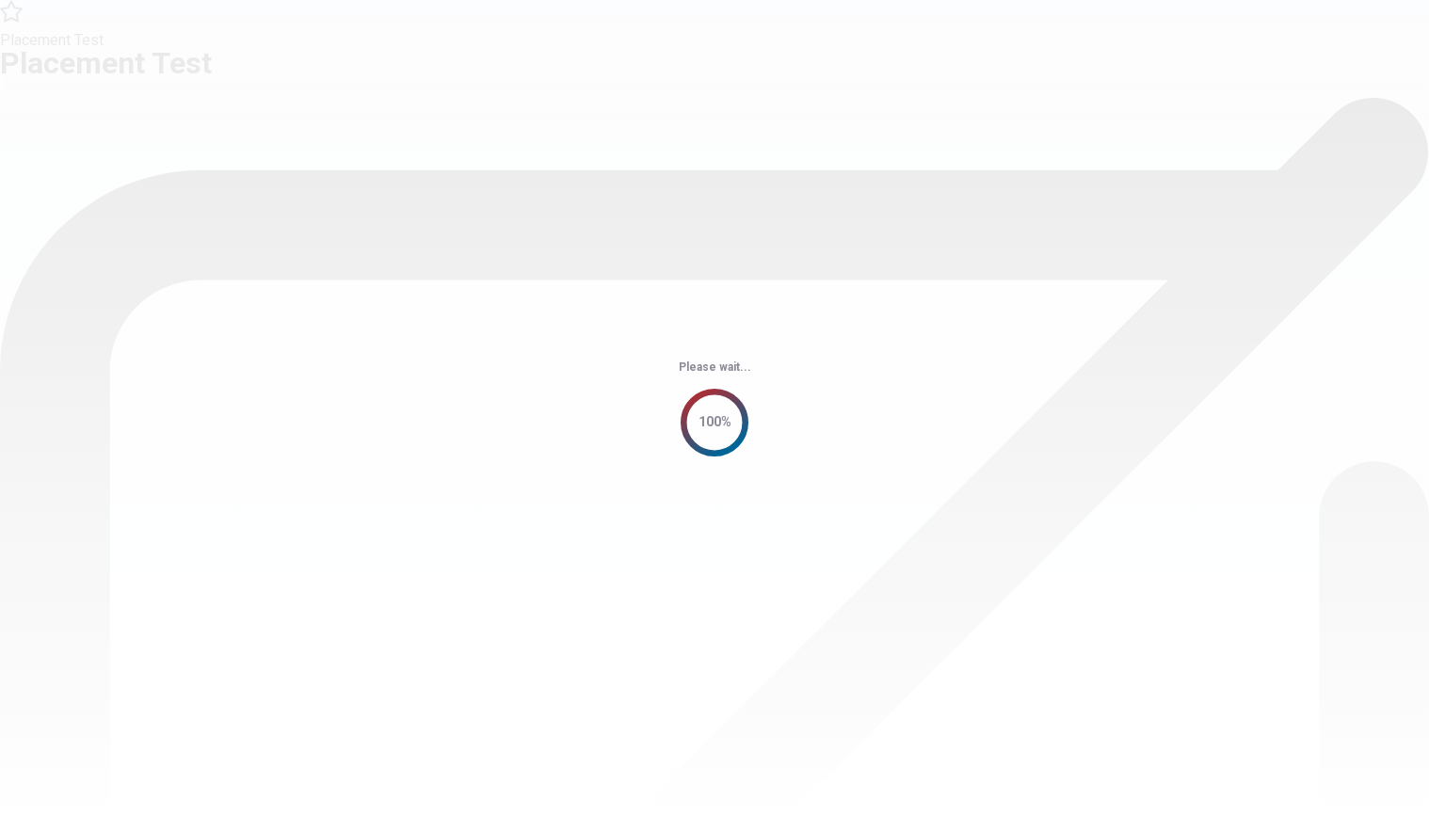
scroll to position [0, 0]
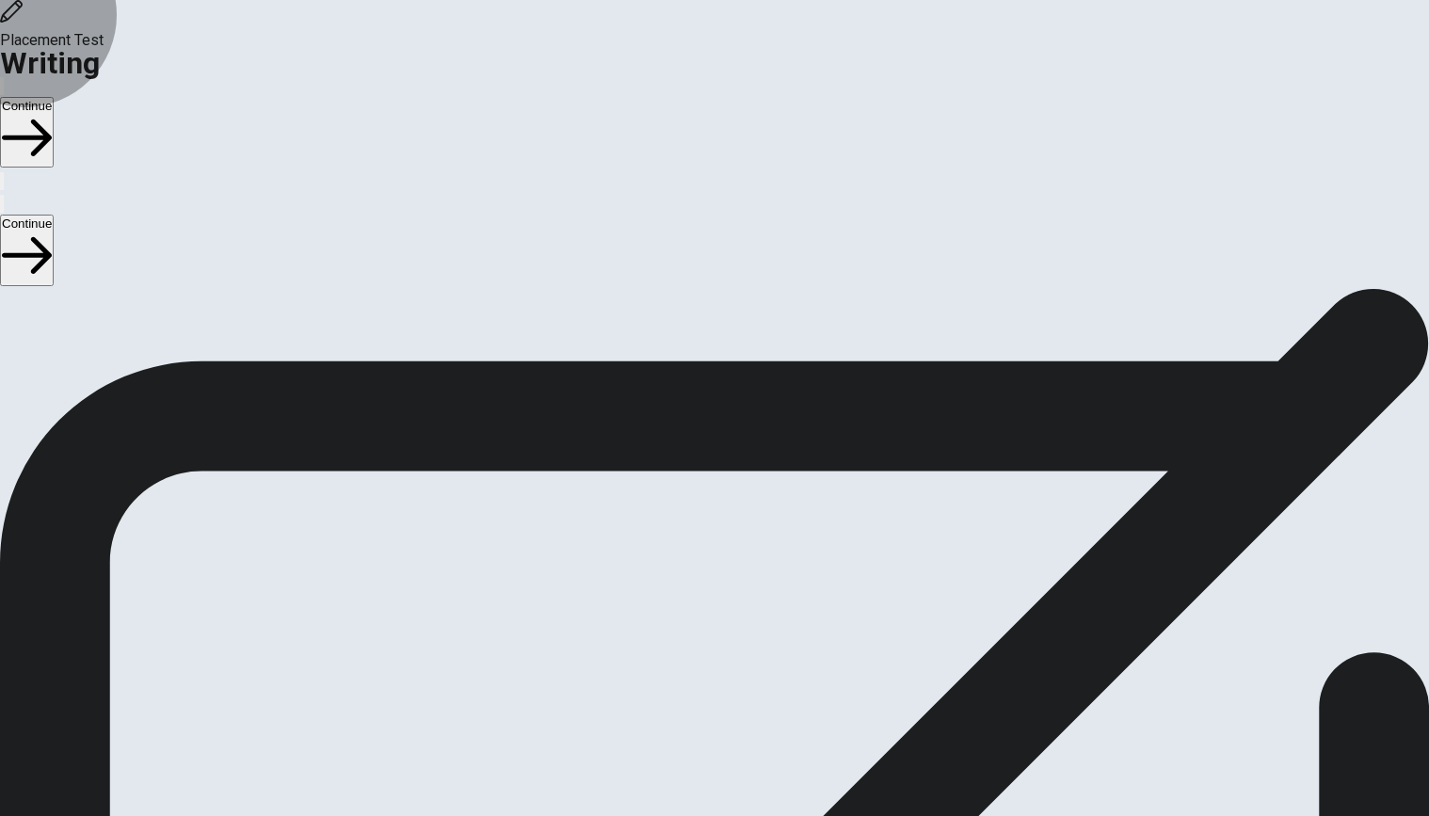
click at [54, 97] on button "Continue" at bounding box center [27, 132] width 54 height 71
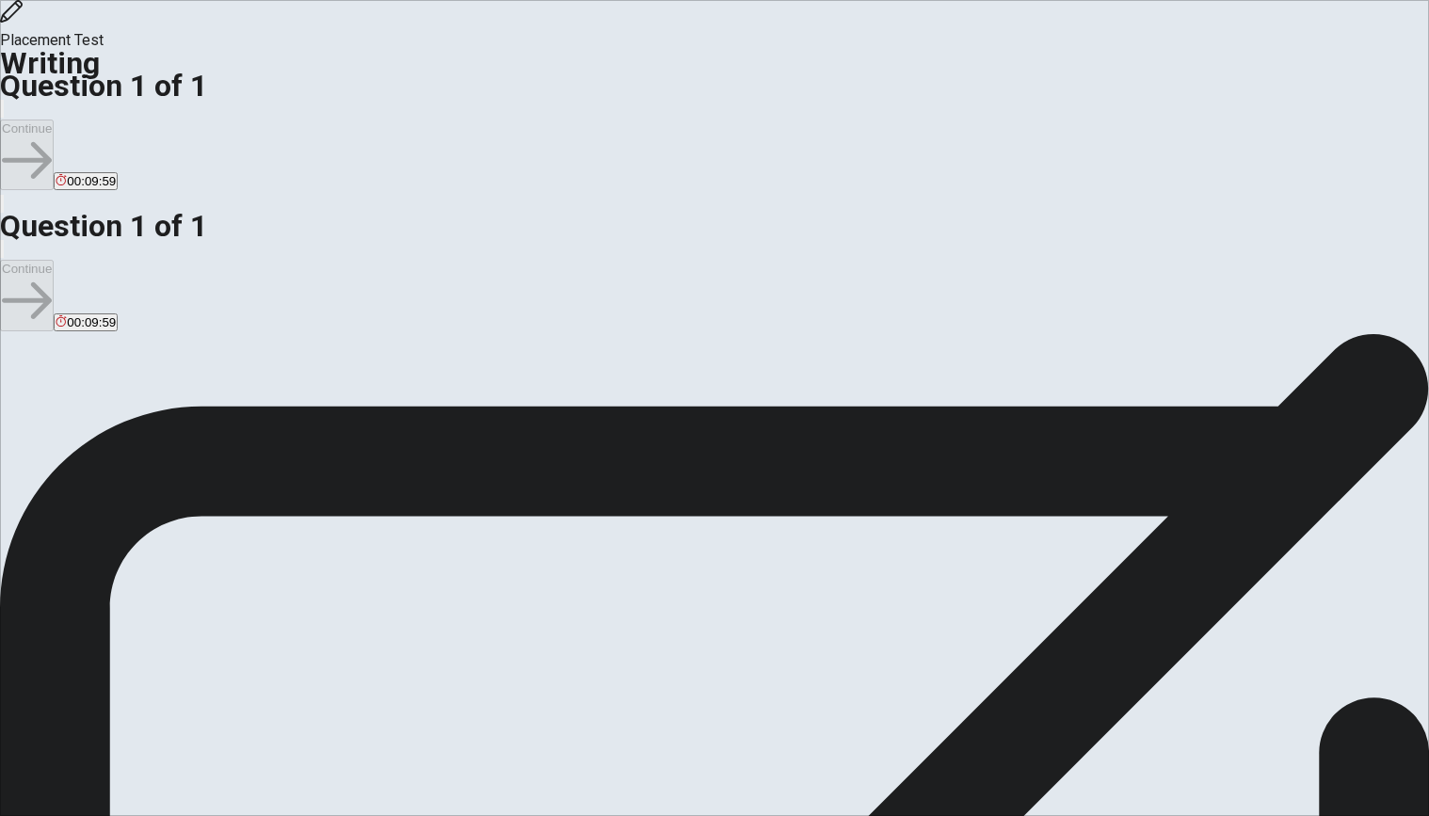
click at [375, 380] on span "Write about your opinion on a topic. Important things to remember: Try to write…" at bounding box center [200, 558] width 401 height 357
type textarea "f"
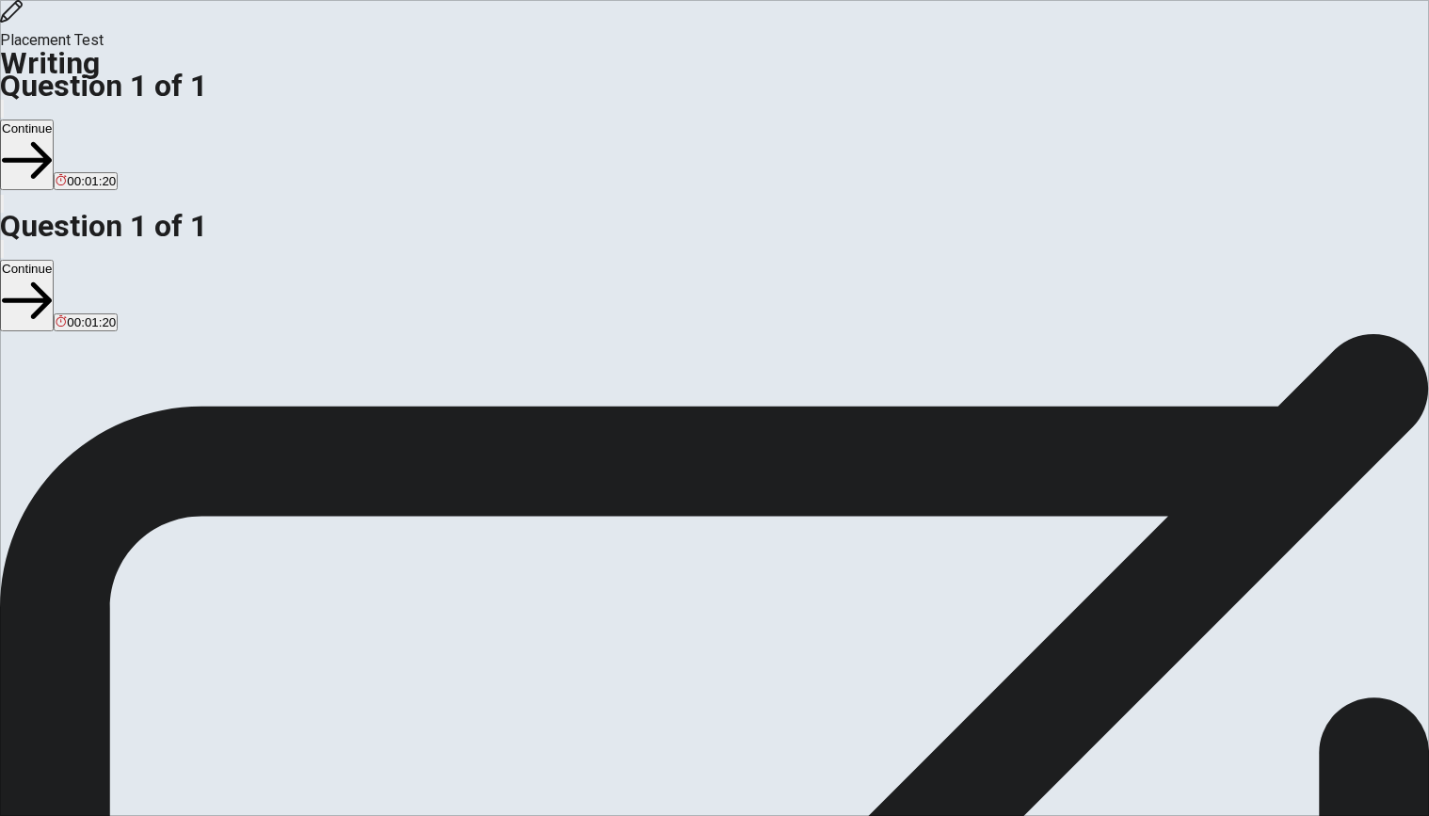
type textarea "One of the moments in my life when I truly felt inspired to change was through …"
click at [54, 120] on button "Continue" at bounding box center [27, 155] width 54 height 71
click at [508, 564] on span at bounding box center [508, 564] width 0 height 0
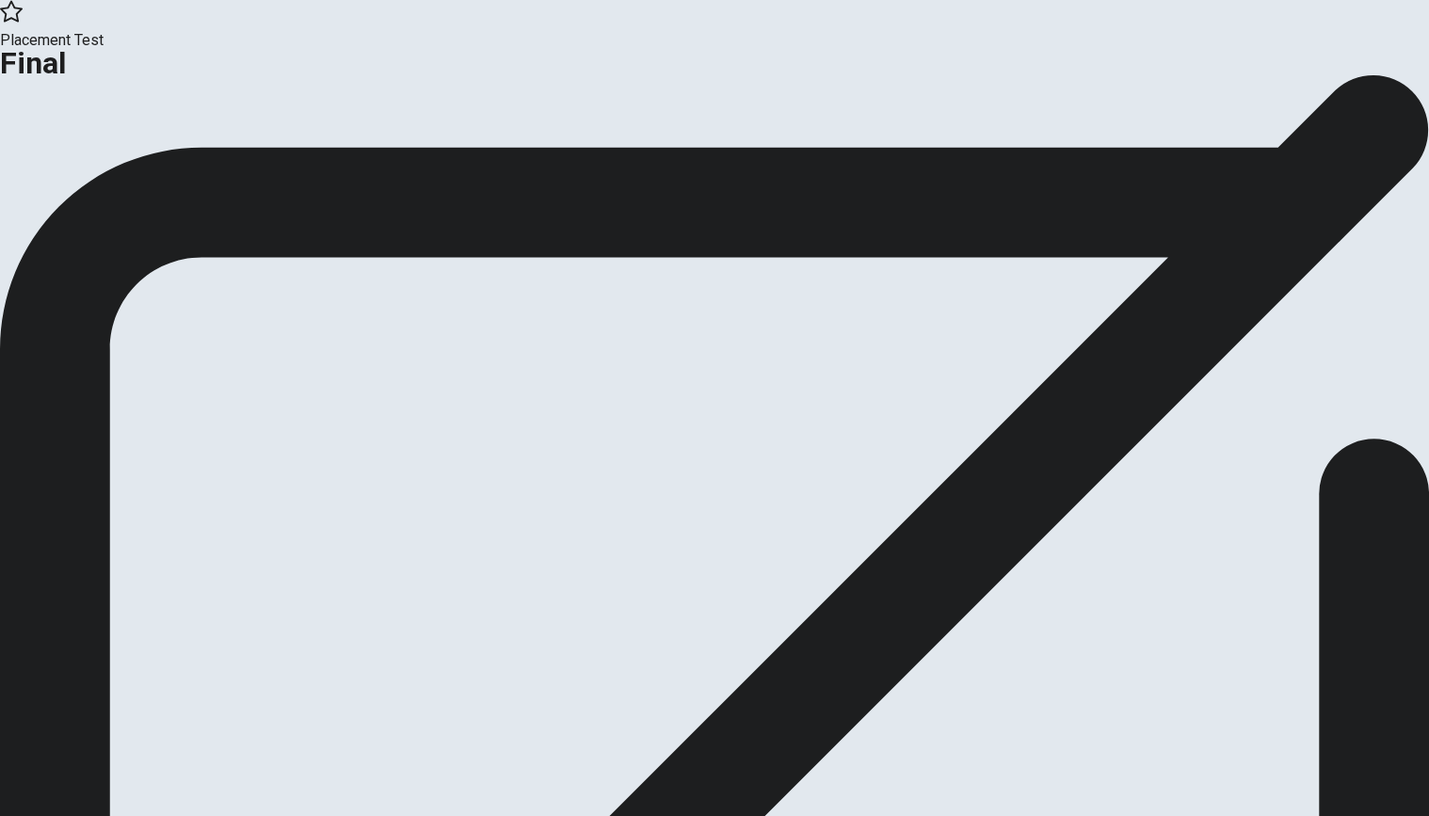
click at [76, 168] on button "Continue" at bounding box center [38, 154] width 76 height 25
